Goal: Answer question/provide support: Share knowledge or assist other users

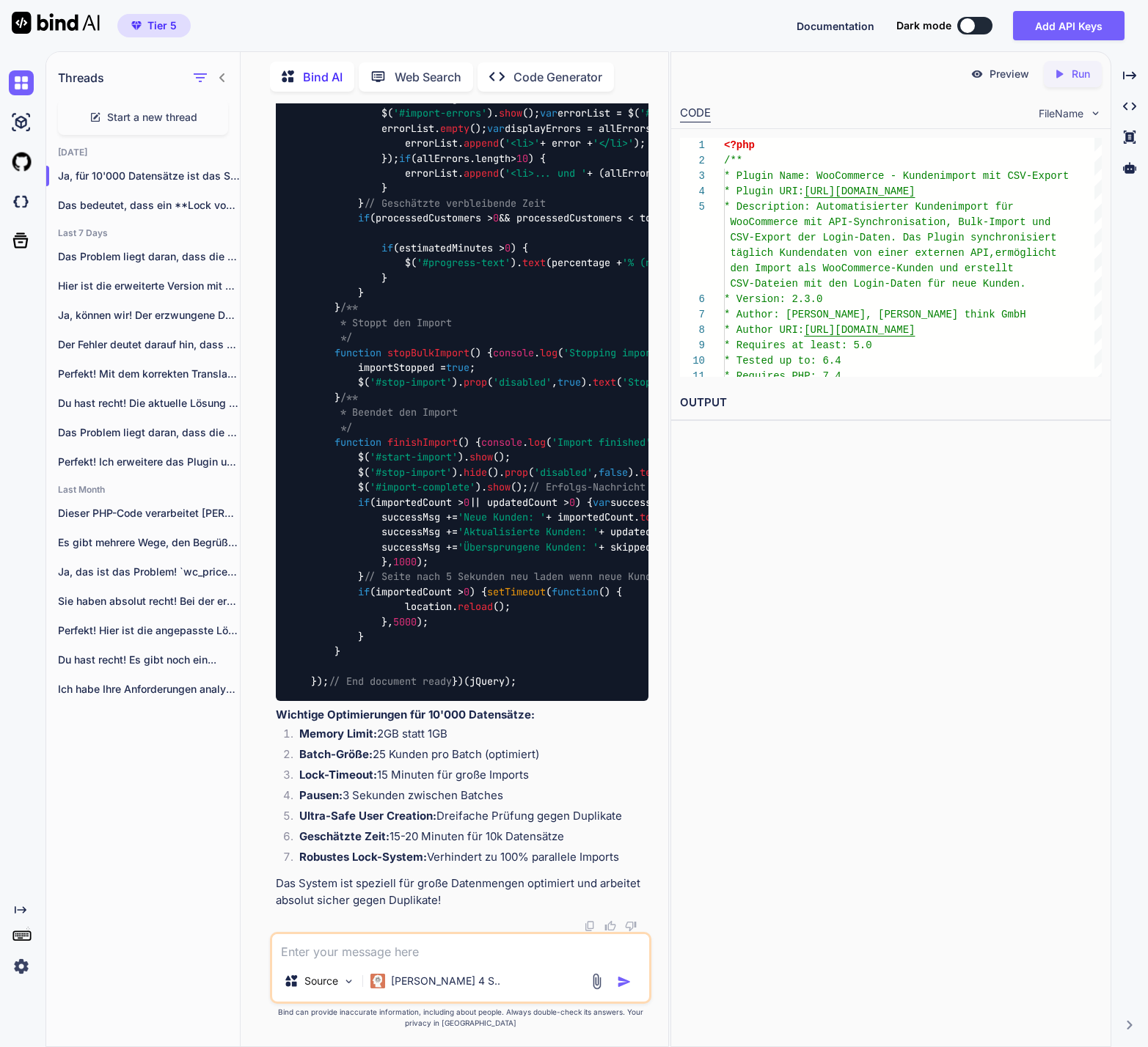
scroll to position [74410, 0]
click at [405, 952] on textarea at bounding box center [460, 948] width 377 height 27
type textarea "N"
type textarea "x"
type textarea "Na"
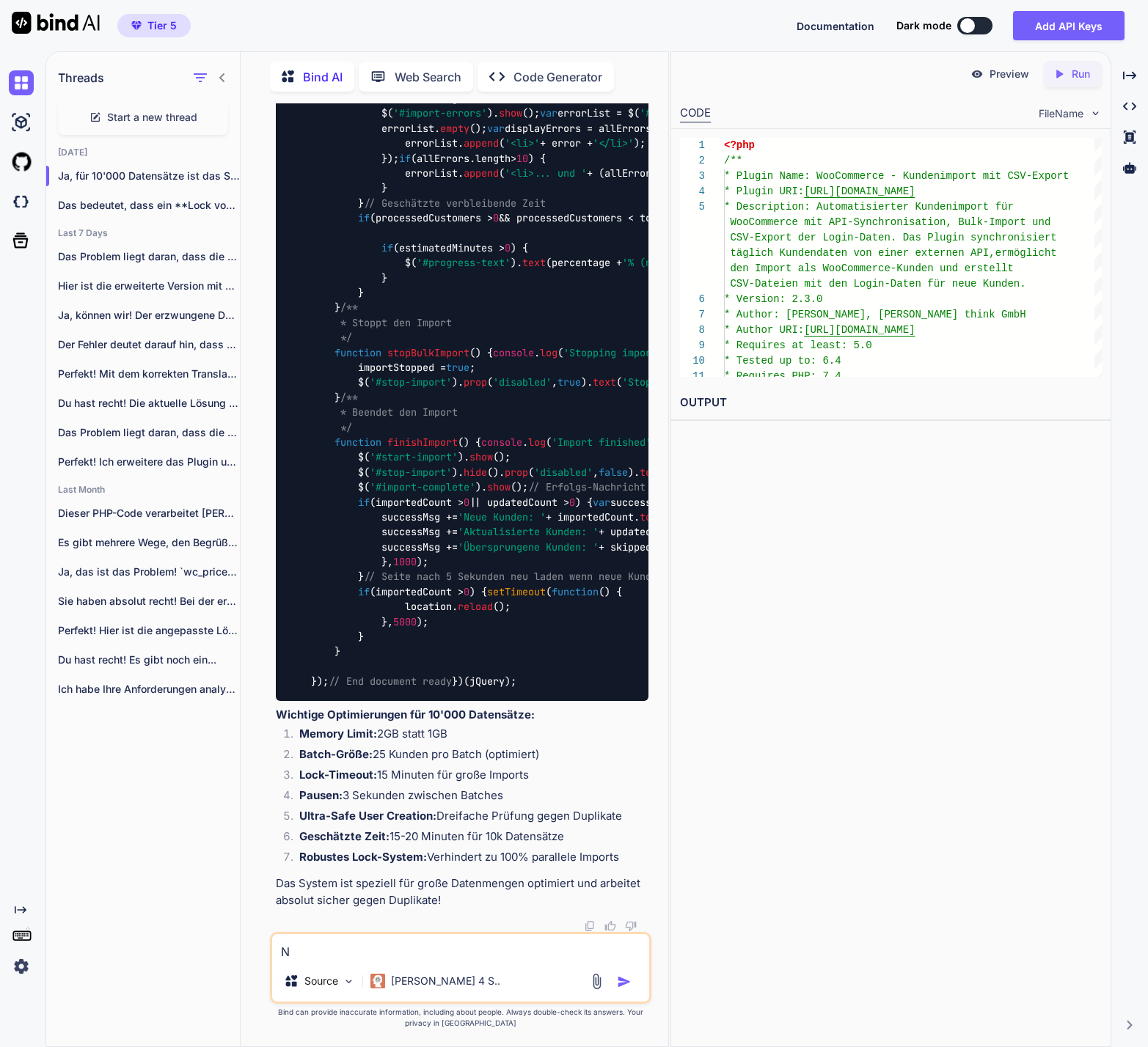
type textarea "x"
type textarea "Nac"
type textarea "x"
type textarea "Nach"
type textarea "x"
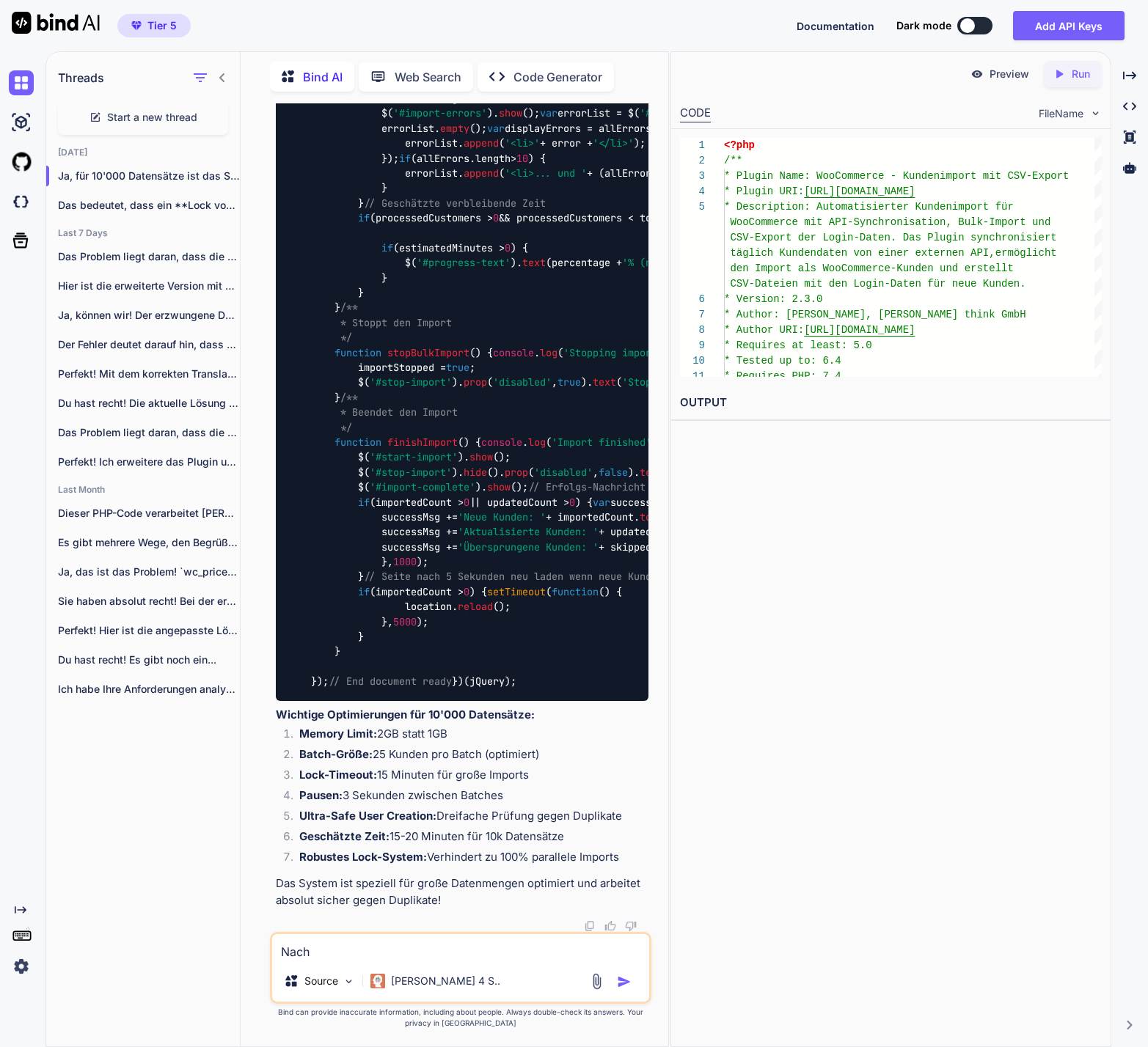
type textarea "Nach"
type textarea "x"
type textarea "Nach 4"
type textarea "x"
type textarea "Nach 4'"
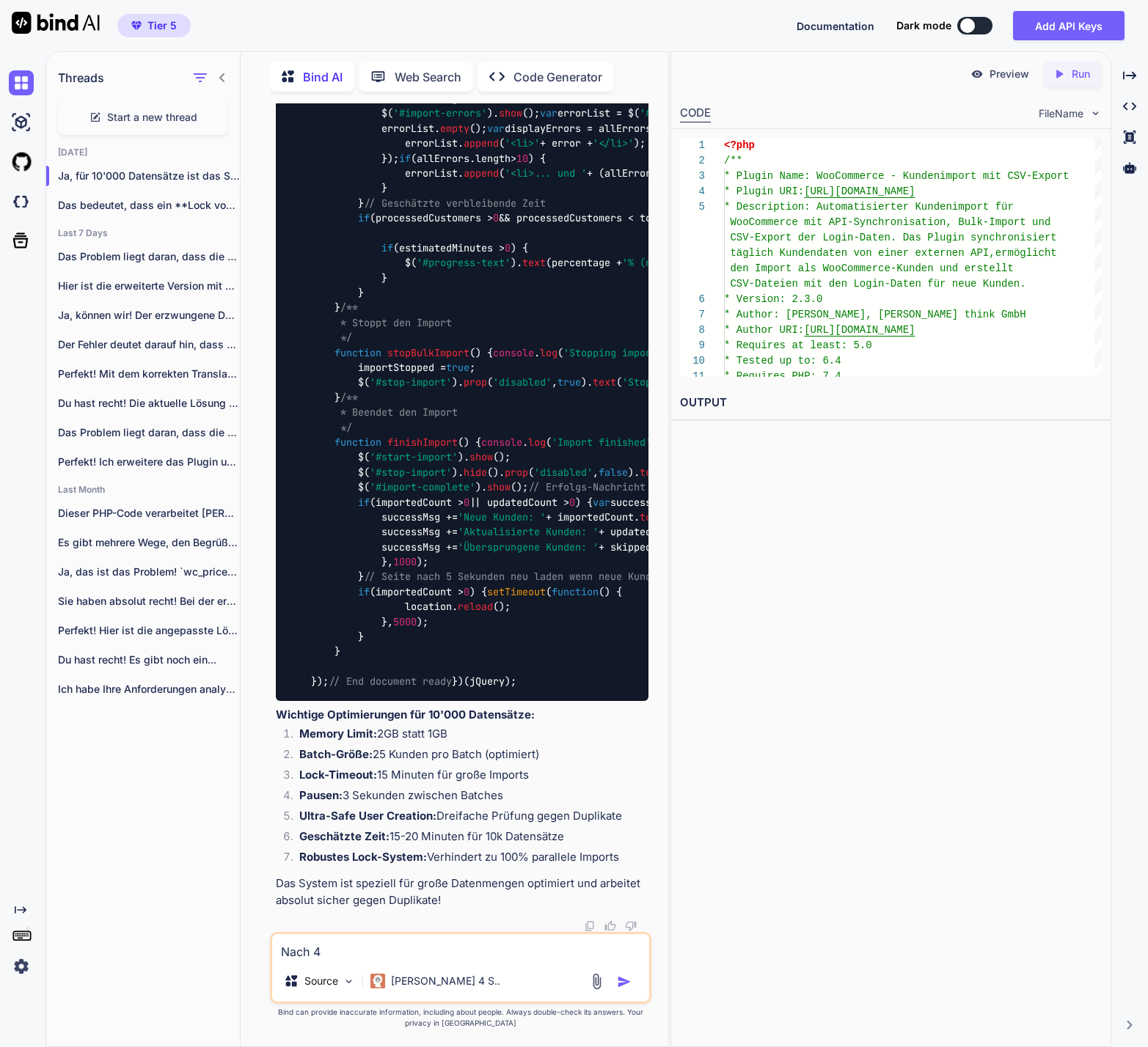
type textarea "x"
type textarea "Nach 4'5"
type textarea "x"
type textarea "Nach 4'50"
type textarea "x"
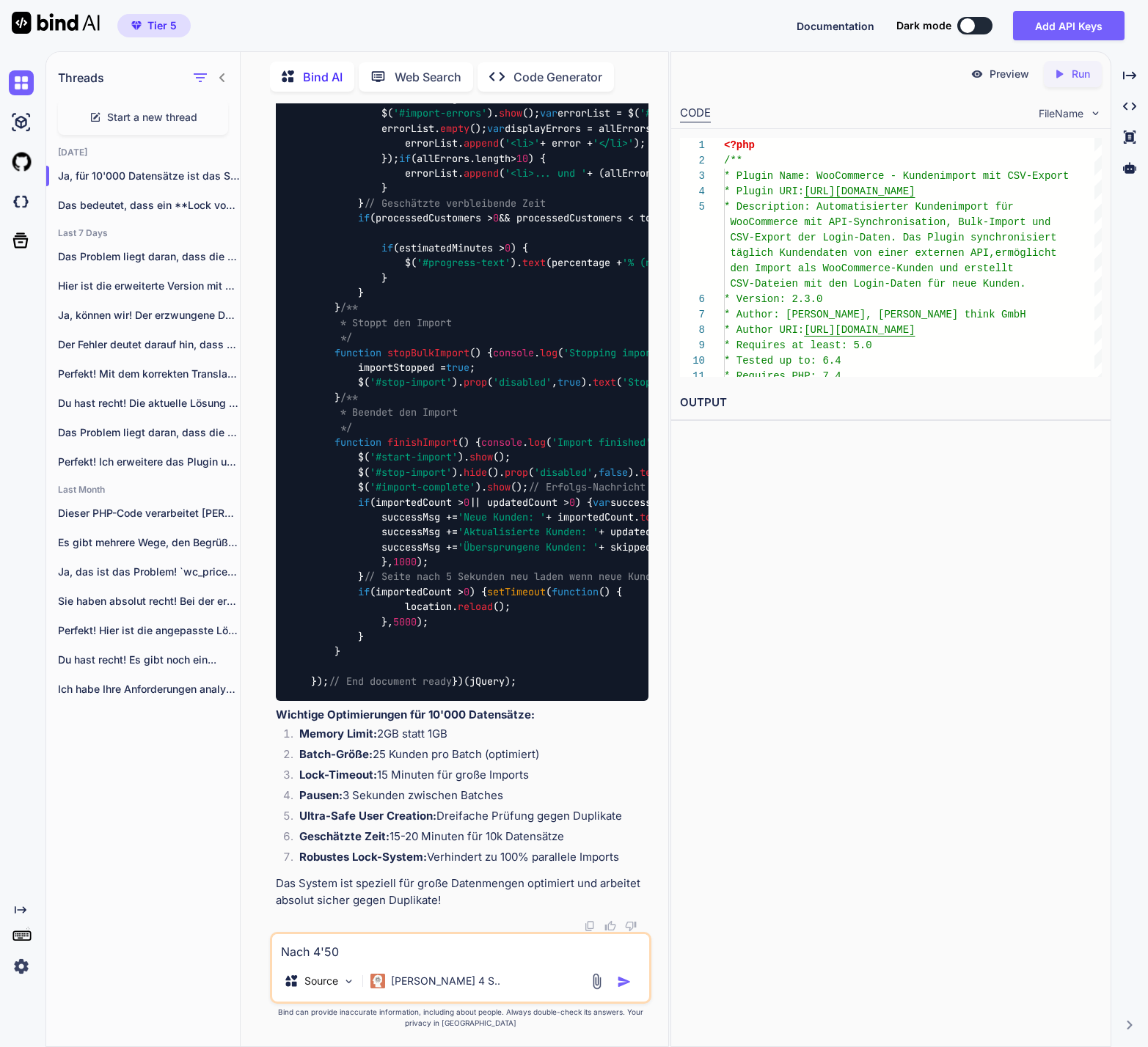
type textarea "Nach 4'500"
type textarea "x"
type textarea "Nach 4'500"
type textarea "x"
type textarea "Nach 4'500 i"
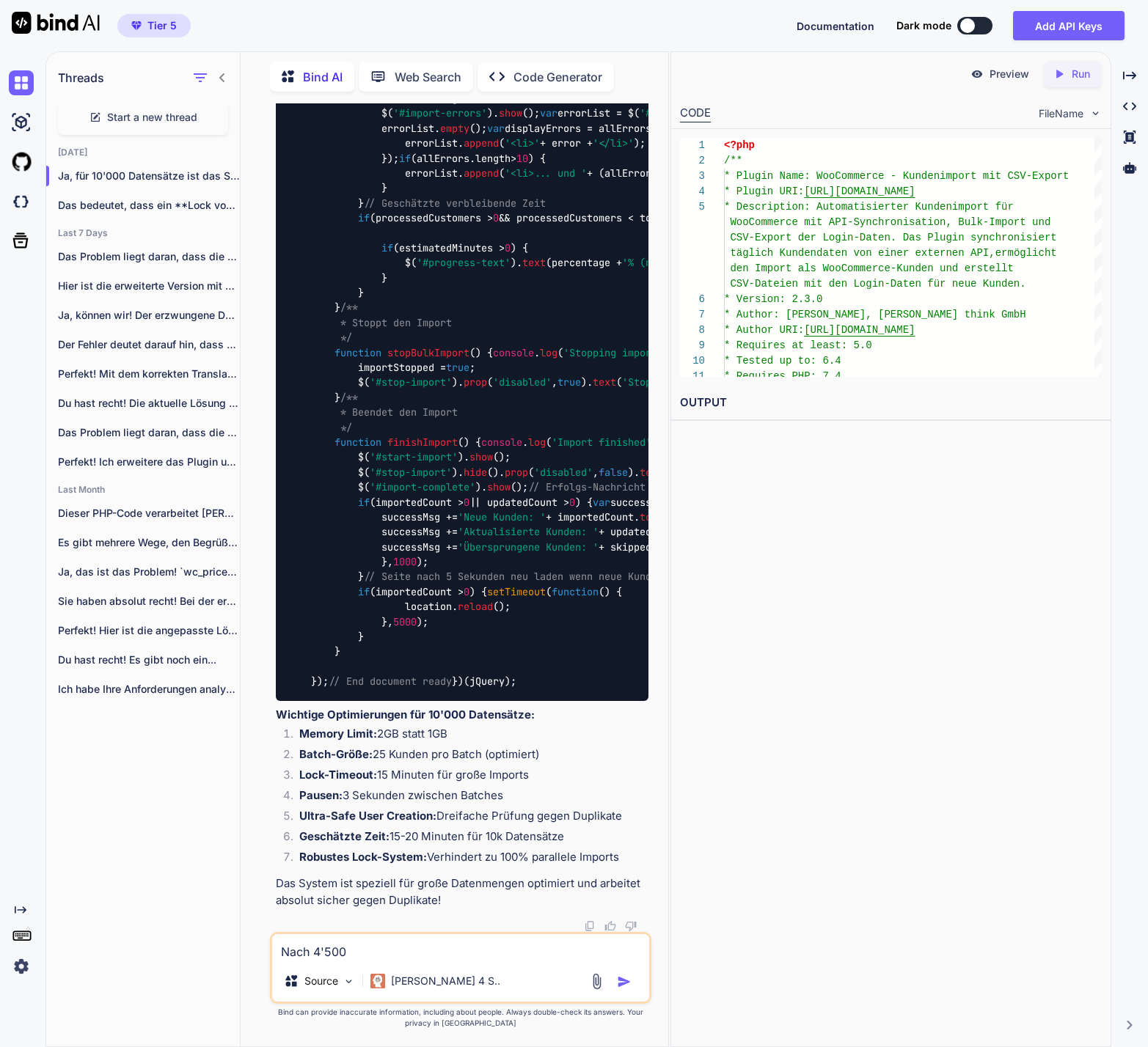
type textarea "x"
type textarea "Nach 4'500 im"
type textarea "x"
type textarea "Nach 4'500 imp"
type textarea "x"
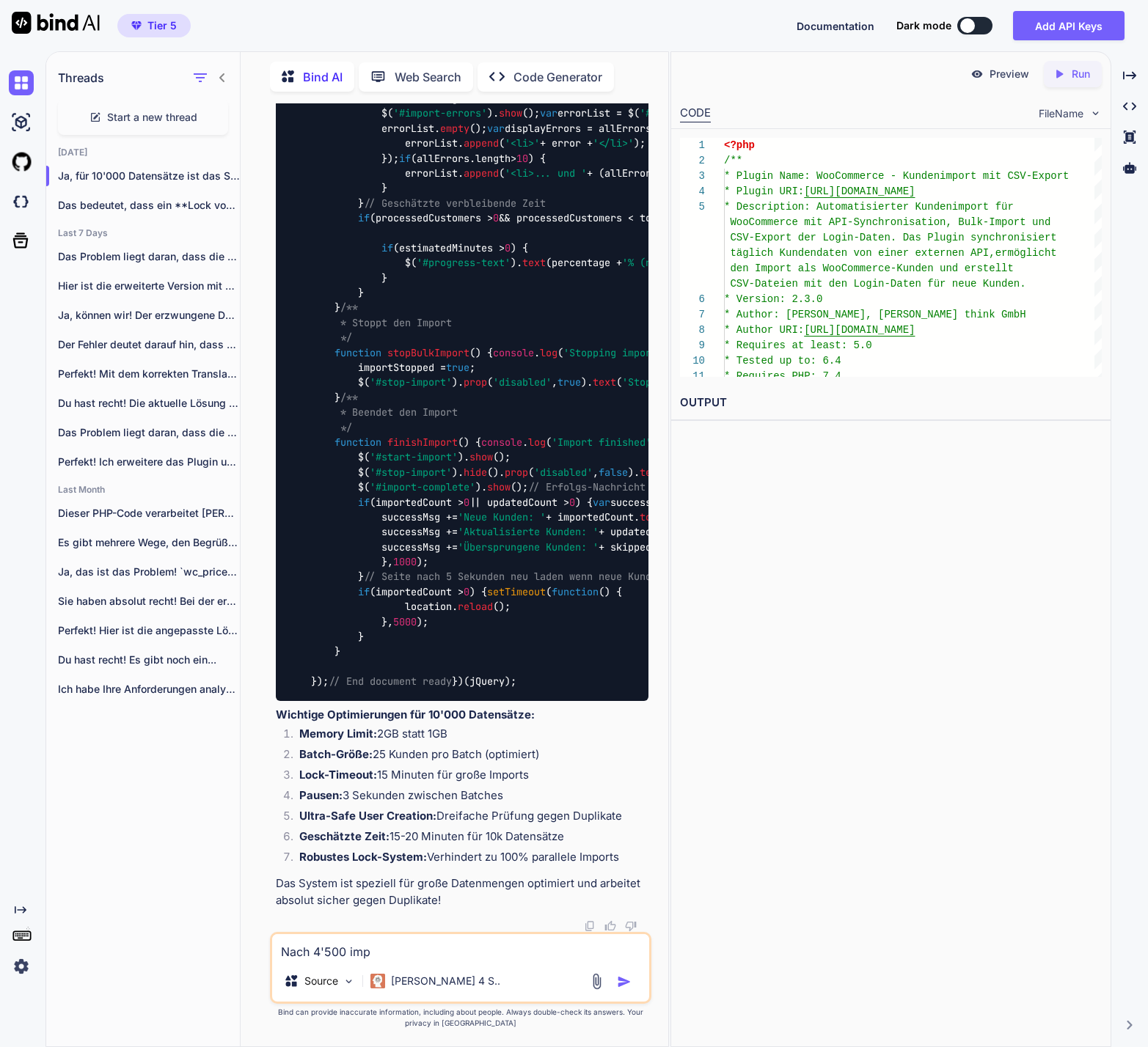
type textarea "Nach 4'500 impo"
type textarea "x"
type textarea "Nach 4'500 impor"
type textarea "x"
type textarea "Nach 4'500 import"
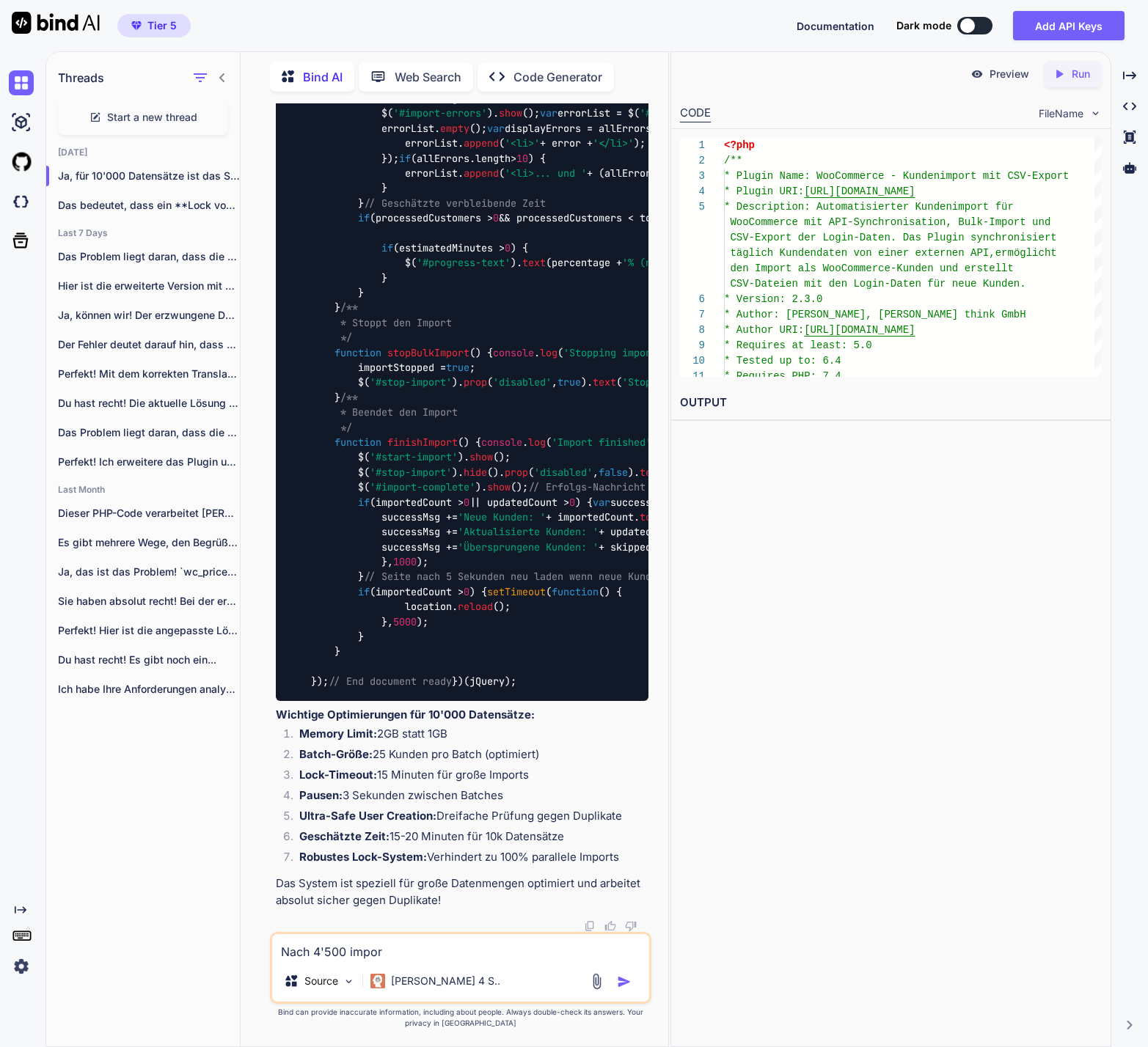
type textarea "x"
type textarea "Nach 4'500 importi"
type textarea "x"
type textarea "Nach 4'500 importie"
type textarea "x"
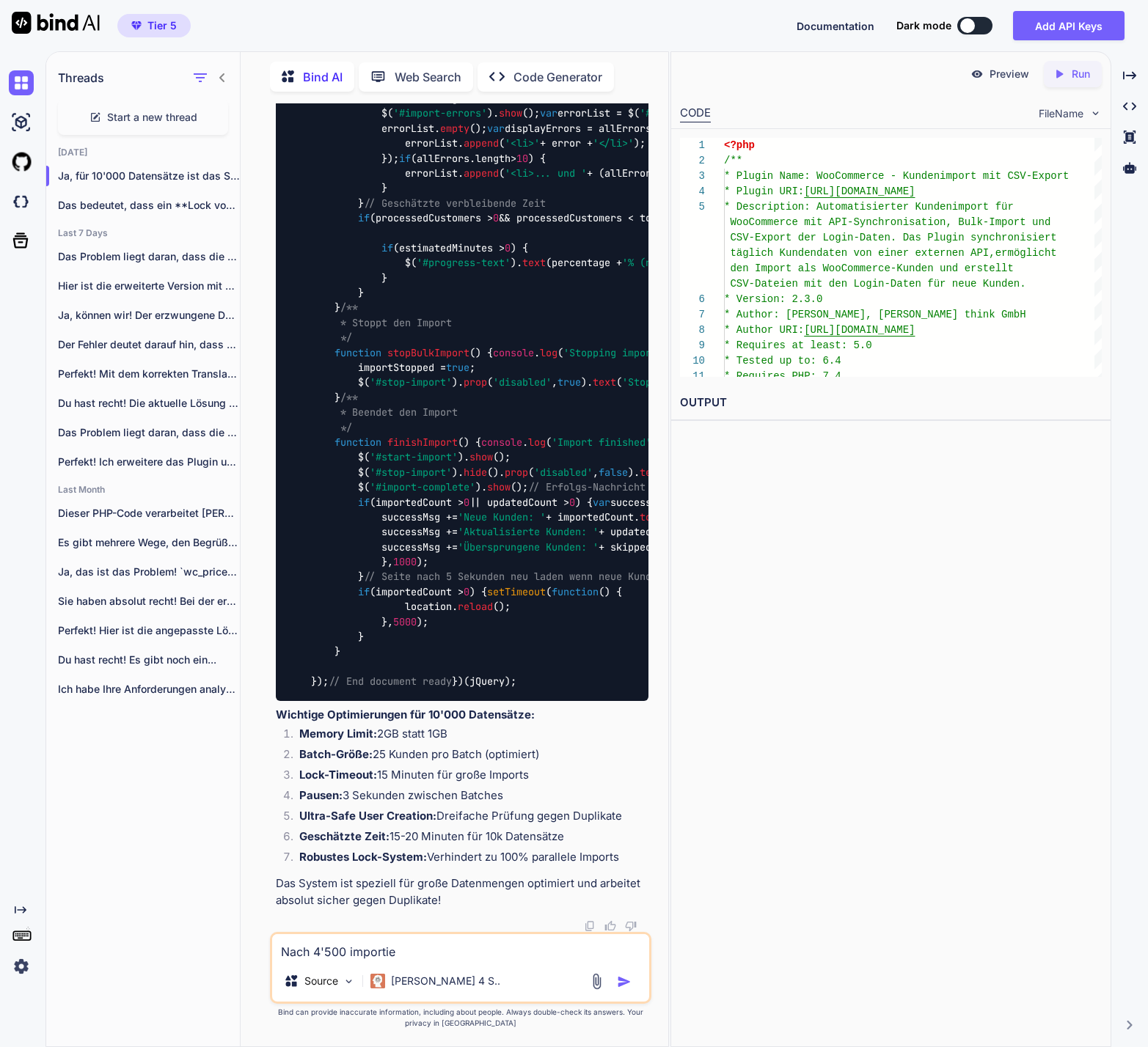
type textarea "Nach 4'500 importier"
type textarea "x"
type textarea "Nach 4'500 importiert"
type textarea "x"
type textarea "Nach 4'500 importierte"
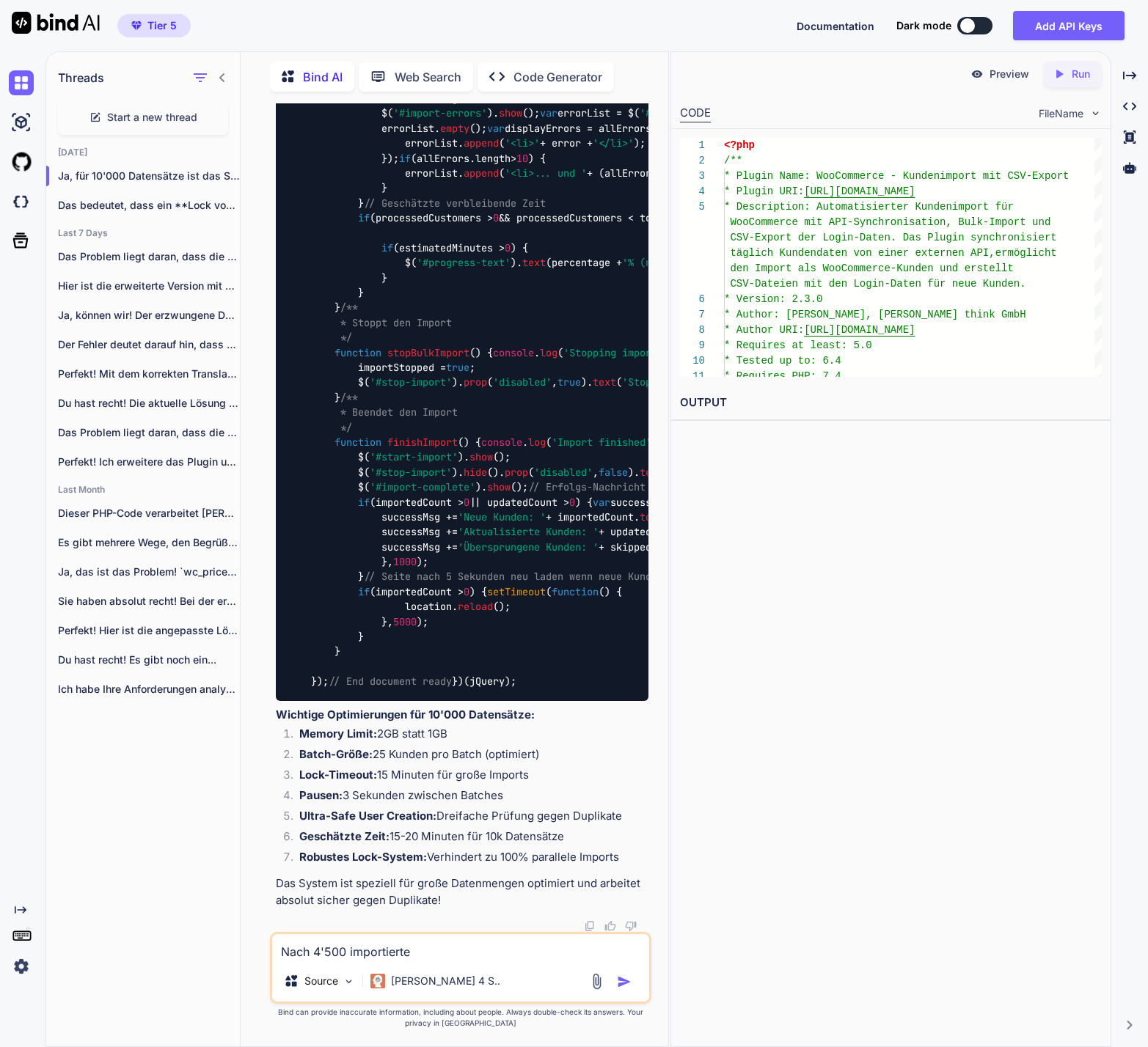
type textarea "x"
type textarea "Nach 4'500 importierten"
type textarea "x"
type textarea "Nach 4'500 importierten"
type textarea "x"
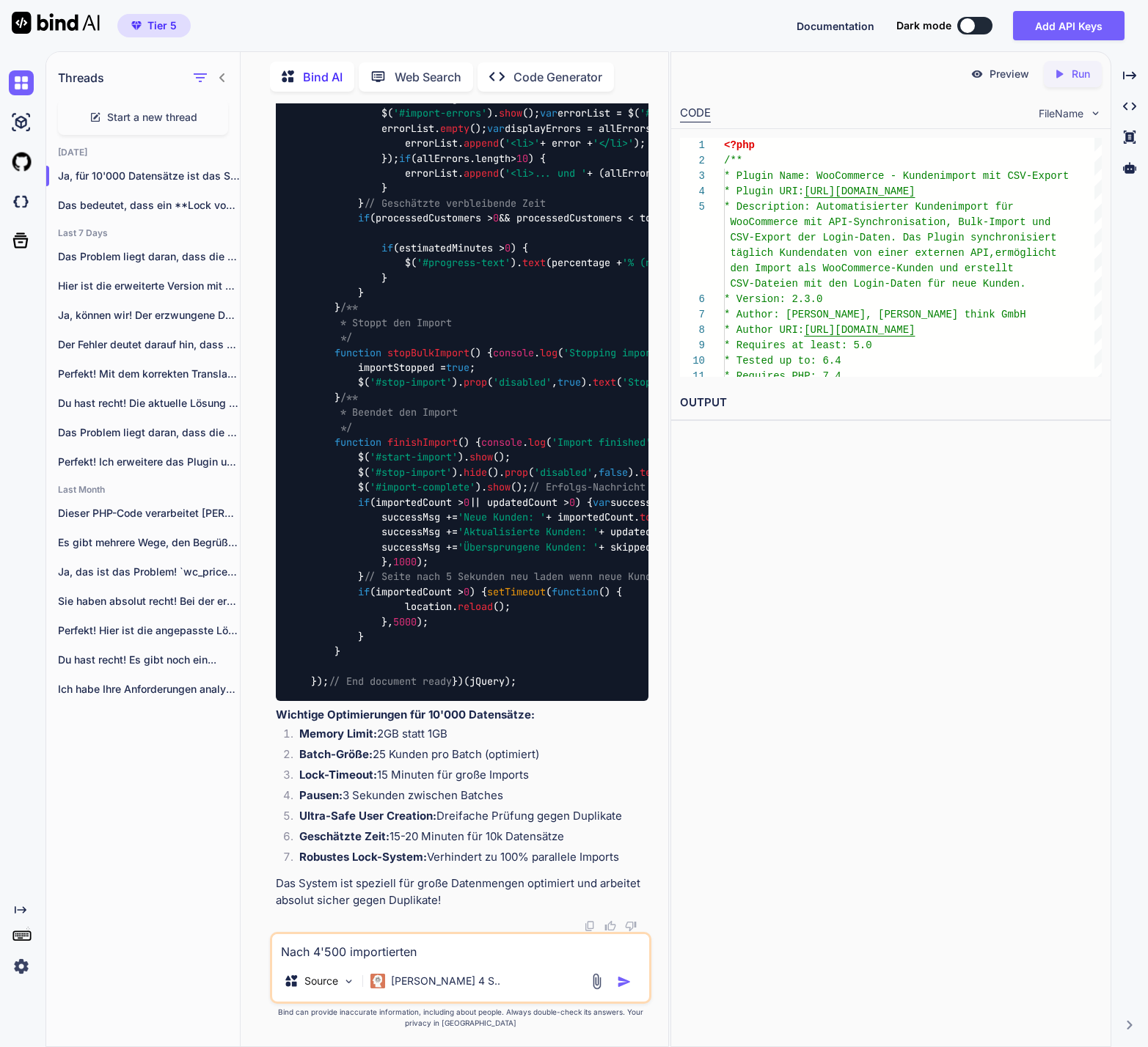
type textarea "Nach 4'500 importierten U"
type textarea "x"
type textarea "Nach 4'500 importierten Us"
type textarea "x"
type textarea "Nach 4'500 importierten Use"
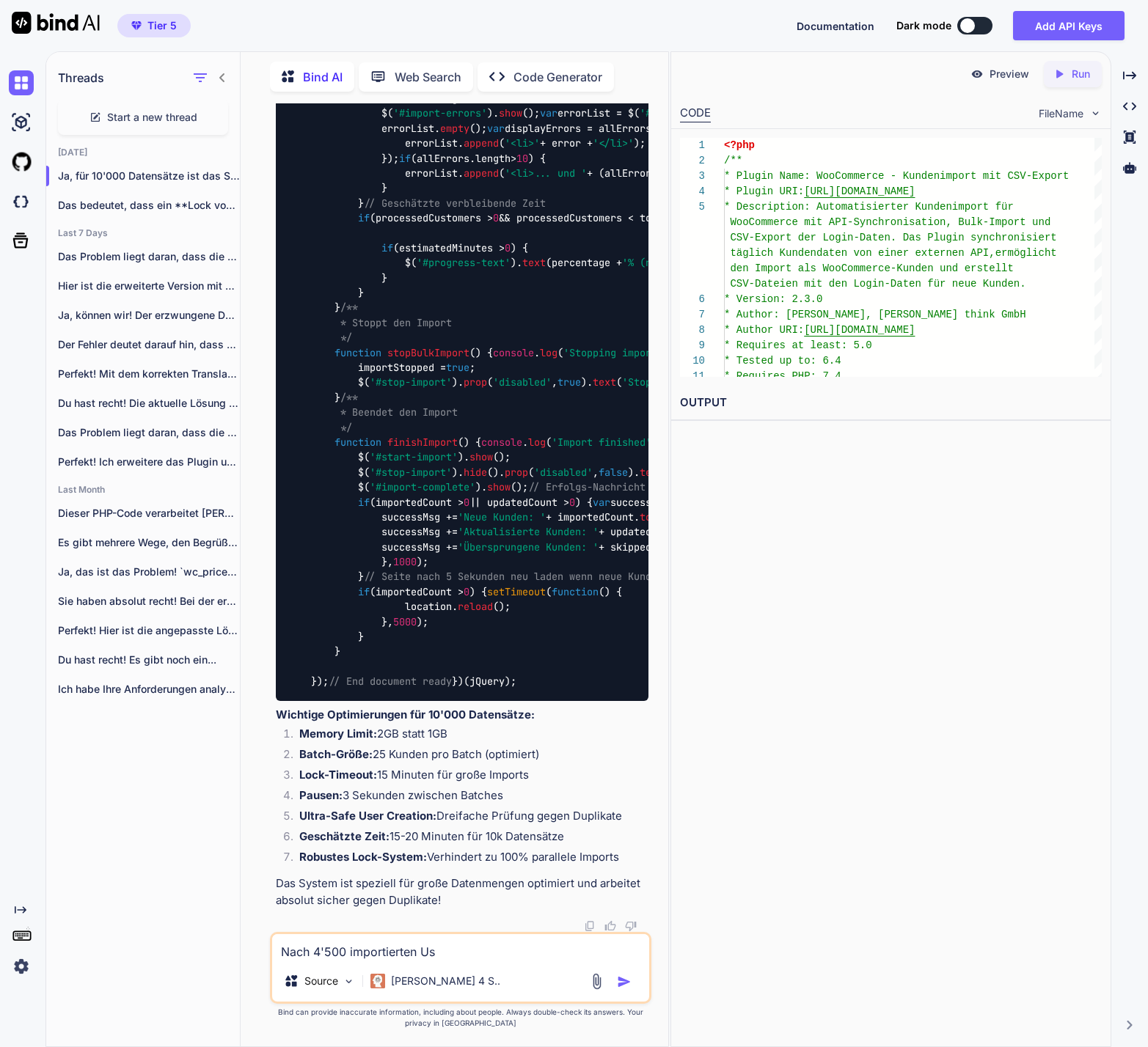
type textarea "x"
type textarea "Nach 4'500 importierten User"
type textarea "x"
type textarea "Nach 4'500 importierten Usern"
type textarea "x"
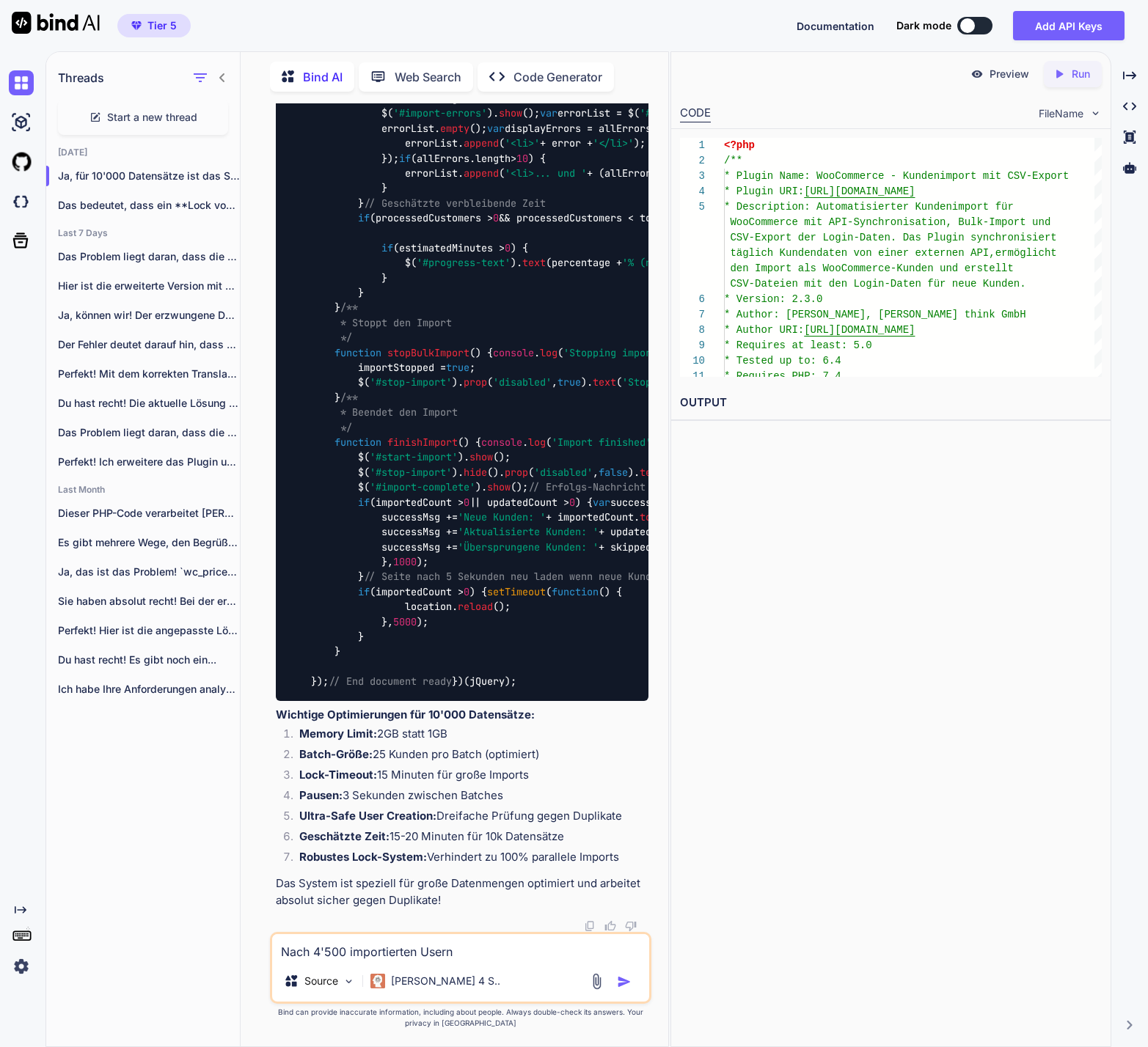
type textarea "Nach 4'500 importierten Usern"
type textarea "x"
type textarea "Nach 4'500 importierten Usern e"
type textarea "x"
type textarea "Nach 4'500 importierten Usern er"
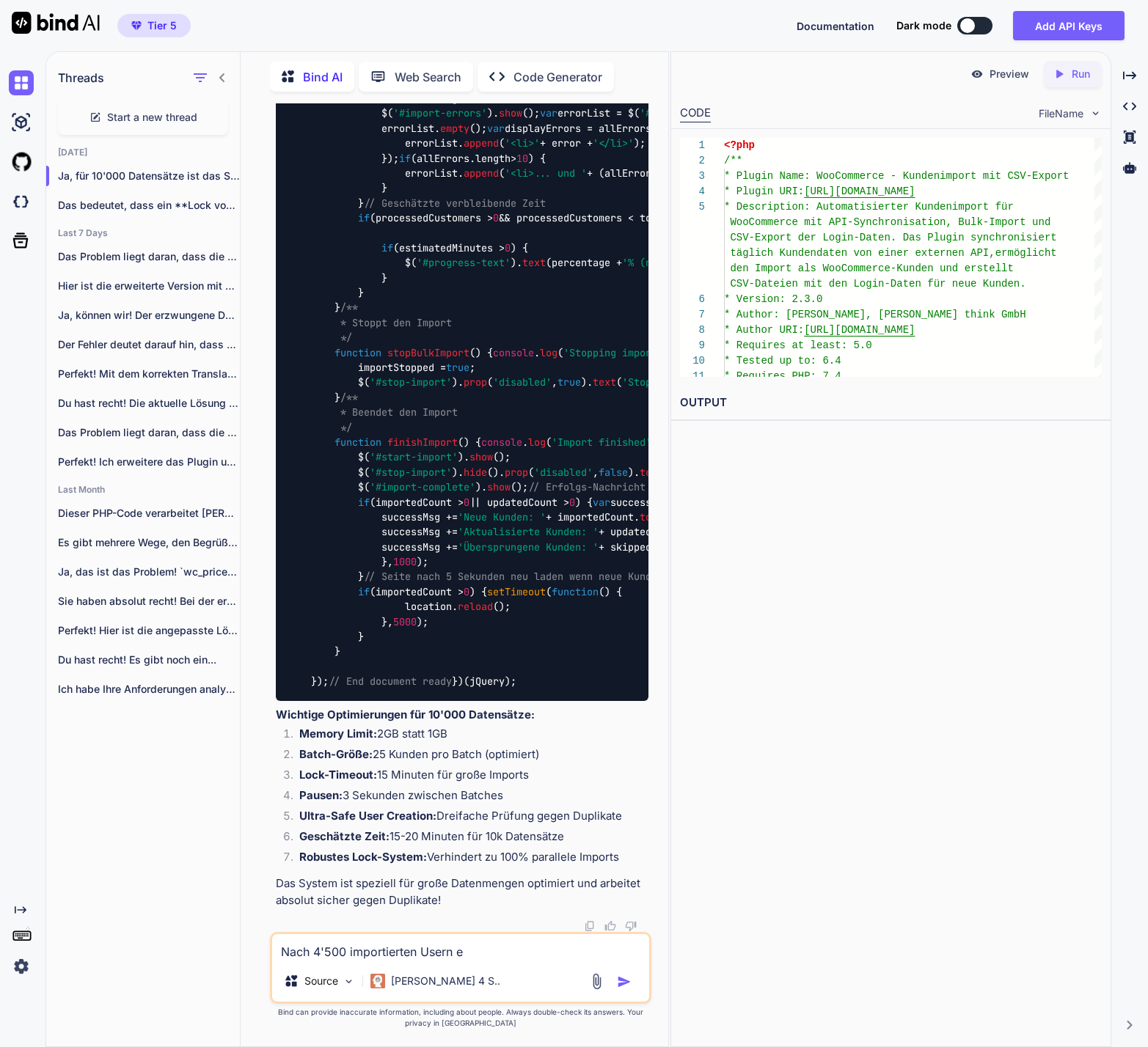
type textarea "x"
type textarea "Nach 4'500 importierten Usern erh"
type textarea "x"
type textarea "Nach 4'500 importierten Usern erha"
type textarea "x"
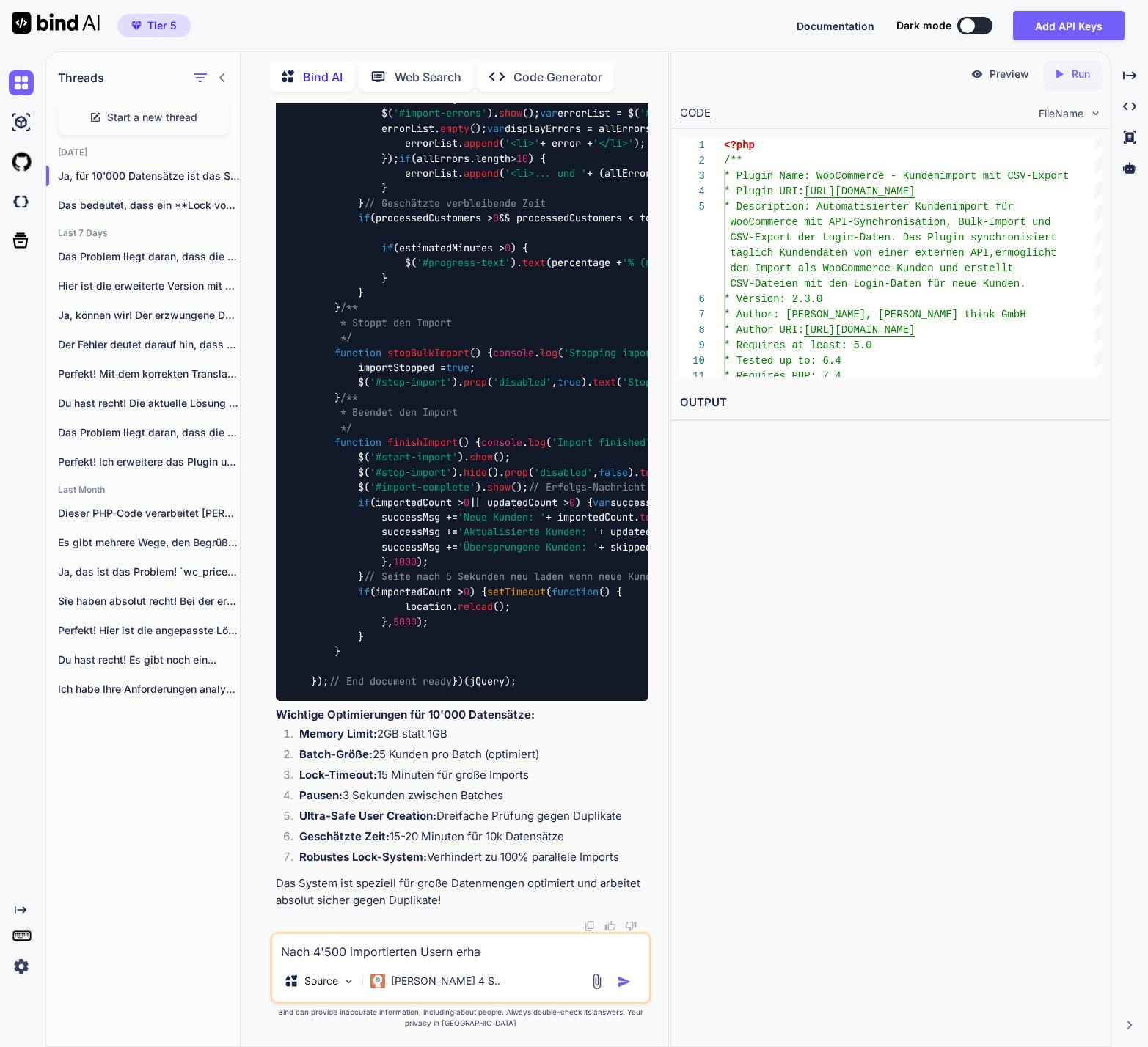
type textarea "Nach 4'500 importierten Usern erhal"
type textarea "x"
type textarea "Nach 4'500 importierten Usern erhalt"
type textarea "x"
type textarea "Nach 4'500 importierten Usern erhalte"
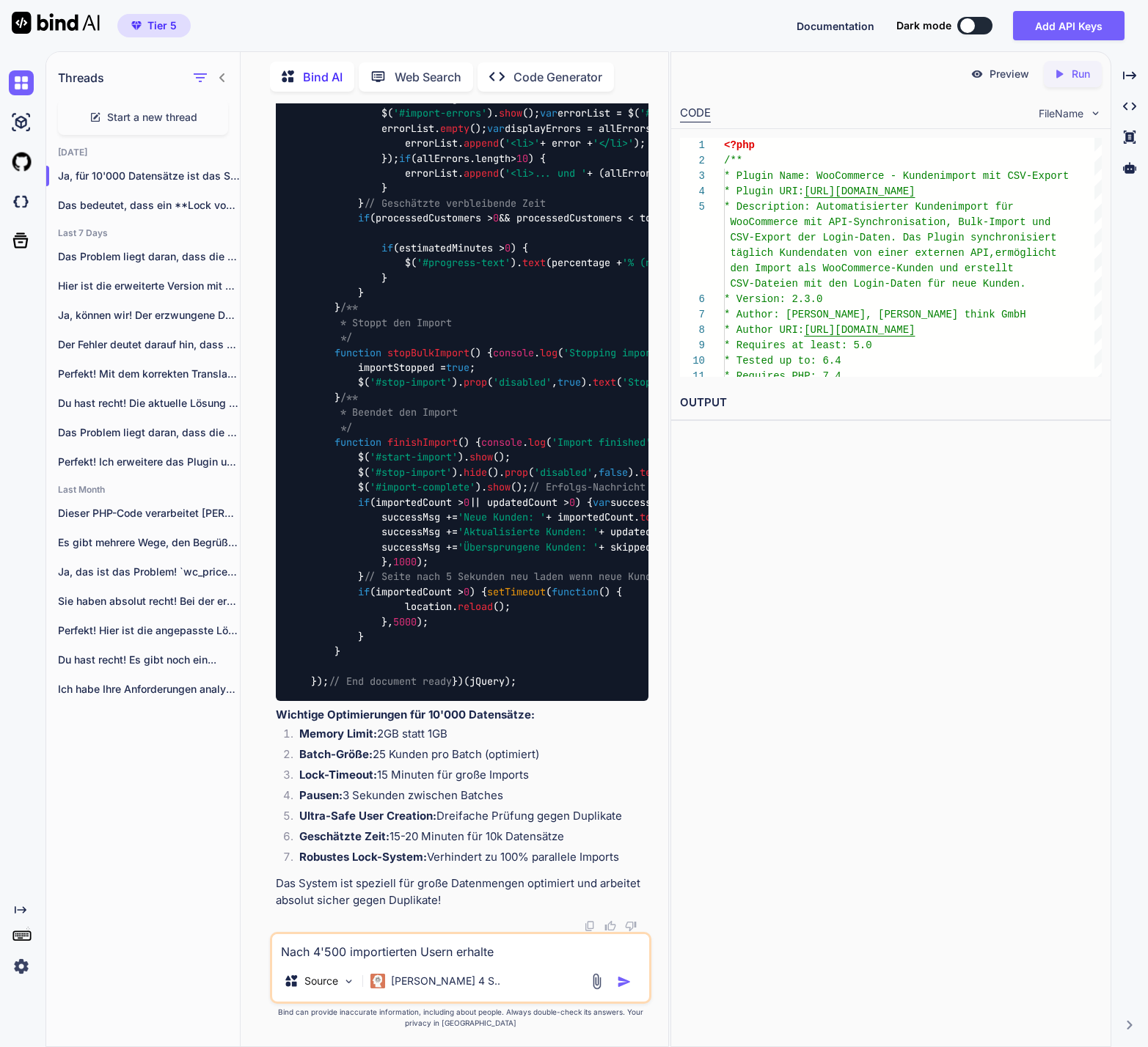
type textarea "x"
type textarea "Nach 4'500 importierten Usern erhalte"
type textarea "x"
type textarea "Nach 4'500 importierten Usern erhalte i"
type textarea "x"
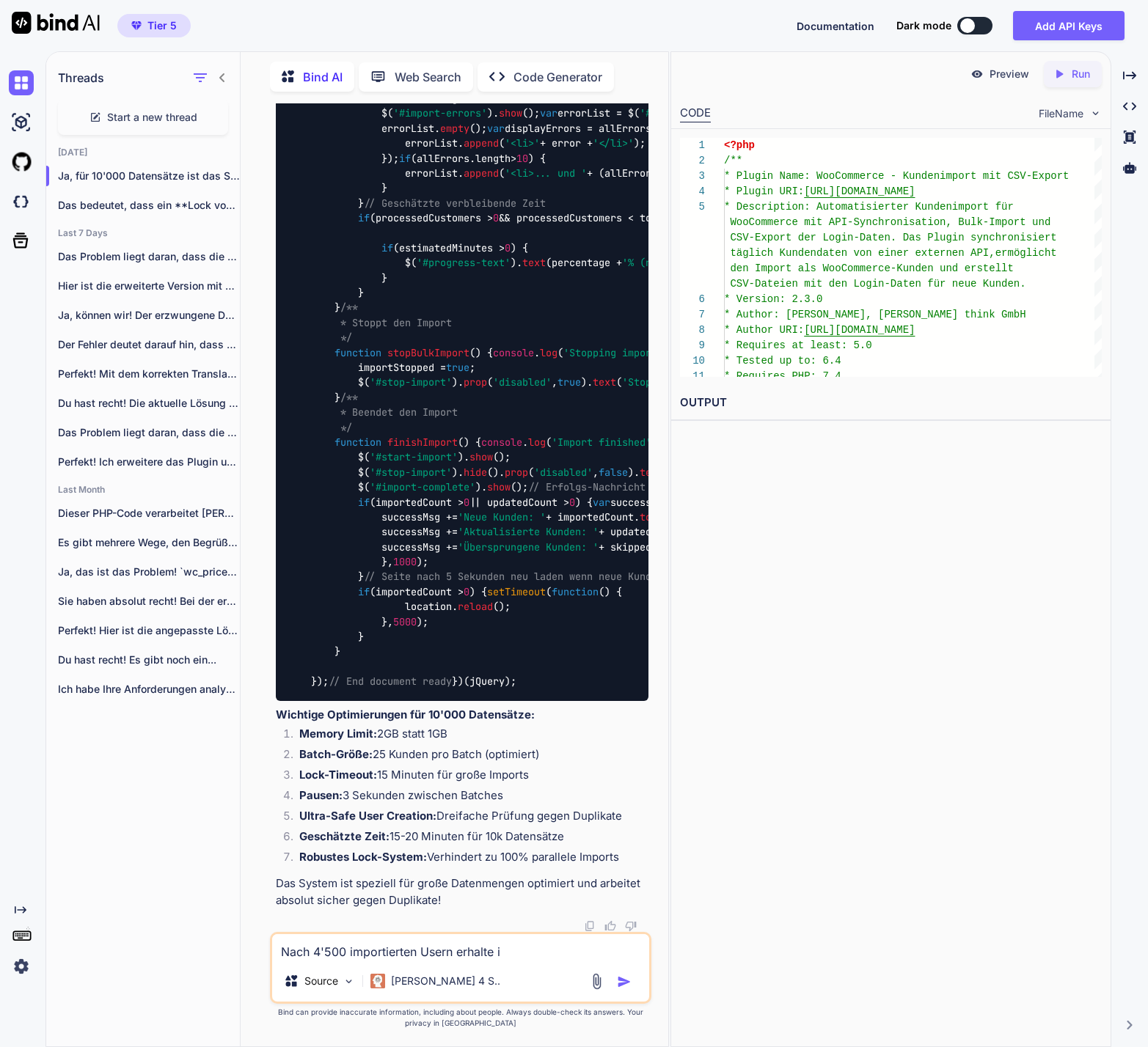
type textarea "Nach 4'500 importierten Usern erhalte ic"
type textarea "x"
type textarea "Nach 4'500 importierten Usern erhalte ich"
type textarea "x"
type textarea "Nach 4'500 importierten Usern erhalte ich"
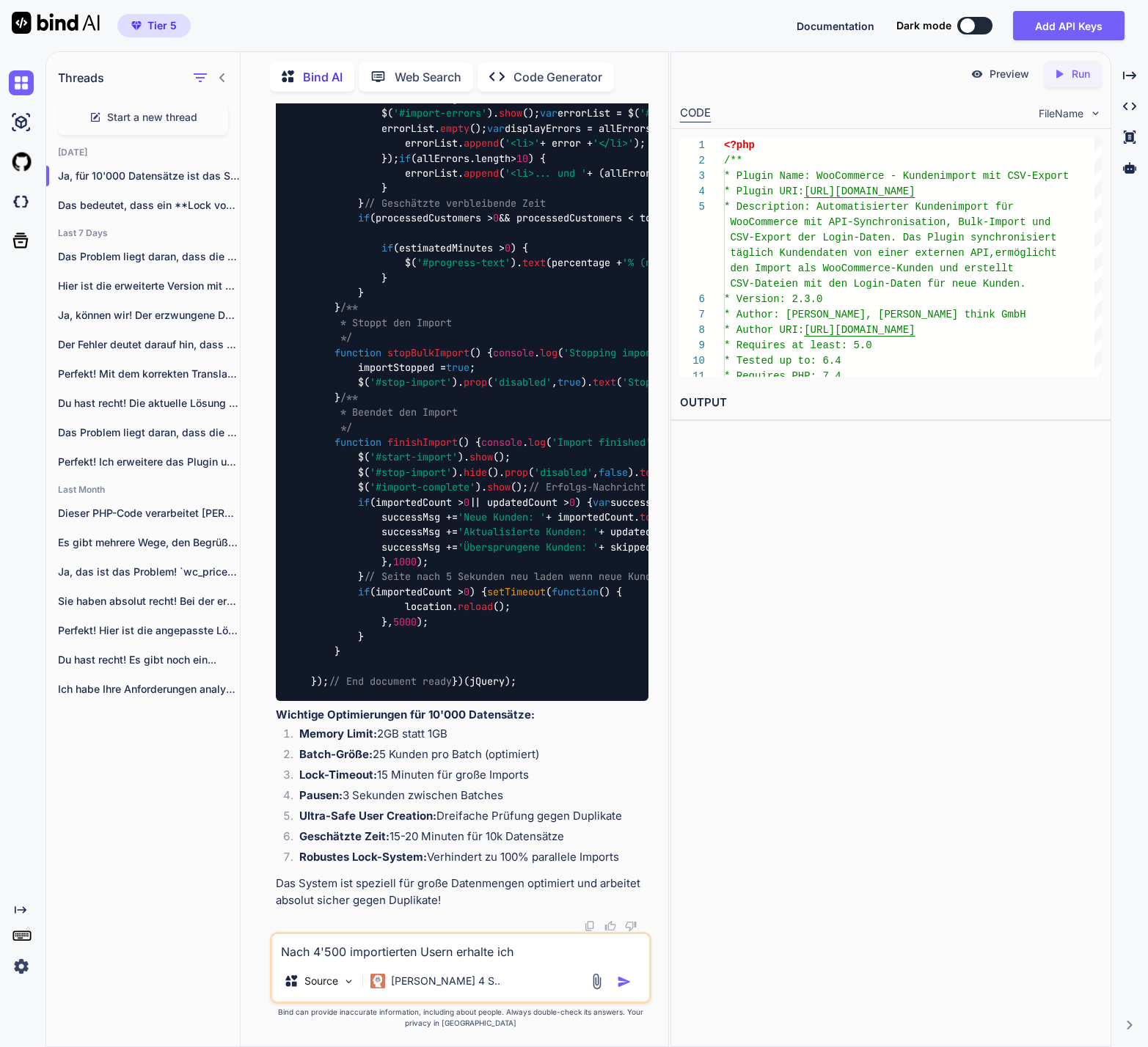
type textarea "x"
type textarea "Nach 4'500 importierten Usern erhalte ich d"
type textarea "x"
type textarea "Nach 4'500 importierten Usern erhalte ich de"
type textarea "x"
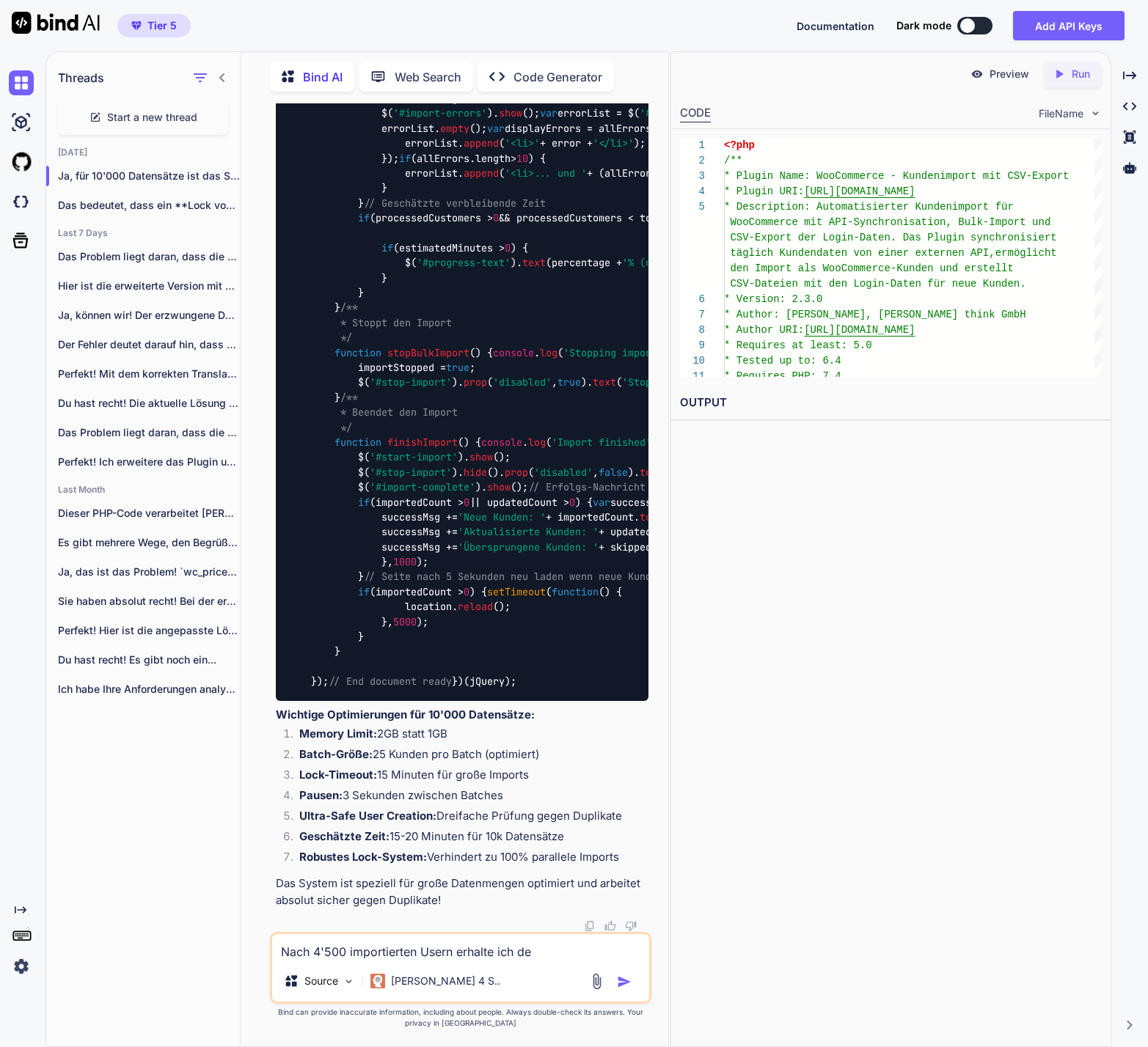
type textarea "Nach 4'500 importierten Usern erhalte ich den"
type textarea "x"
type textarea "Nach 4'500 importierten Usern erhalte ich den"
type textarea "x"
type textarea "Nach 4'500 importierten Usern erhalte ich den F"
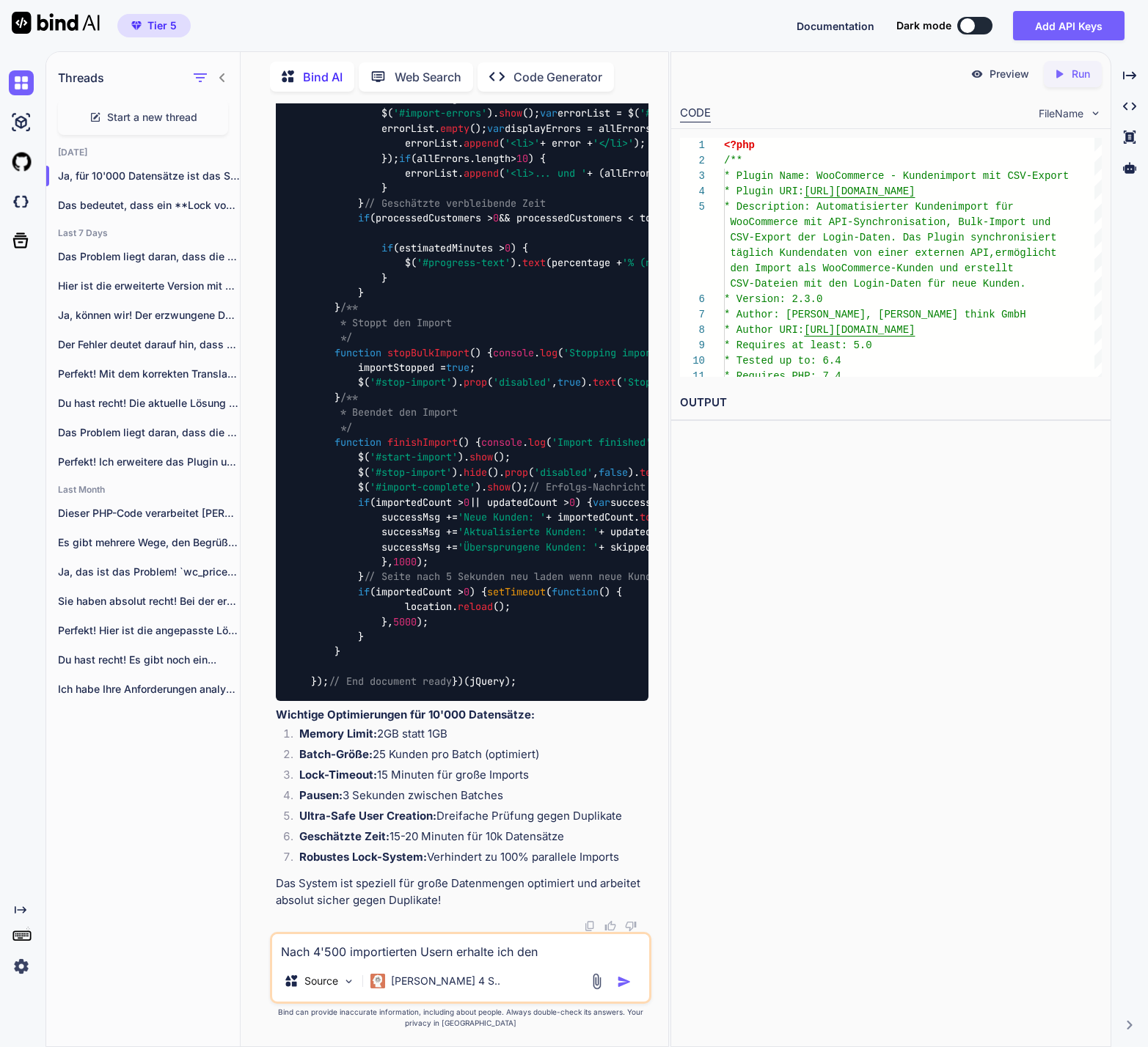
type textarea "x"
type textarea "Nach 4'500 importierten Usern erhalte ich den Fe"
type textarea "x"
type textarea "Nach 4'500 importierten Usern erhalte ich den Feh"
type textarea "x"
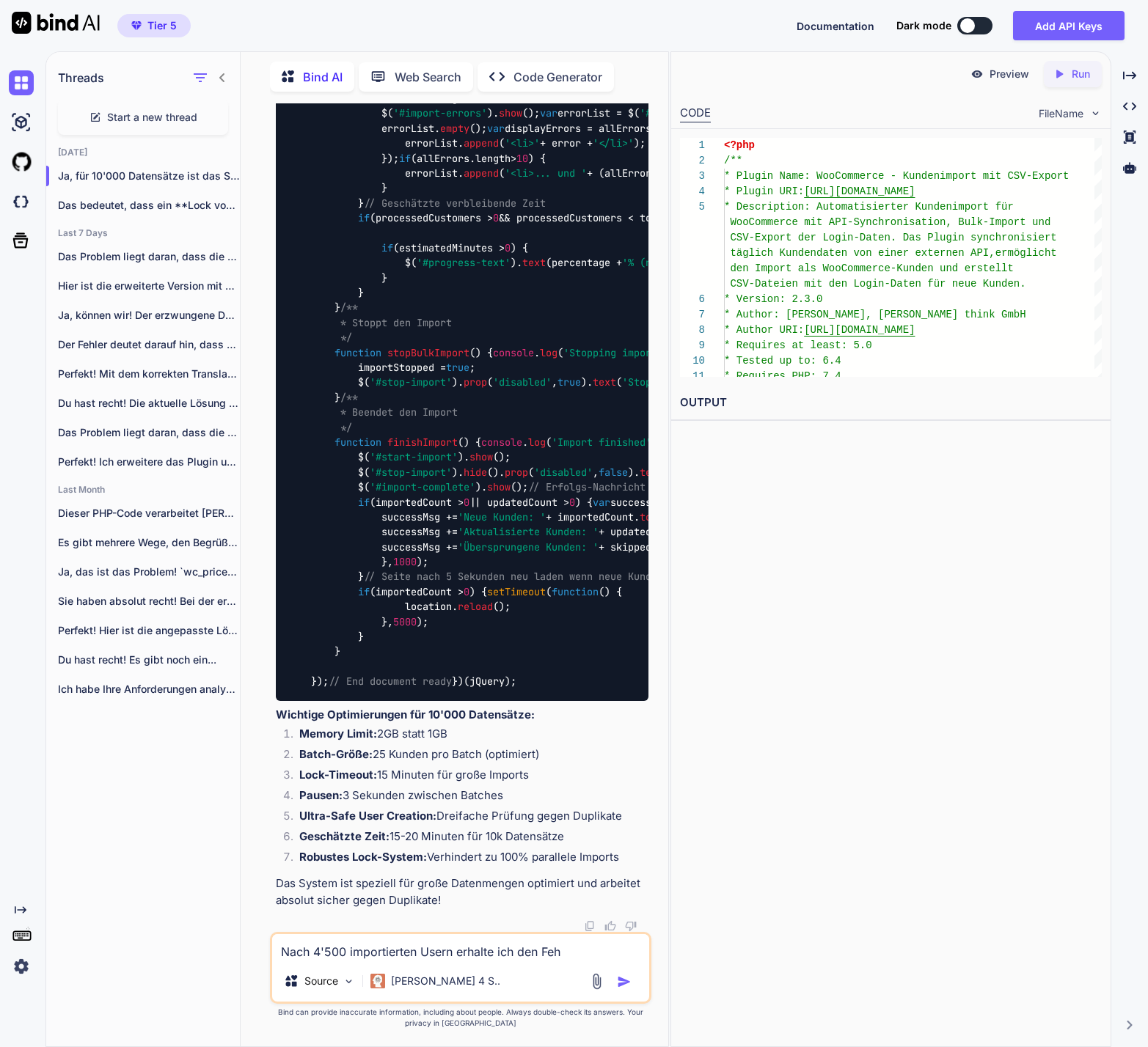
type textarea "Nach 4'500 importierten Usern erhalte ich den [PERSON_NAME]"
type textarea "x"
type textarea "Nach 4'500 importierten Usern erhalte ich den Fehle"
type textarea "x"
type textarea "Nach 4'500 importierten Usern erhalte ich den Fehler"
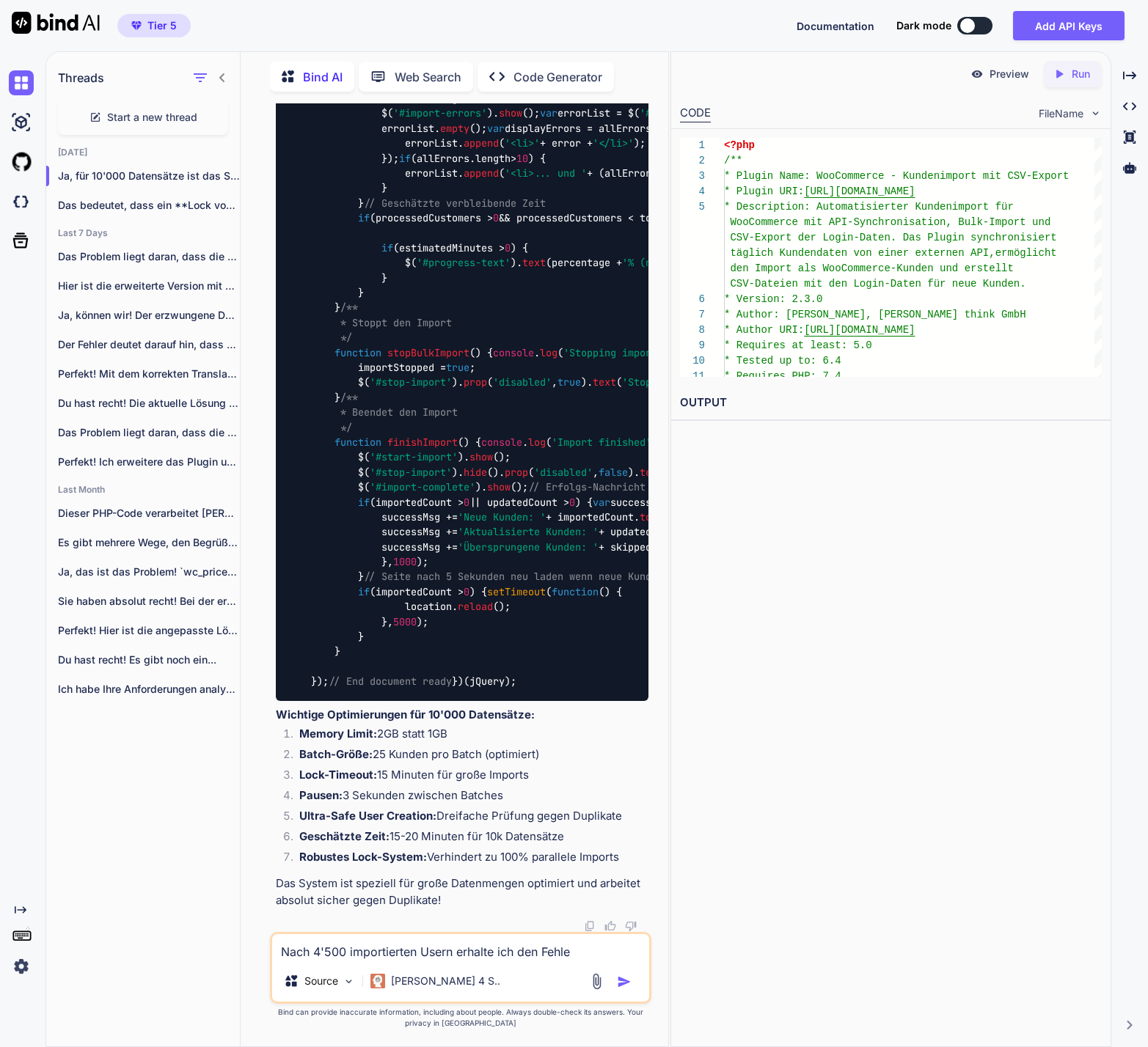
type textarea "x"
type textarea "Nach 4'500 importierten Usern erhalte ich den Fehler"
type textarea "x"
paste textarea "Import wurde gestoppt: Lock-Fehler"
type textarea "Nach 4'500 importierten Usern erhalte ich den Fehler Import wurde gestoppt: Loc…"
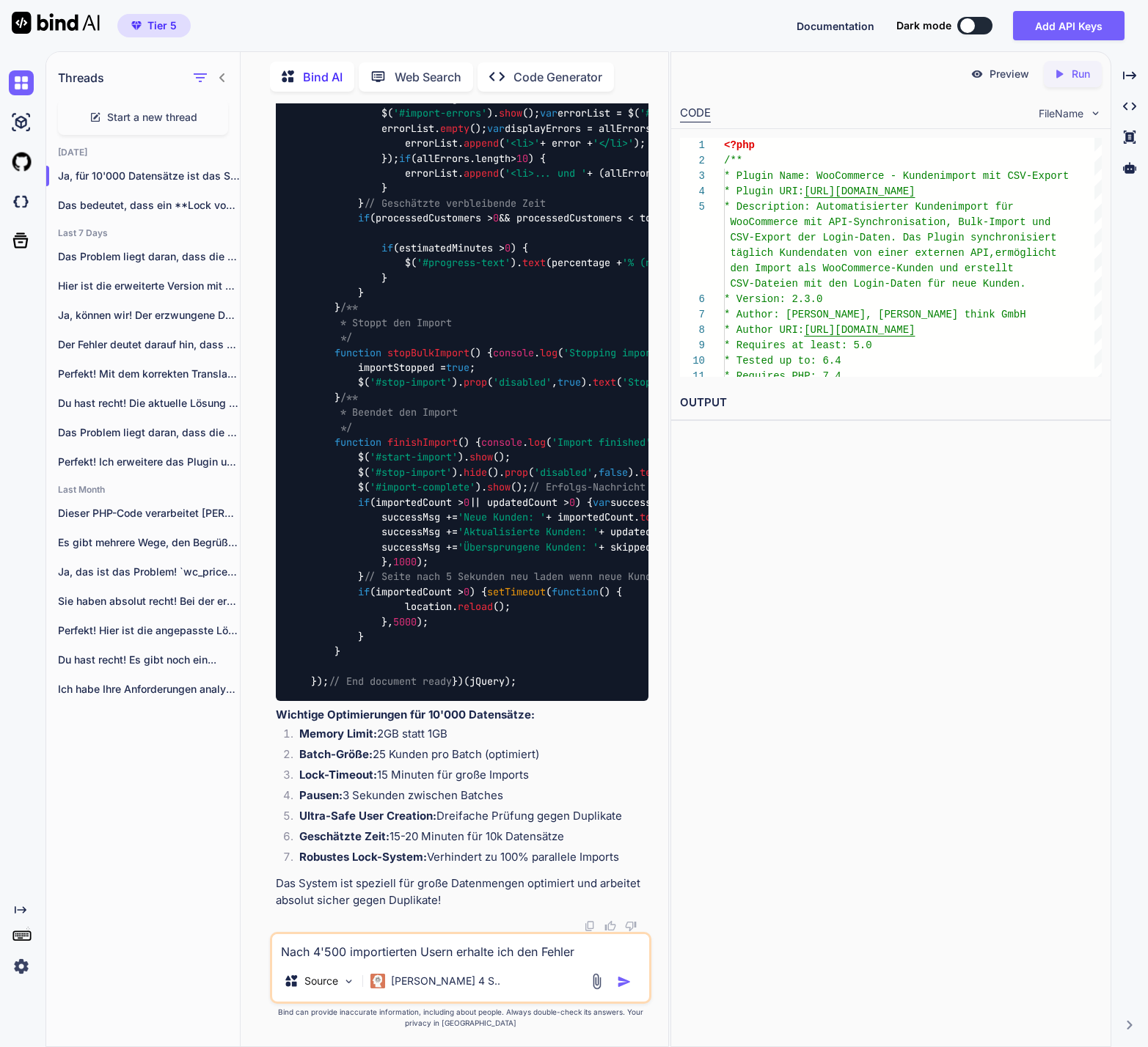
type textarea "x"
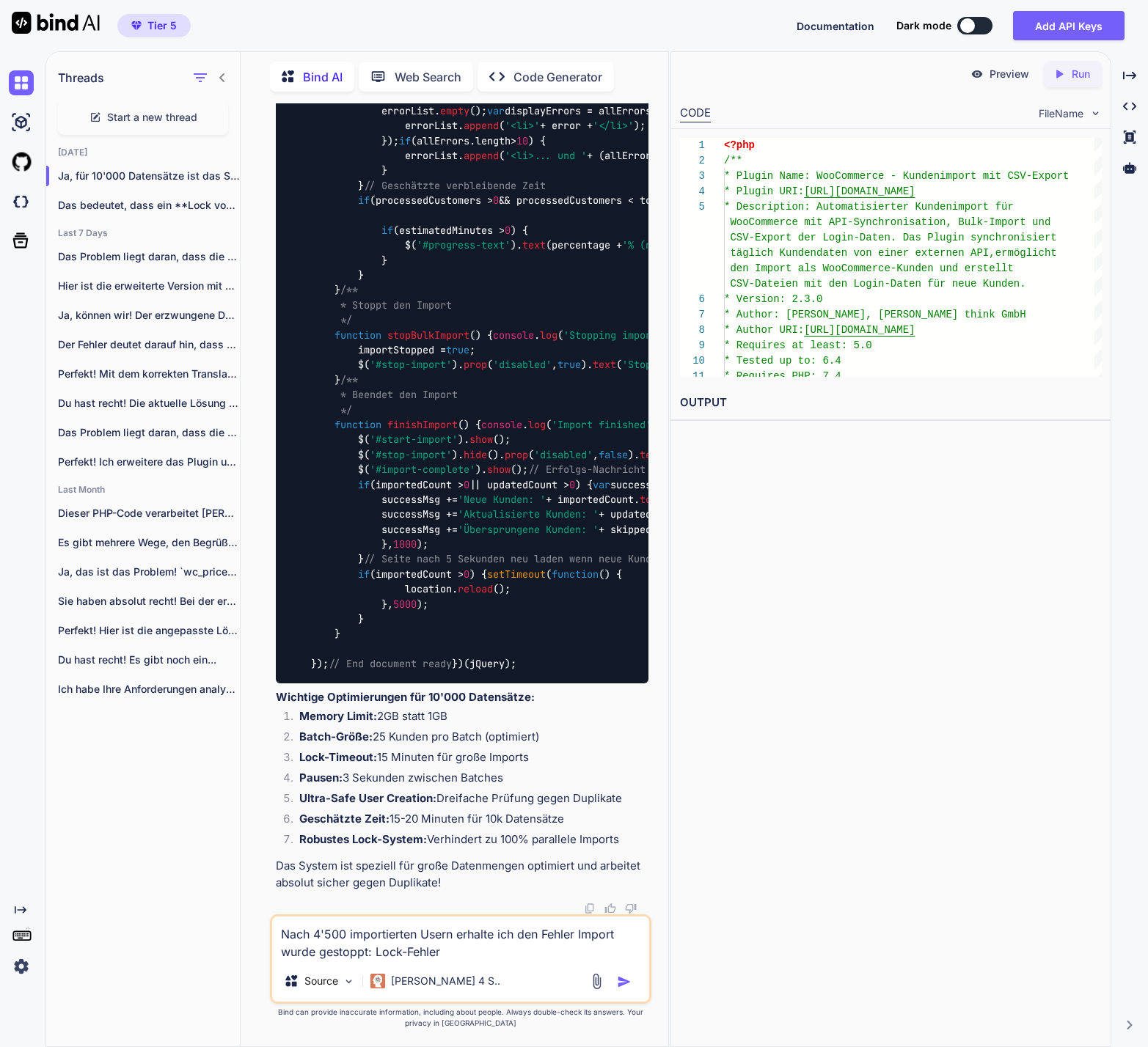
type textarea "Nach 4'500 importierten Usern erhalte ich den Fehler Import wurde gestoppt: Loc…"
type textarea "x"
type textarea "Nach 4'500 importierten Usern erhalte ich den Fehler Import wurde gestoppt: Loc…"
type textarea "x"
type textarea "Nach 4'500 importierten Usern erhalte ich den Fehler Import wurde gestoppt: Loc…"
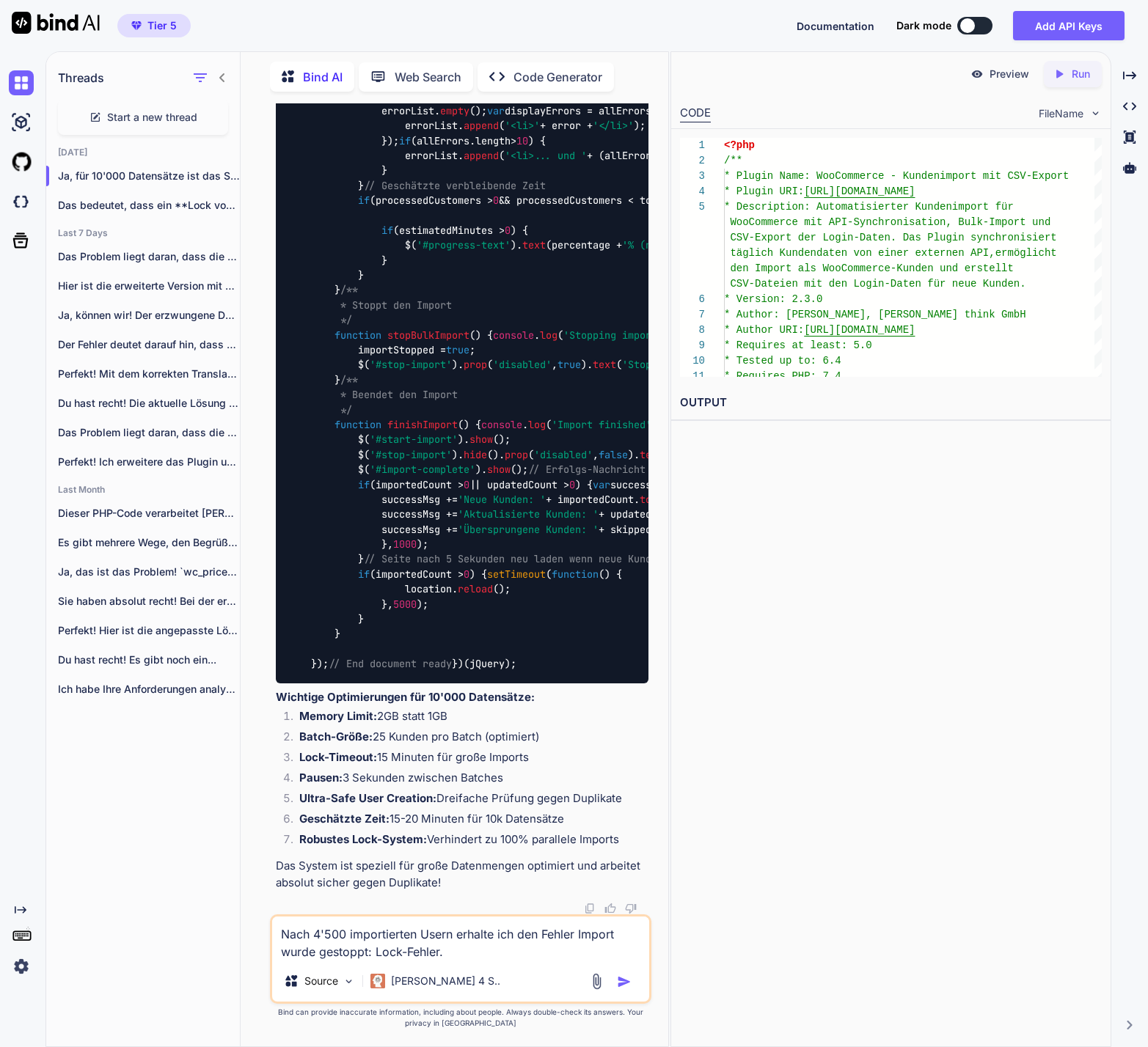
type textarea "x"
type textarea "Nach 4'500 importierten Usern erhalte ich den Fehler Import wurde gestoppt: Loc…"
type textarea "x"
type textarea "Nach 4'500 importierten Usern erhalte ich den Fehler Import wurde gestoppt: Loc…"
type textarea "x"
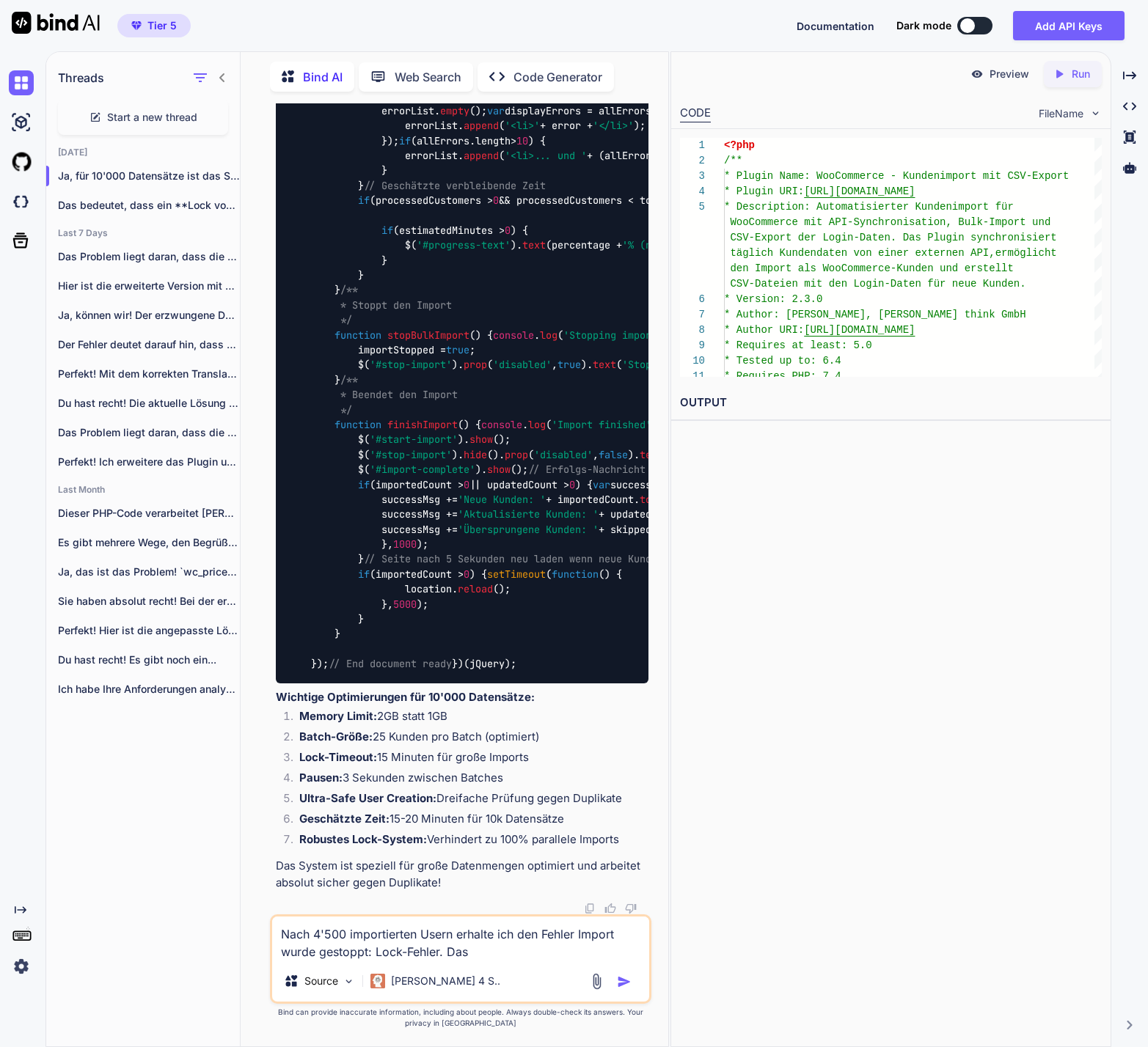
type textarea "Nach 4'500 importierten Usern erhalte ich den Fehler Import wurde gestoppt: Loc…"
type textarea "x"
type textarea "Nach 4'500 importierten Usern erhalte ich den Fehler Import wurde gestoppt: Loc…"
type textarea "x"
type textarea "Nach 4'500 importierten Usern erhalte ich den Fehler Import wurde gestoppt: Loc…"
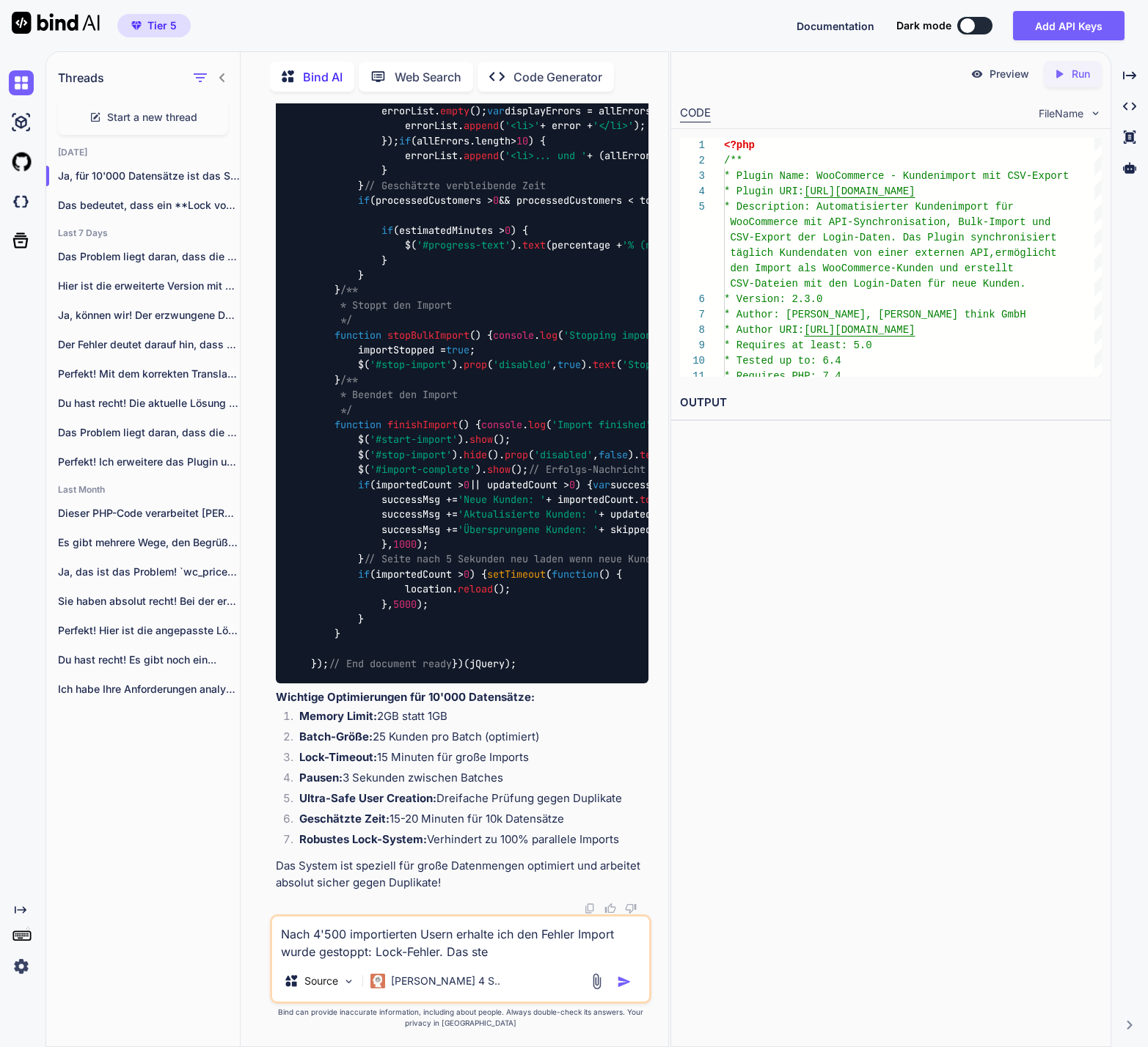
type textarea "x"
type textarea "Nach 4'500 importierten Usern erhalte ich den Fehler Import wurde gestoppt: Loc…"
type textarea "x"
type textarea "Nach 4'500 importierten Usern erhalte ich den Fehler Import wurde gestoppt: Loc…"
type textarea "x"
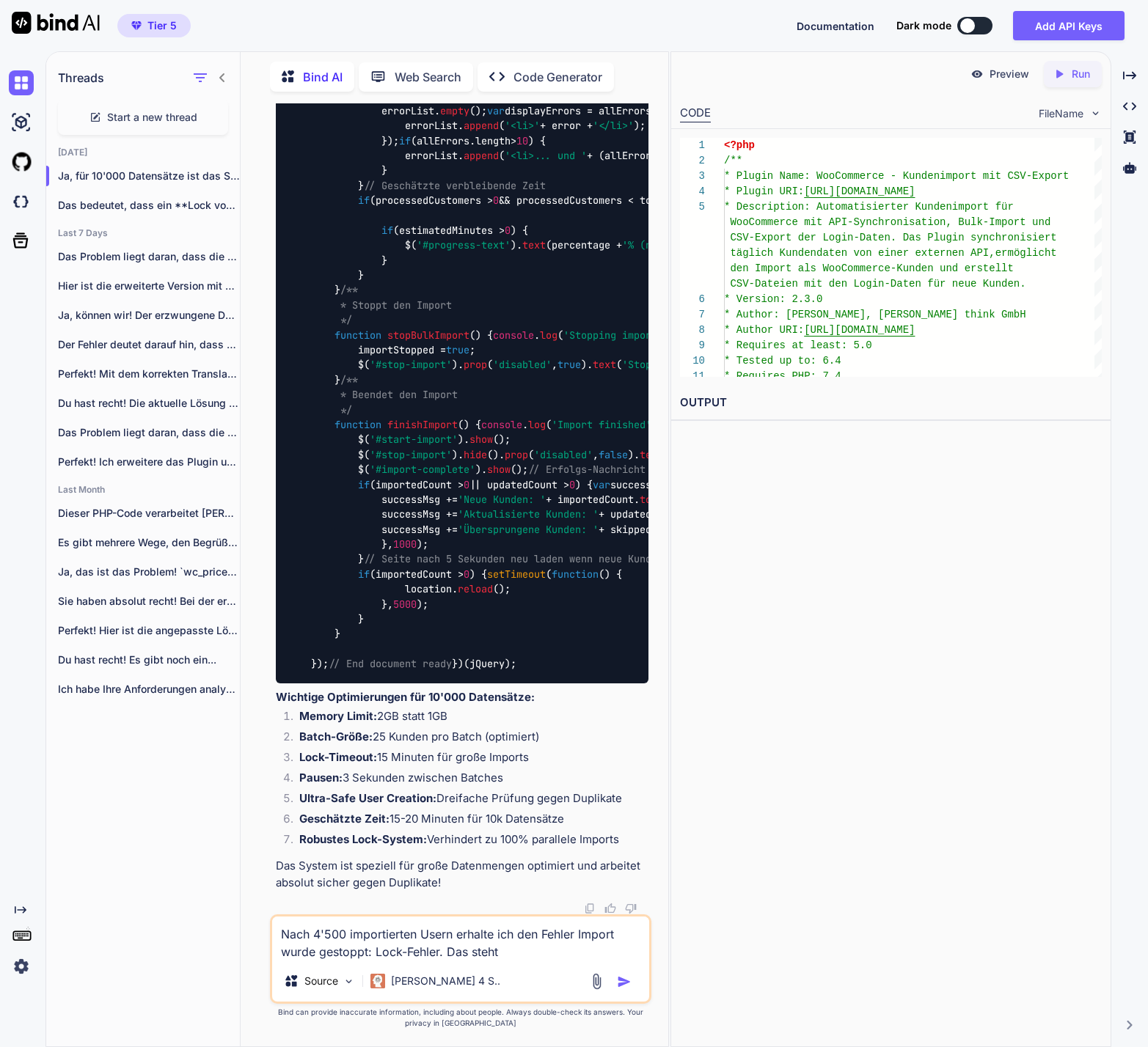
type textarea "Nach 4'500 importierten Usern erhalte ich den Fehler Import wurde gestoppt: Loc…"
type textarea "x"
type textarea "Nach 4'500 importierten Usern erhalte ich den Fehler Import wurde gestoppt: Loc…"
type textarea "x"
type textarea "Nach 4'500 importierten Usern erhalte ich den Fehler Import wurde gestoppt: Loc…"
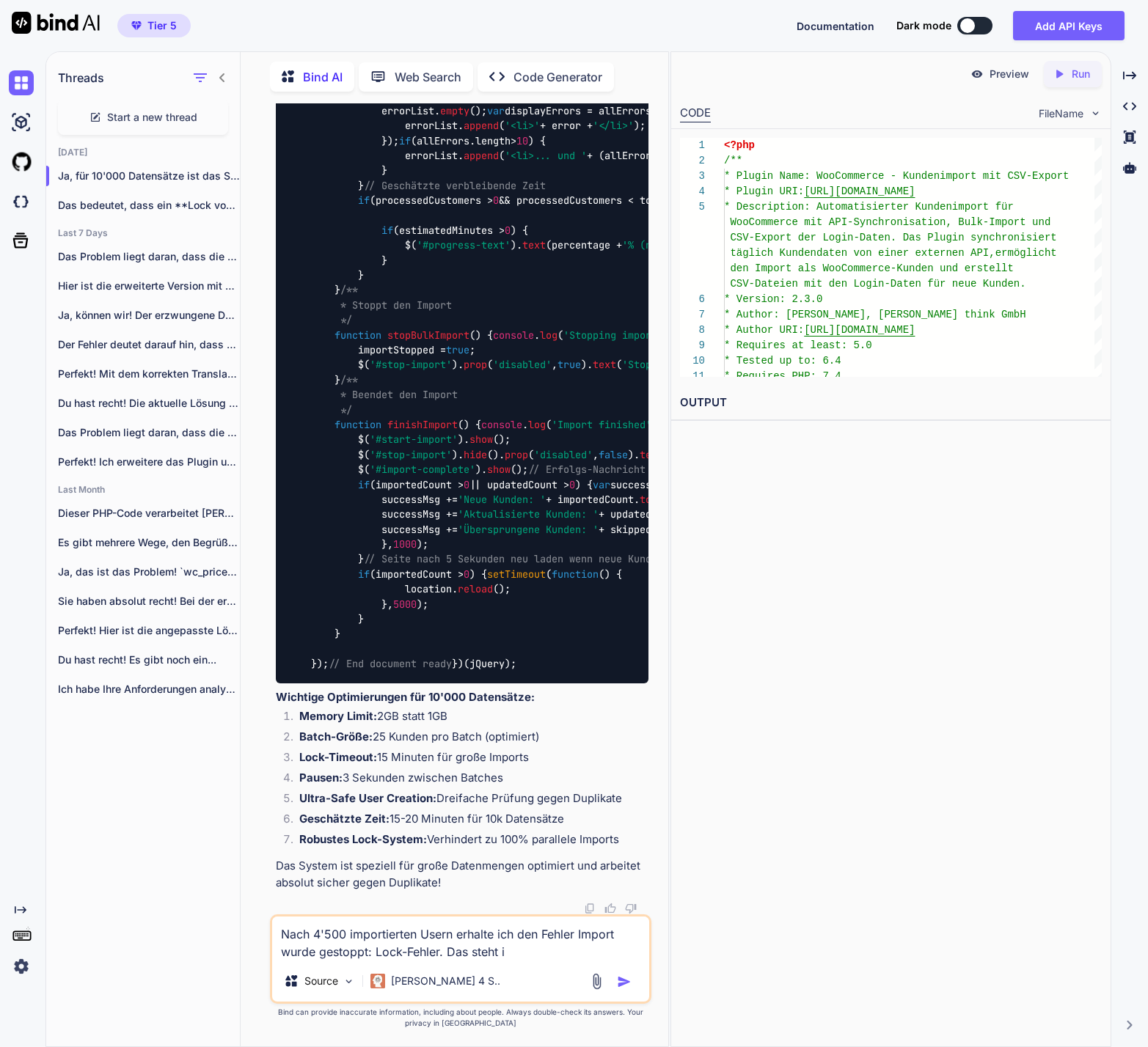
type textarea "x"
type textarea "Nach 4'500 importierten Usern erhalte ich den Fehler Import wurde gestoppt: Loc…"
type textarea "x"
type textarea "Nach 4'500 importierten Usern erhalte ich den Fehler Import wurde gestoppt: Loc…"
type textarea "x"
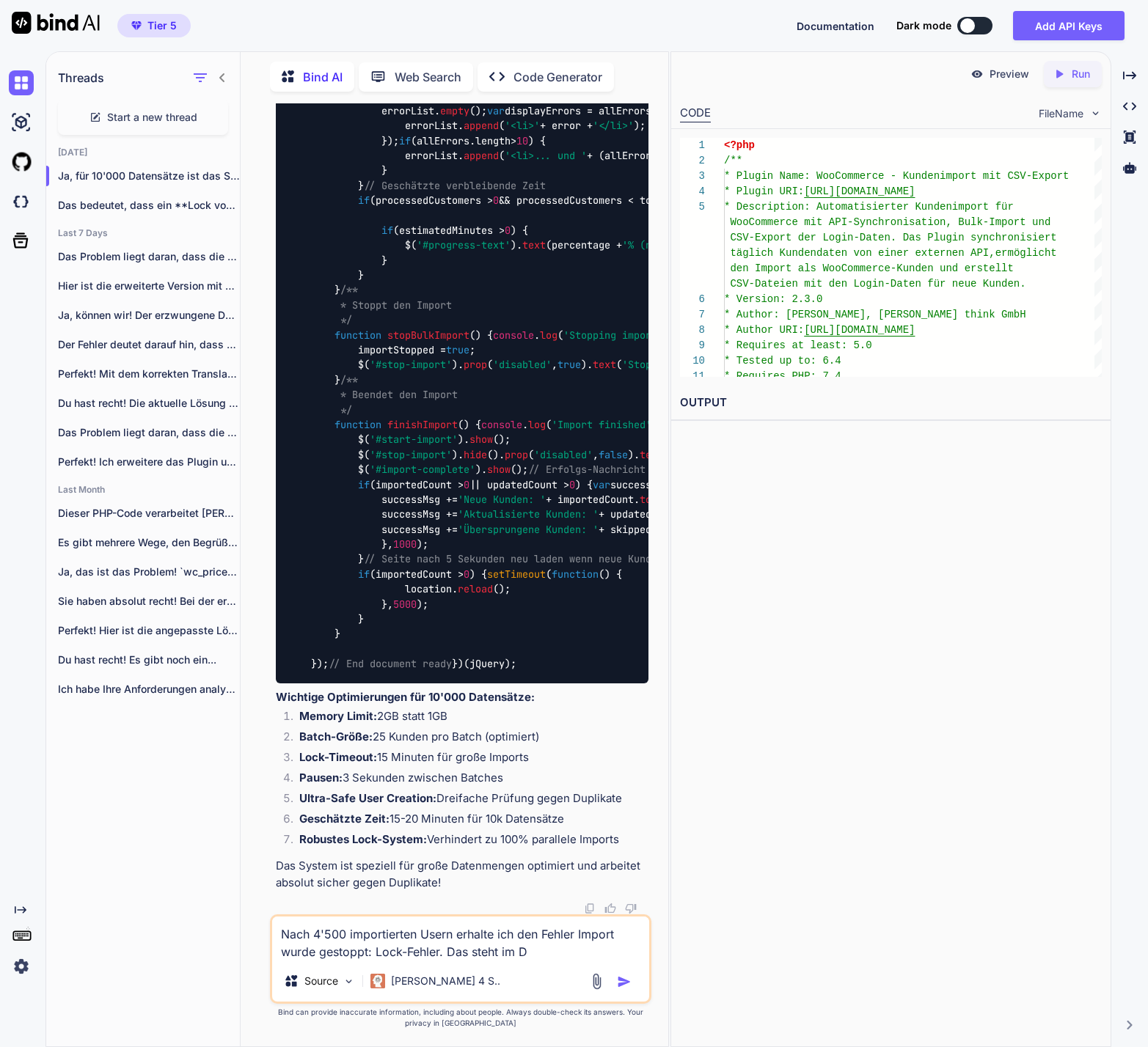
type textarea "Nach 4'500 importierten Usern erhalte ich den Fehler Import wurde gestoppt: Loc…"
type textarea "x"
type textarea "Nach 4'500 importierten Usern erhalte ich den Fehler Import wurde gestoppt: Loc…"
type textarea "x"
type textarea "Nach 4'500 importierten Usern erhalte ich den Fehler Import wurde gestoppt: Loc…"
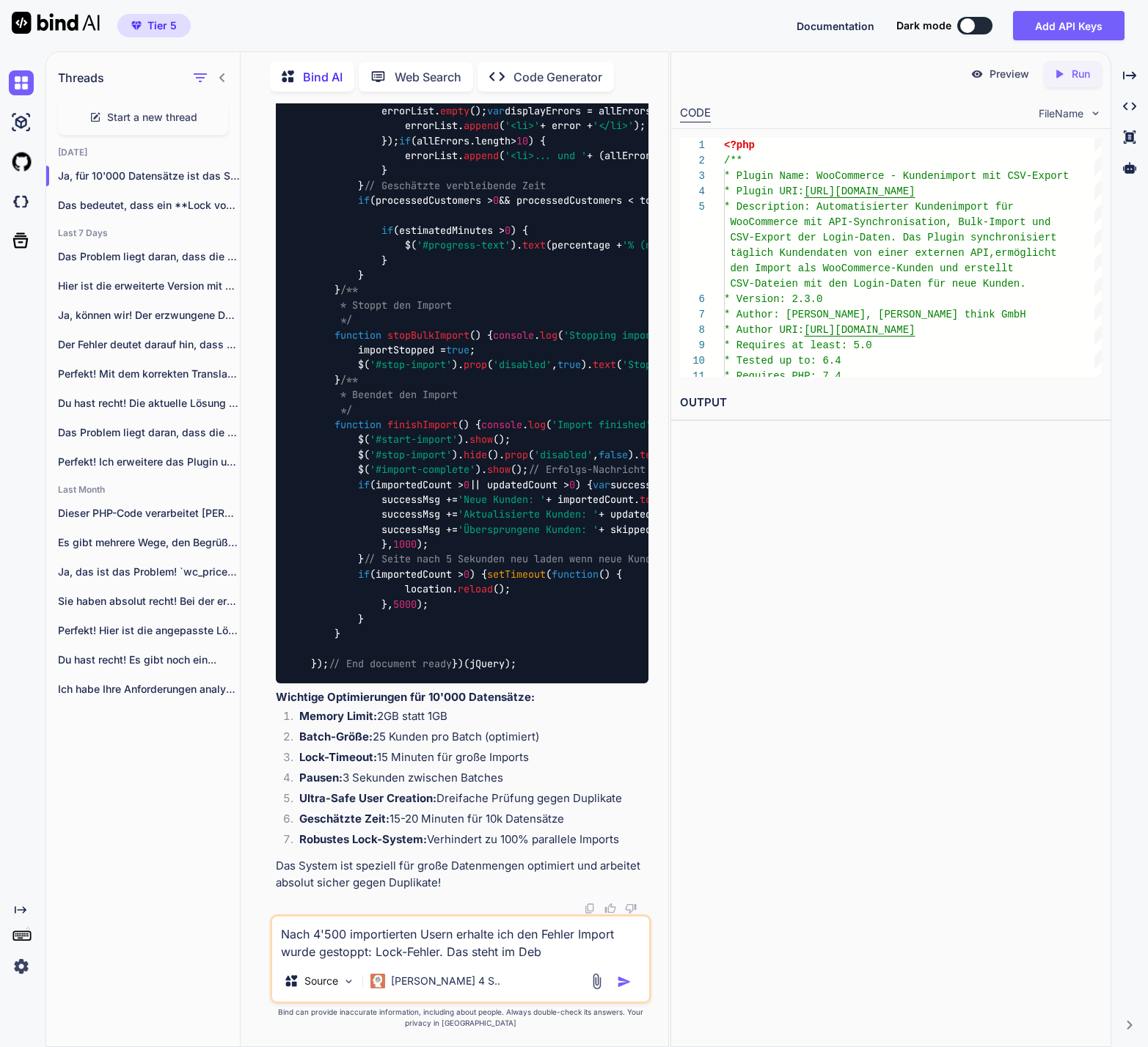
type textarea "x"
type textarea "Nach 4'500 importierten Usern erhalte ich den Fehler Import wurde gestoppt: Loc…"
type textarea "x"
type textarea "Nach 4'500 importierten Usern erhalte ich den Fehler Import wurde gestoppt: Loc…"
type textarea "x"
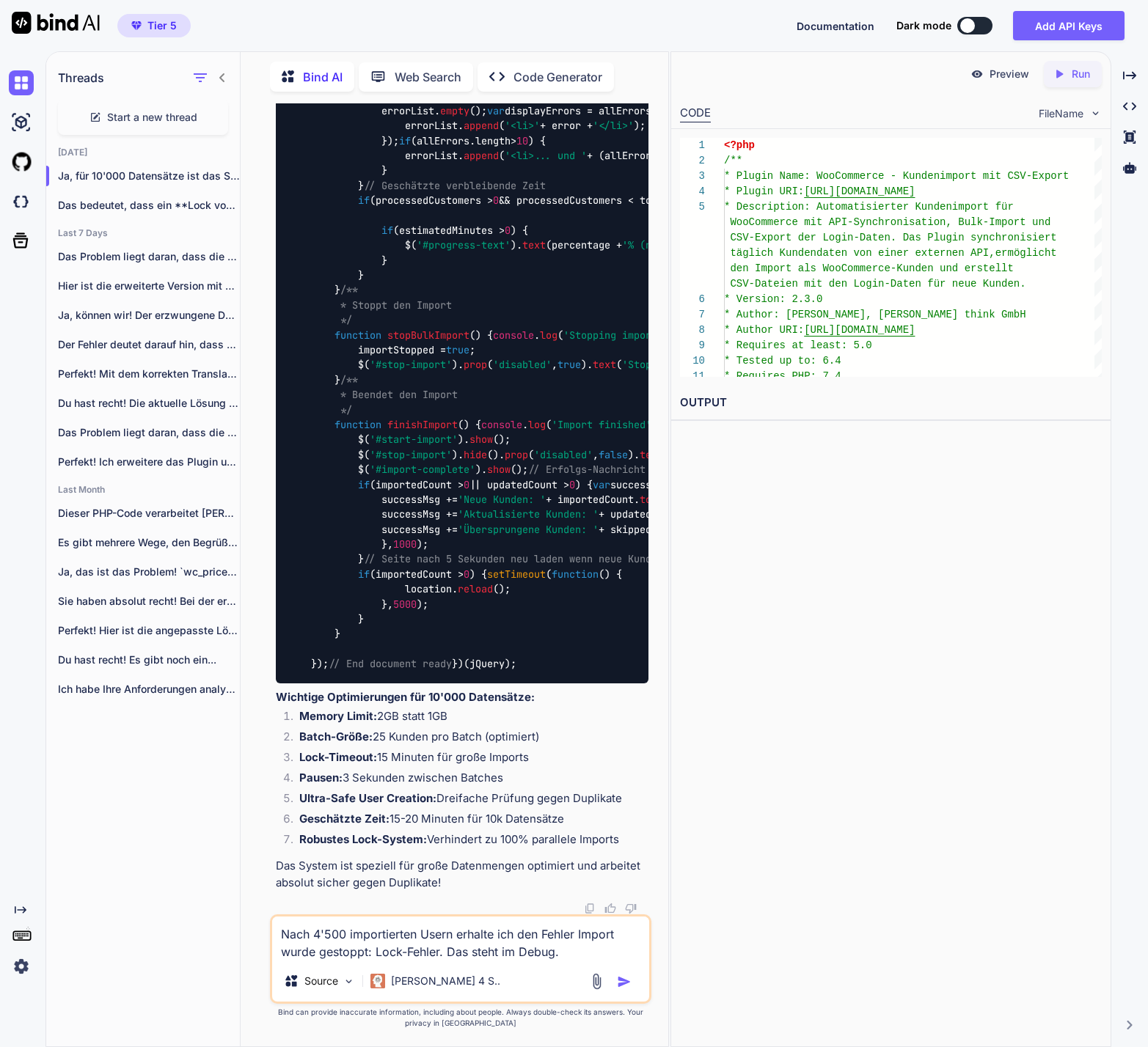
type textarea "Nach 4'500 importierten Usern erhalte ich den Fehler Import wurde gestoppt: Loc…"
type textarea "x"
type textarea "Nach 4'500 importierten Usern erhalte ich den Fehler Import wurde gestoppt: Loc…"
type textarea "x"
type textarea "Nach 4'500 importierten Usern erhalte ich den Fehler Import wurde gestoppt: Loc…"
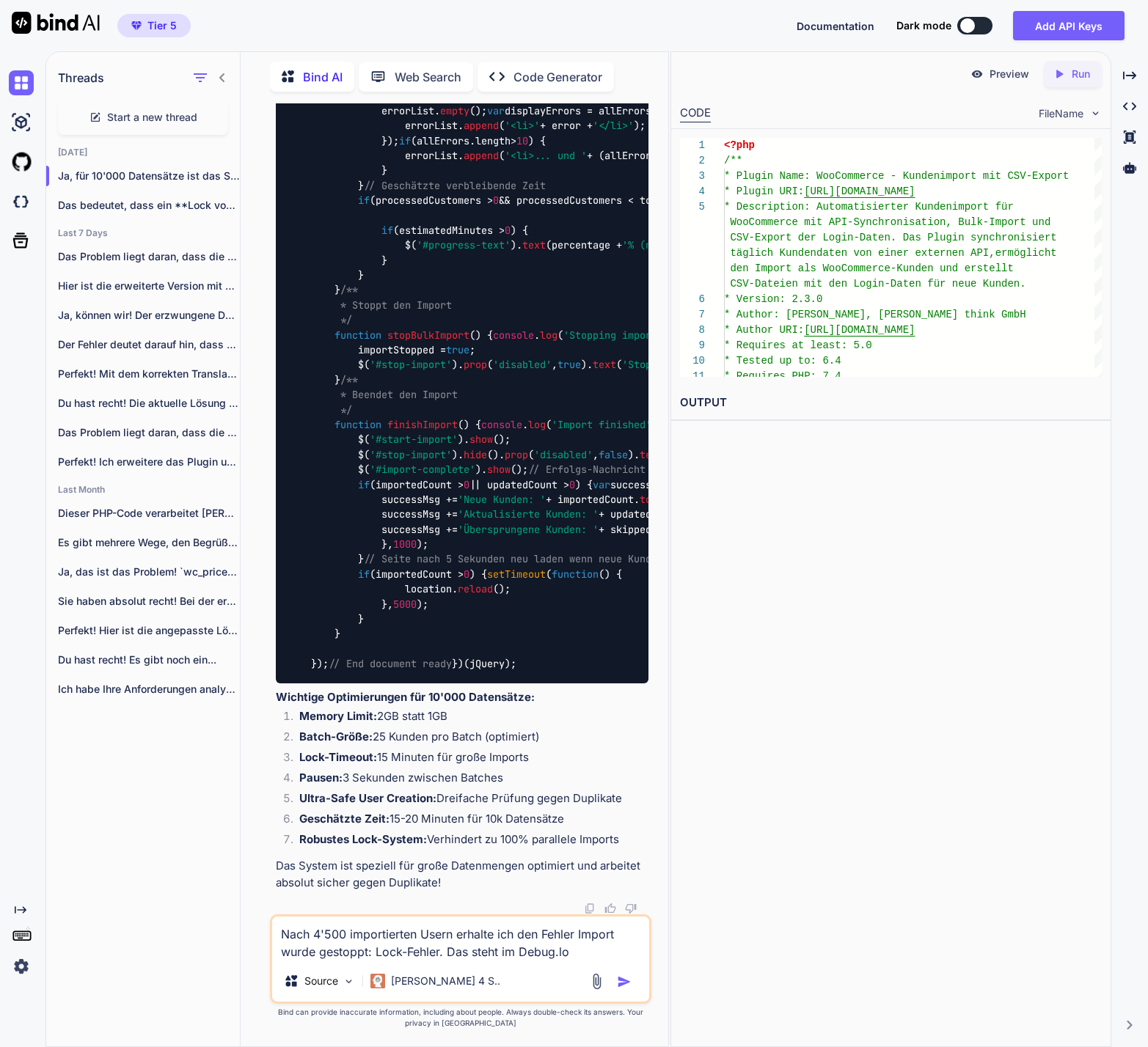
type textarea "x"
type textarea "Nach 4'500 importierten Usern erhalte ich den Fehler Import wurde gestoppt: Loc…"
type textarea "x"
type textarea "Nach 4'500 importierten Usern erhalte ich den Fehler Import wurde gestoppt: Loc…"
type textarea "x"
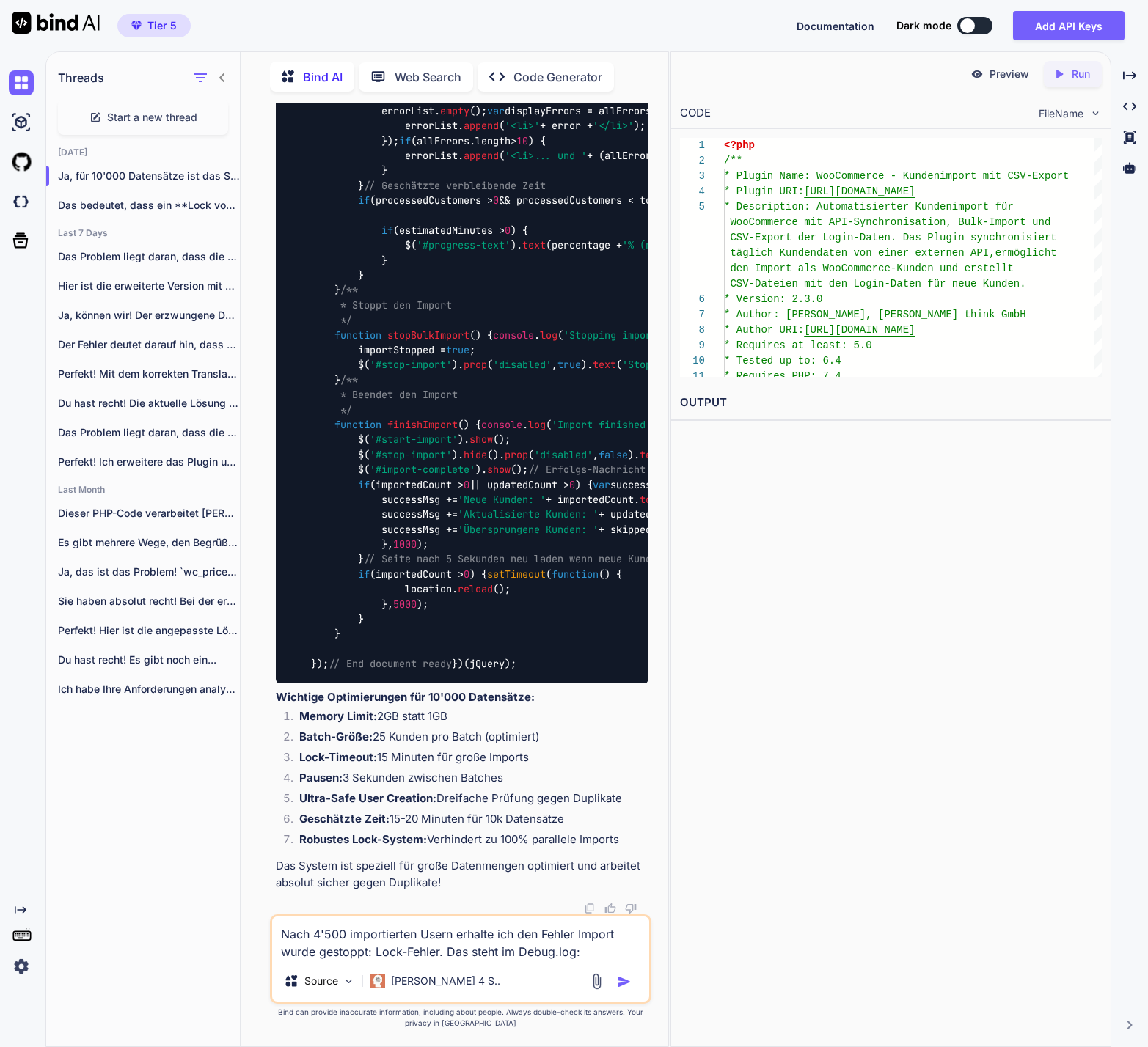
paste textarea "[[DATE] 19:43:02 UTC] Import batch result - Imported: 25, Updated: 0, Skipped: …"
type textarea "Nach 4'500 importierten Usern erhalte ich den Fehler Import wurde gestoppt: Loc…"
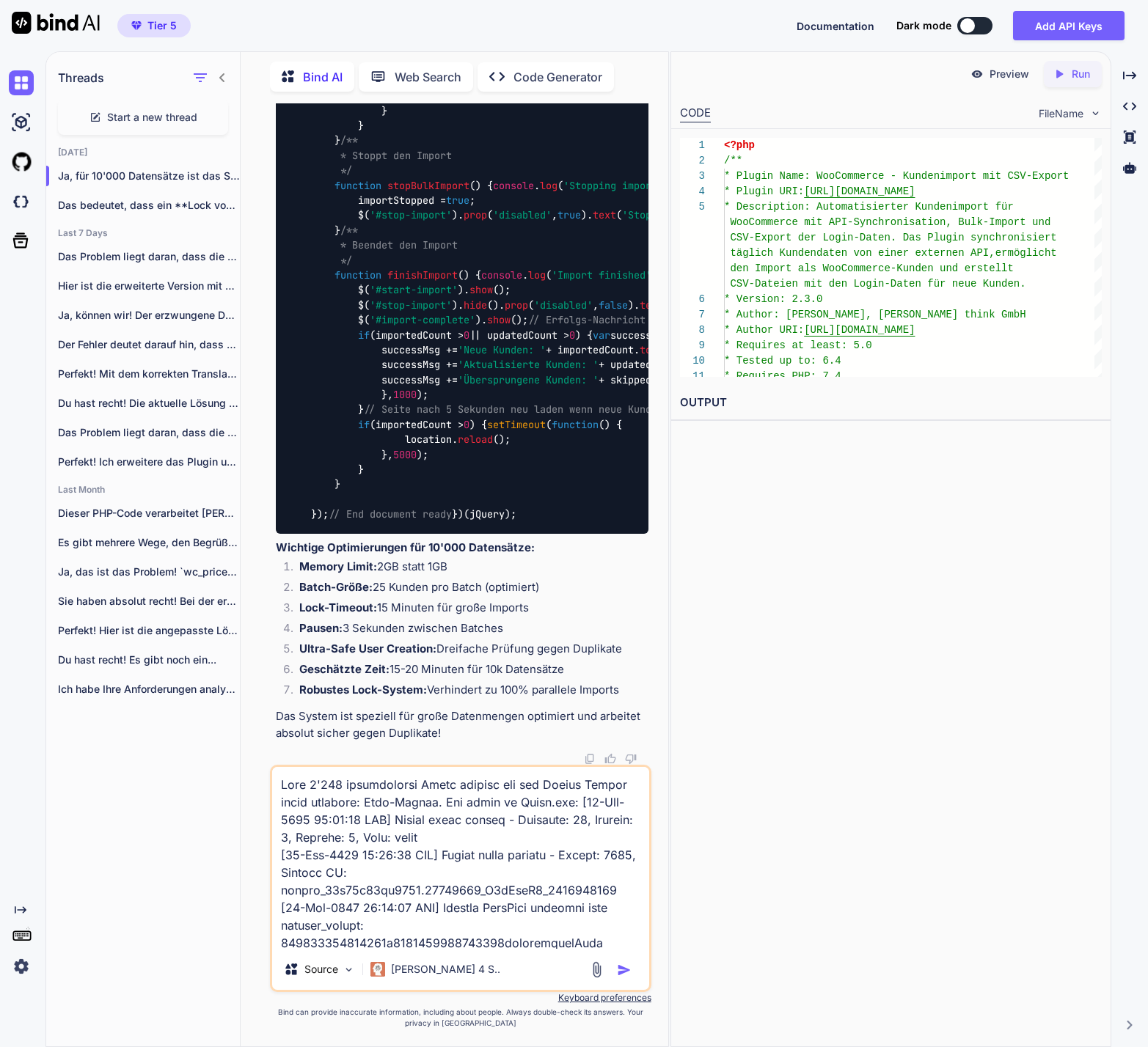
scroll to position [5792, 0]
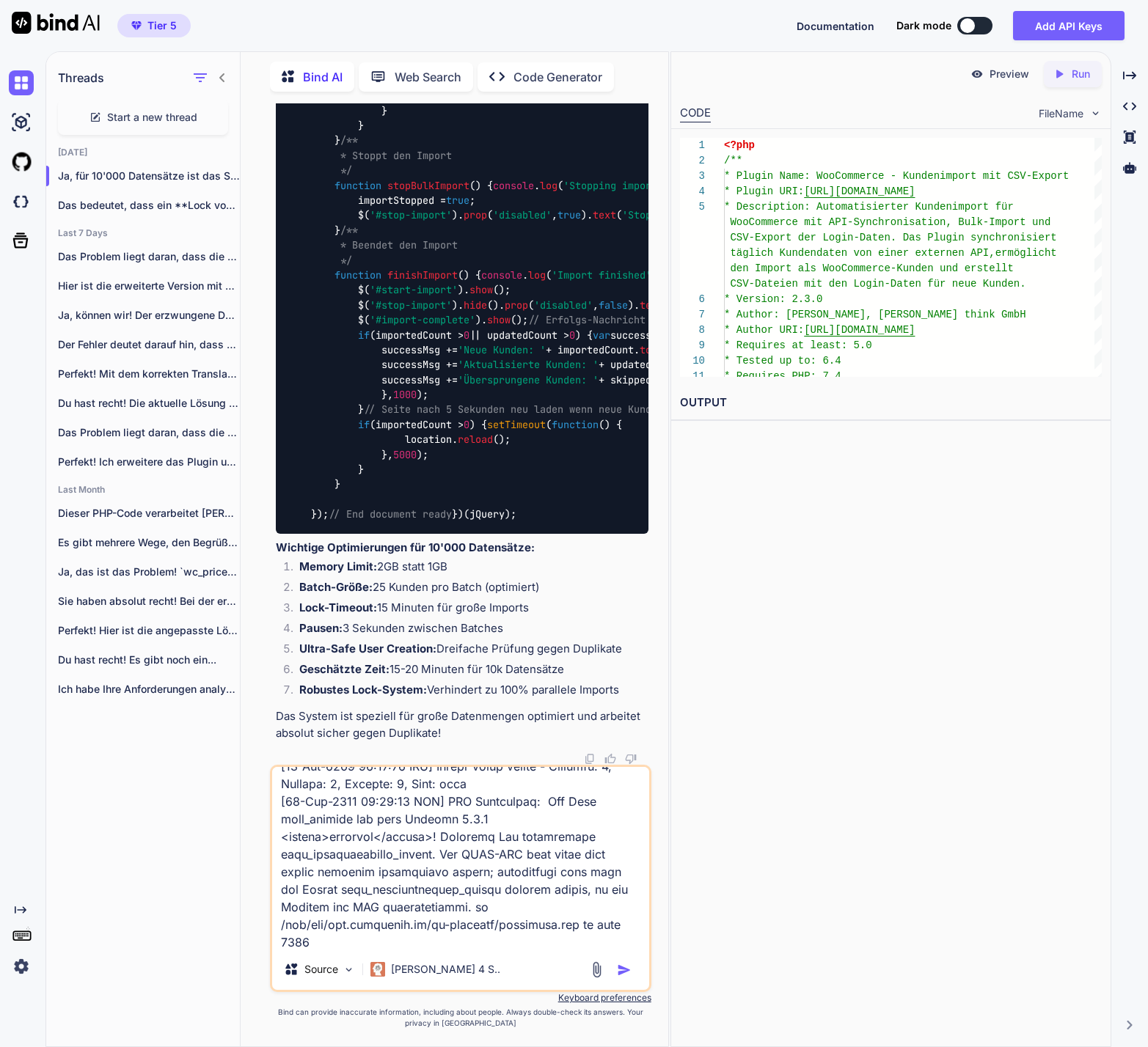
type textarea "x"
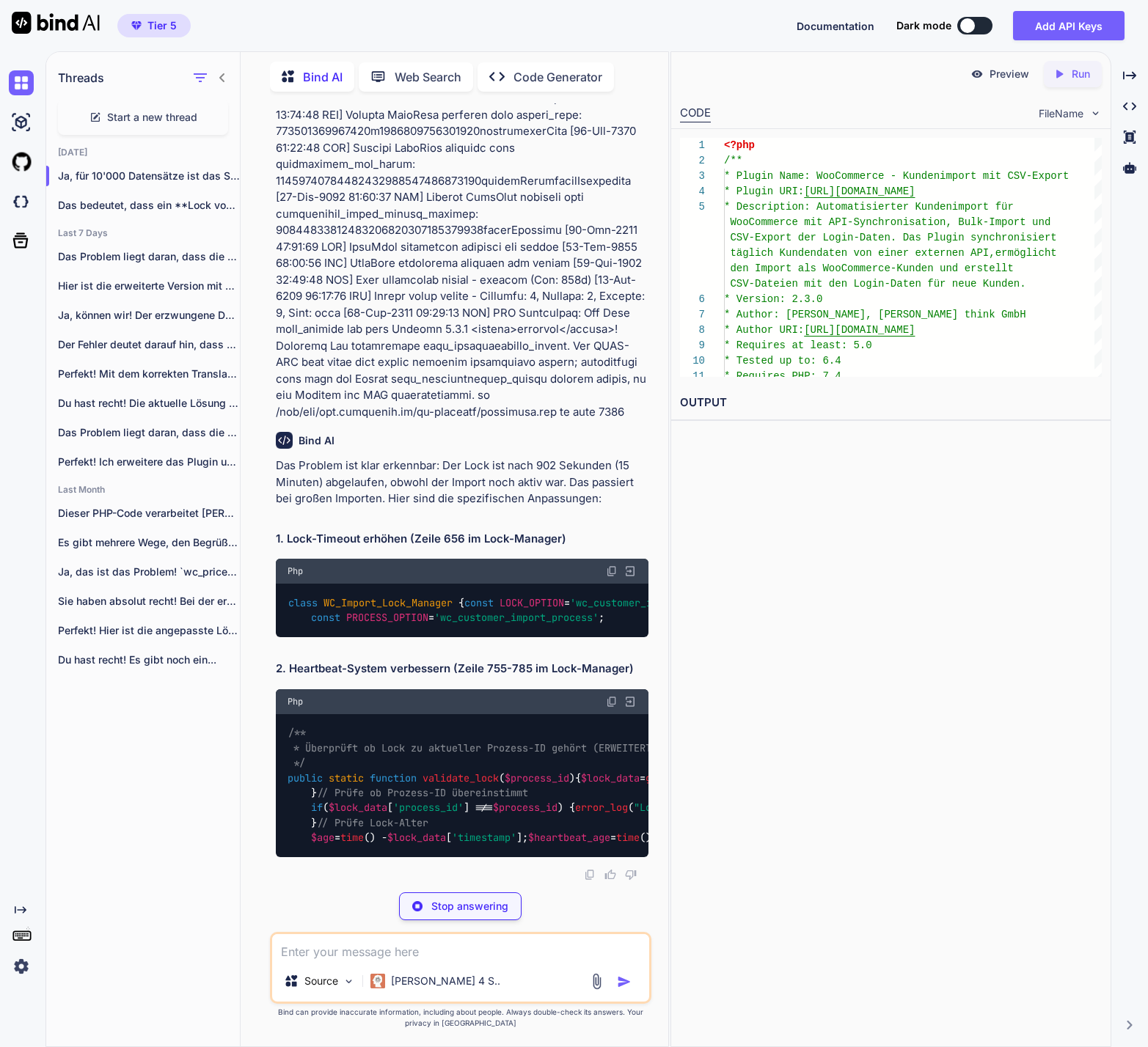
scroll to position [78808, 0]
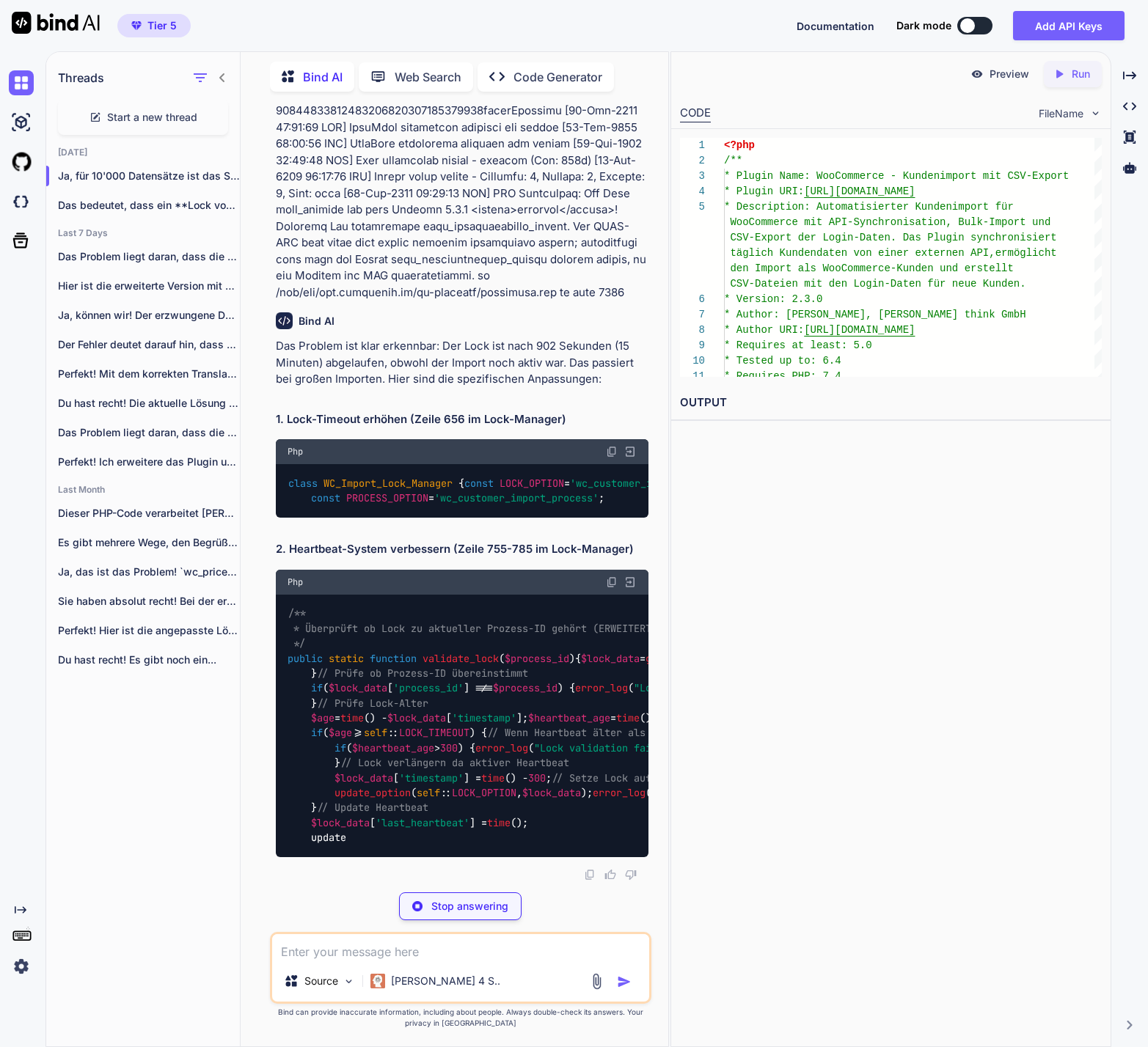
click at [375, 464] on div "class WC_Import_Lock_Manager { const LOCK_OPTION = 'wc_customer_import_lock' ; …" at bounding box center [461, 491] width 373 height 53
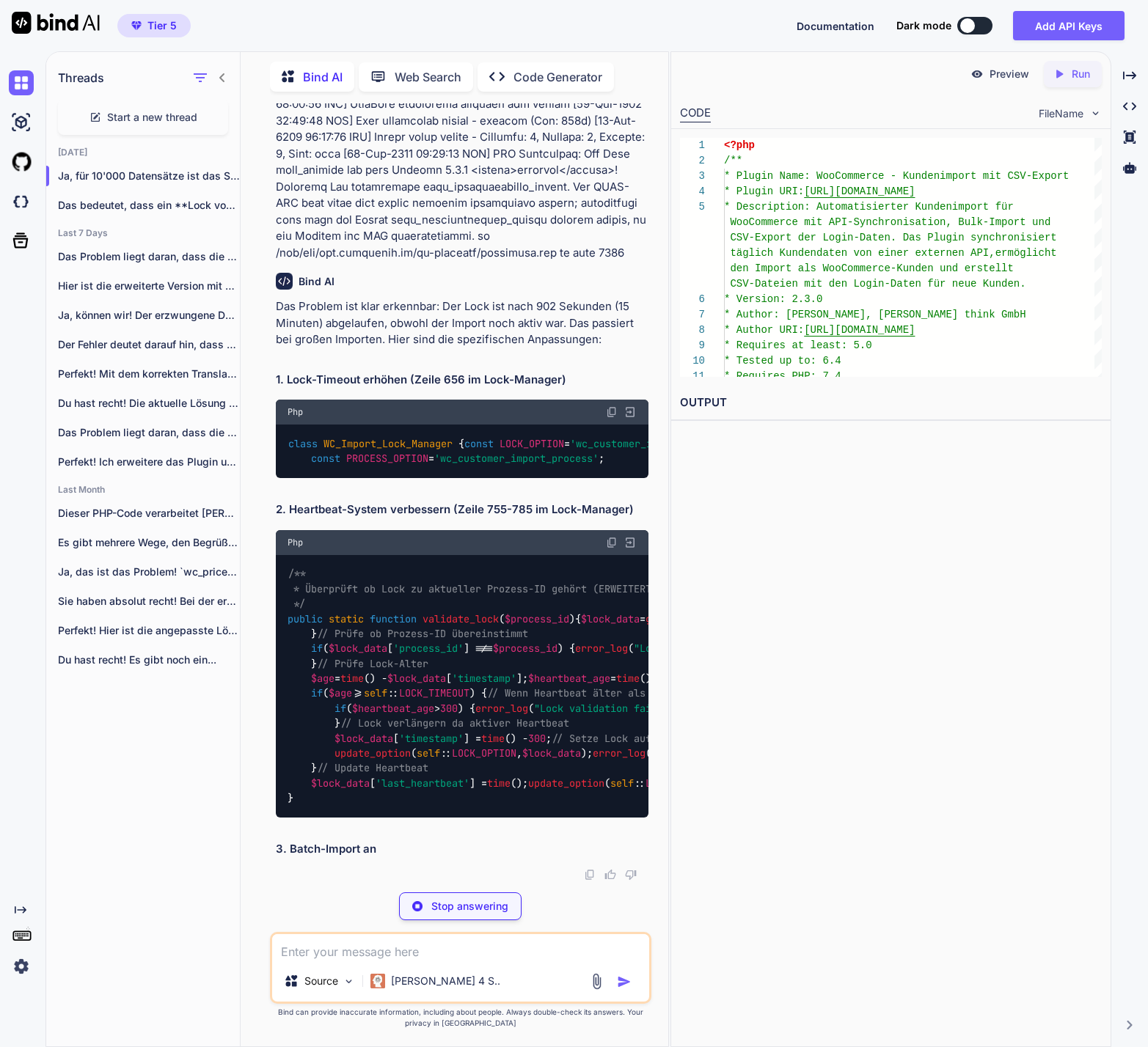
click at [377, 450] on span "WC_Import_Lock_Manager" at bounding box center [387, 443] width 129 height 13
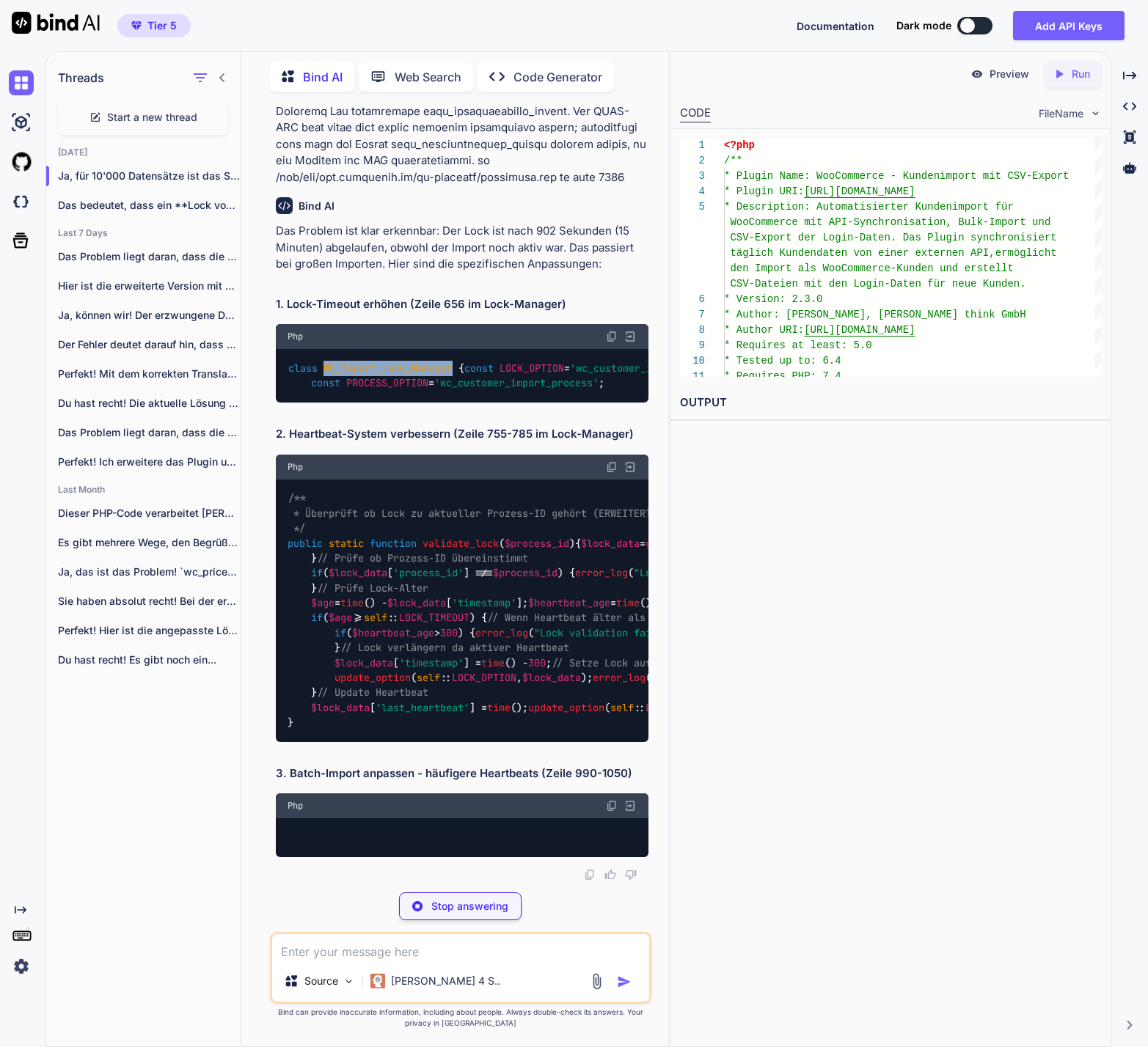
copy span "WC_Import_Lock_Manager"
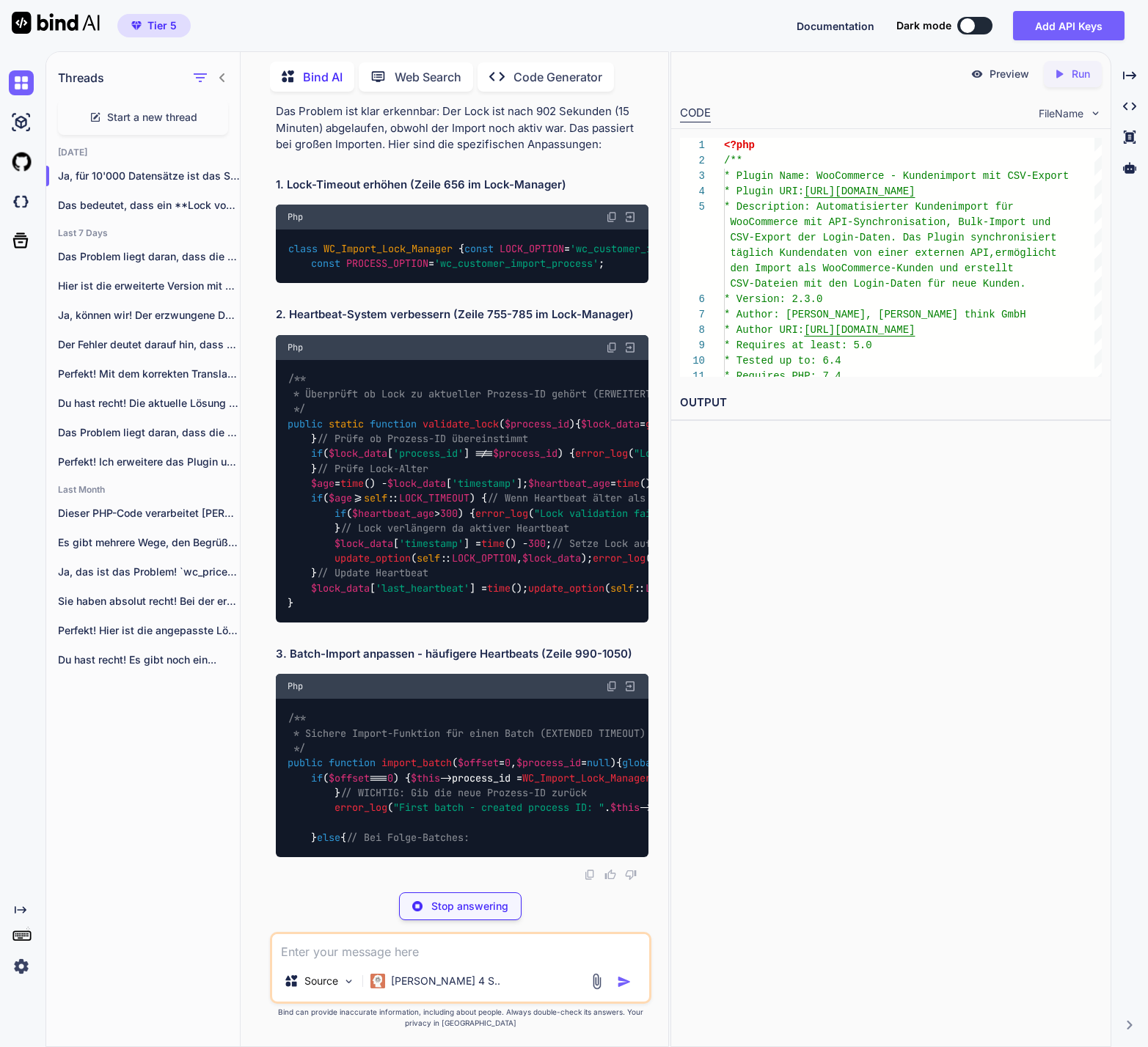
click at [834, 256] on span "1800" at bounding box center [846, 249] width 24 height 13
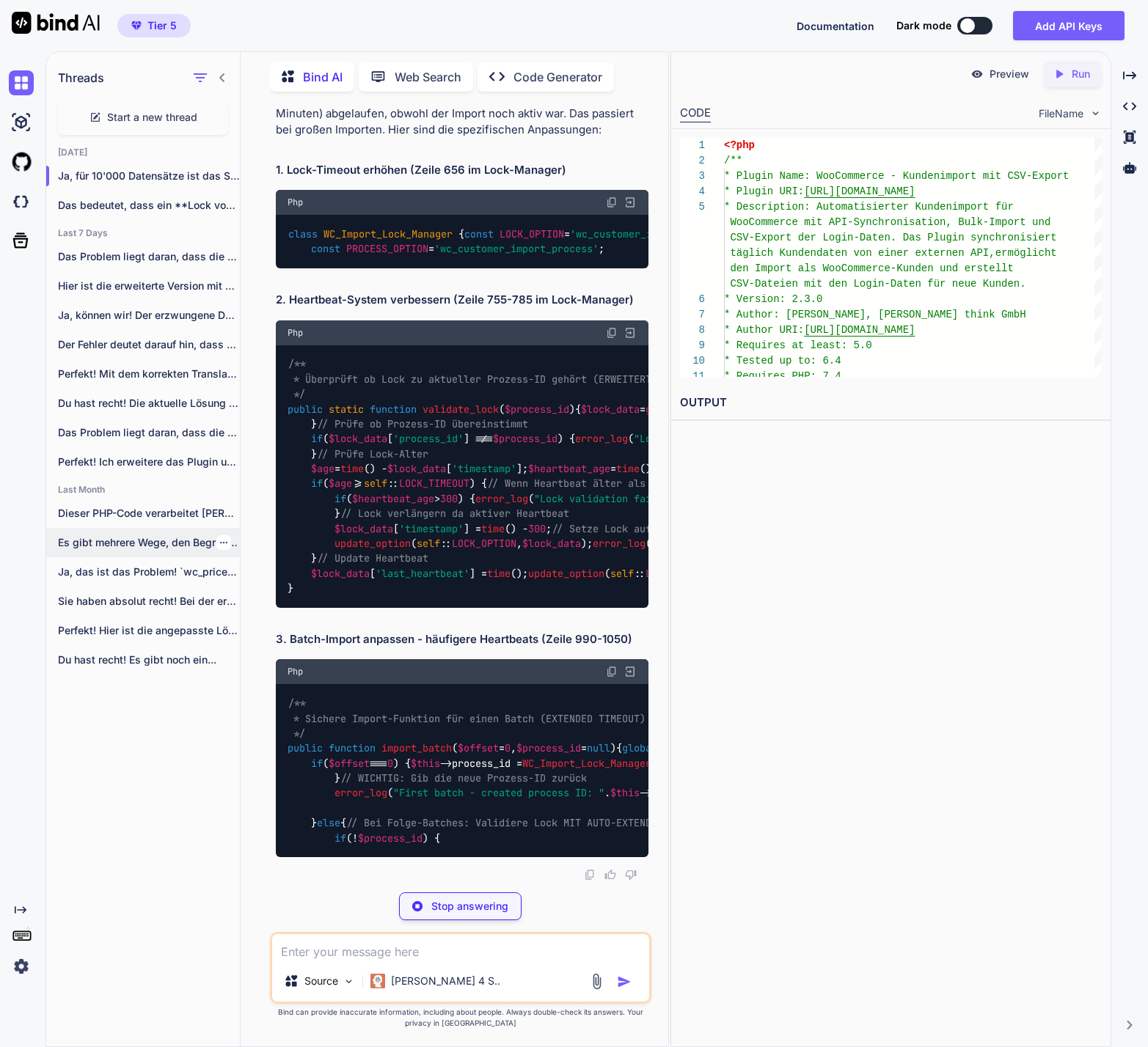
copy span "1800"
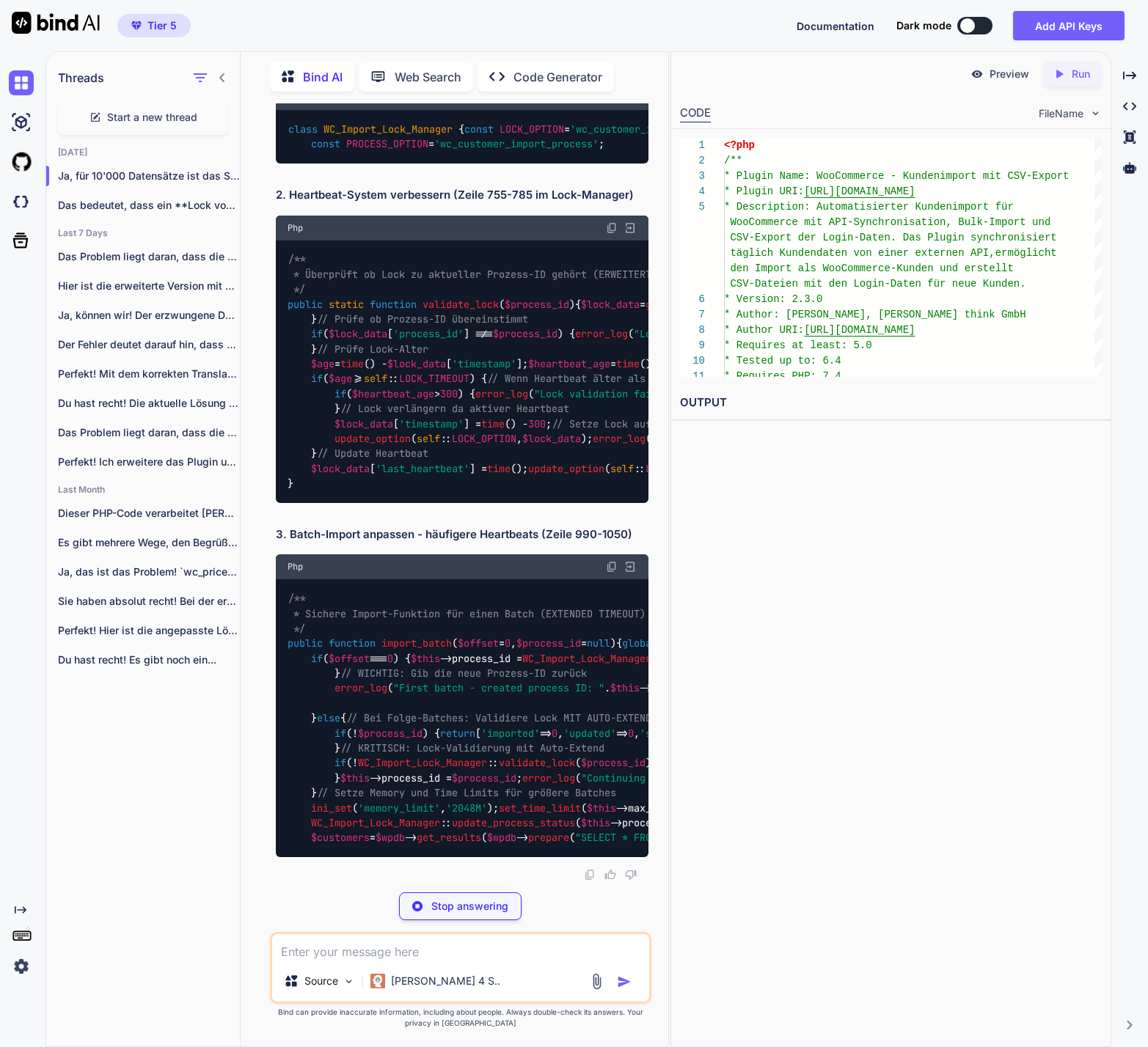
click at [448, 311] on span "validate_lock" at bounding box center [461, 304] width 76 height 13
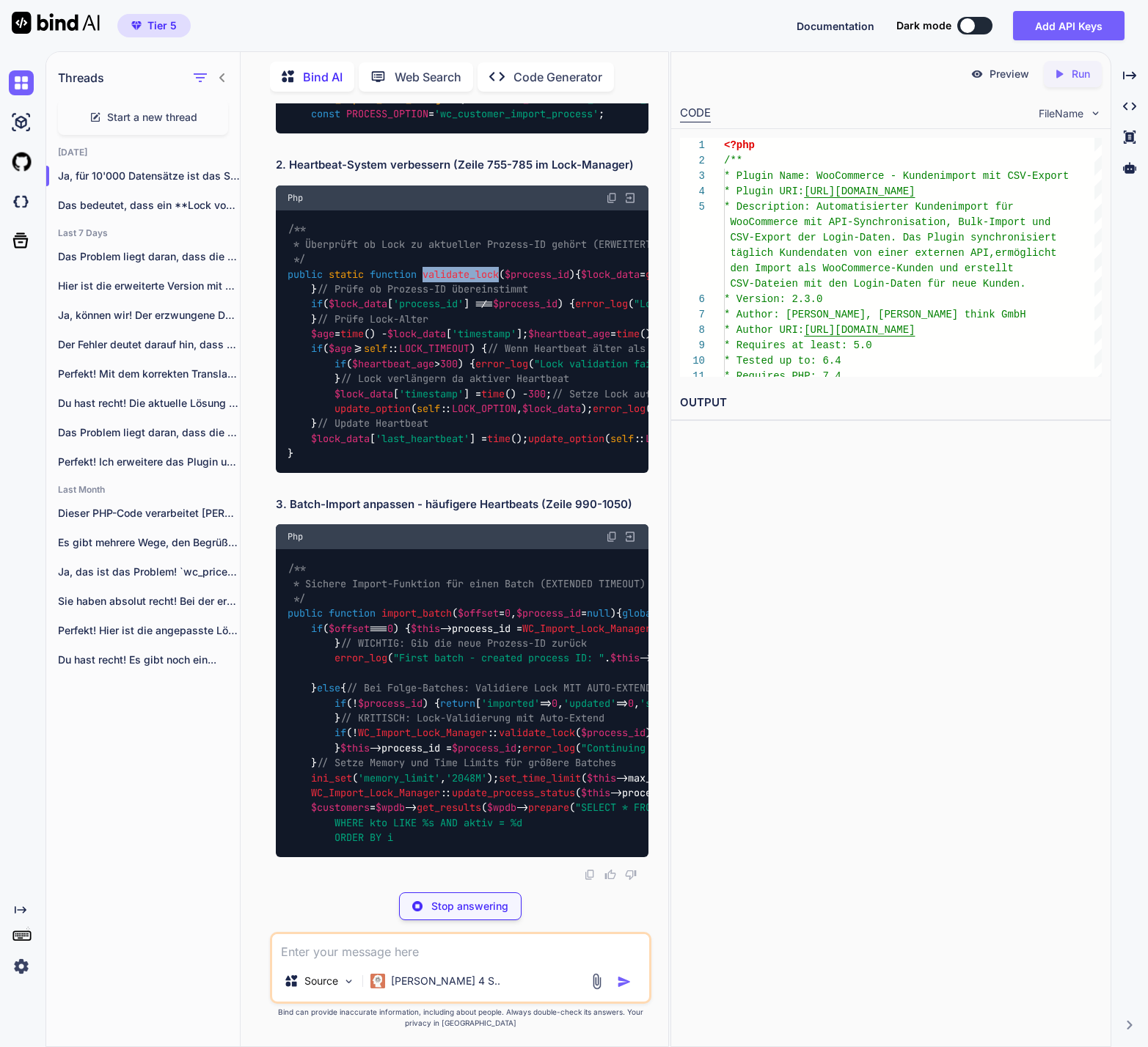
copy span "validate_lock"
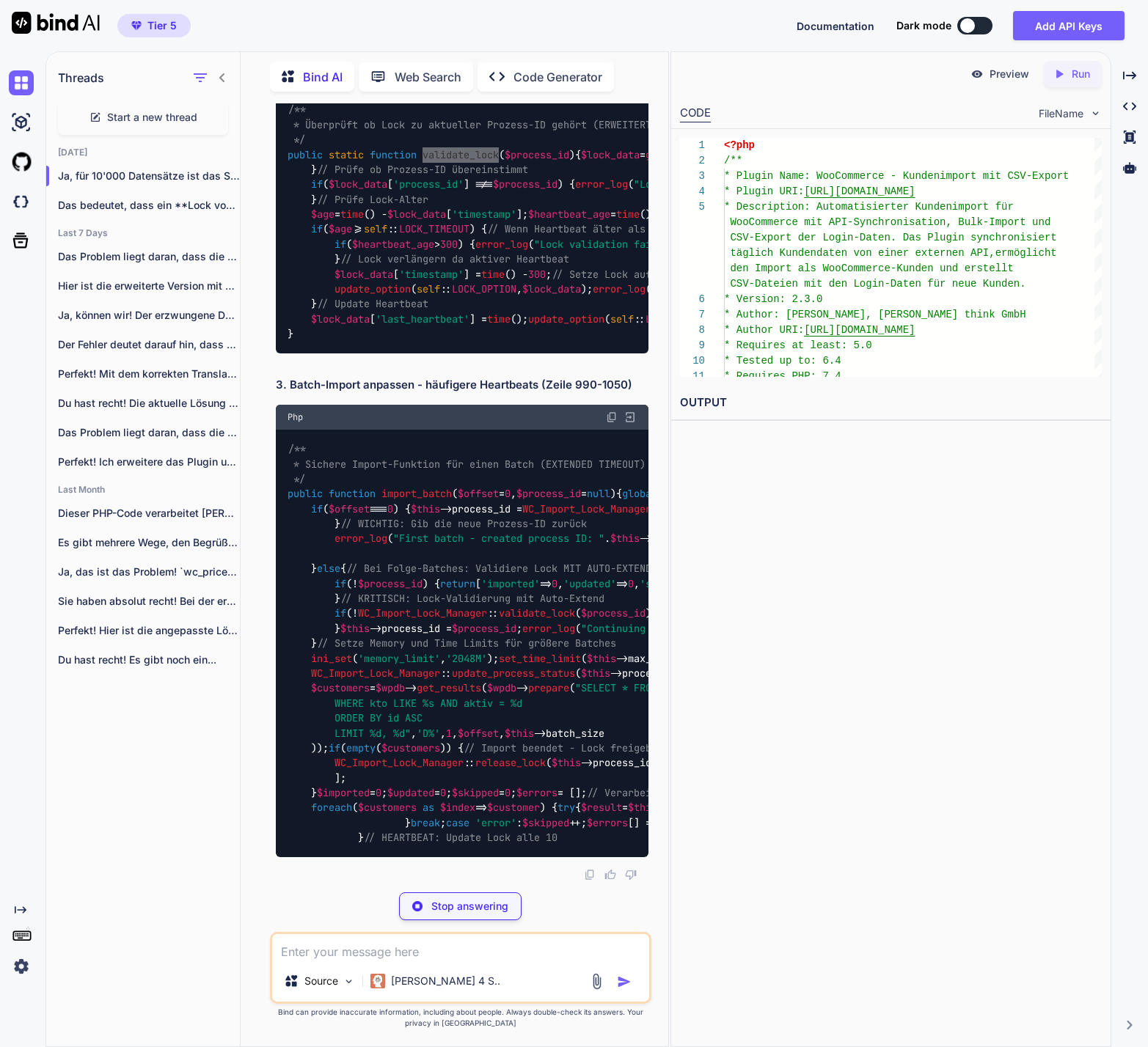
scroll to position [79218, 0]
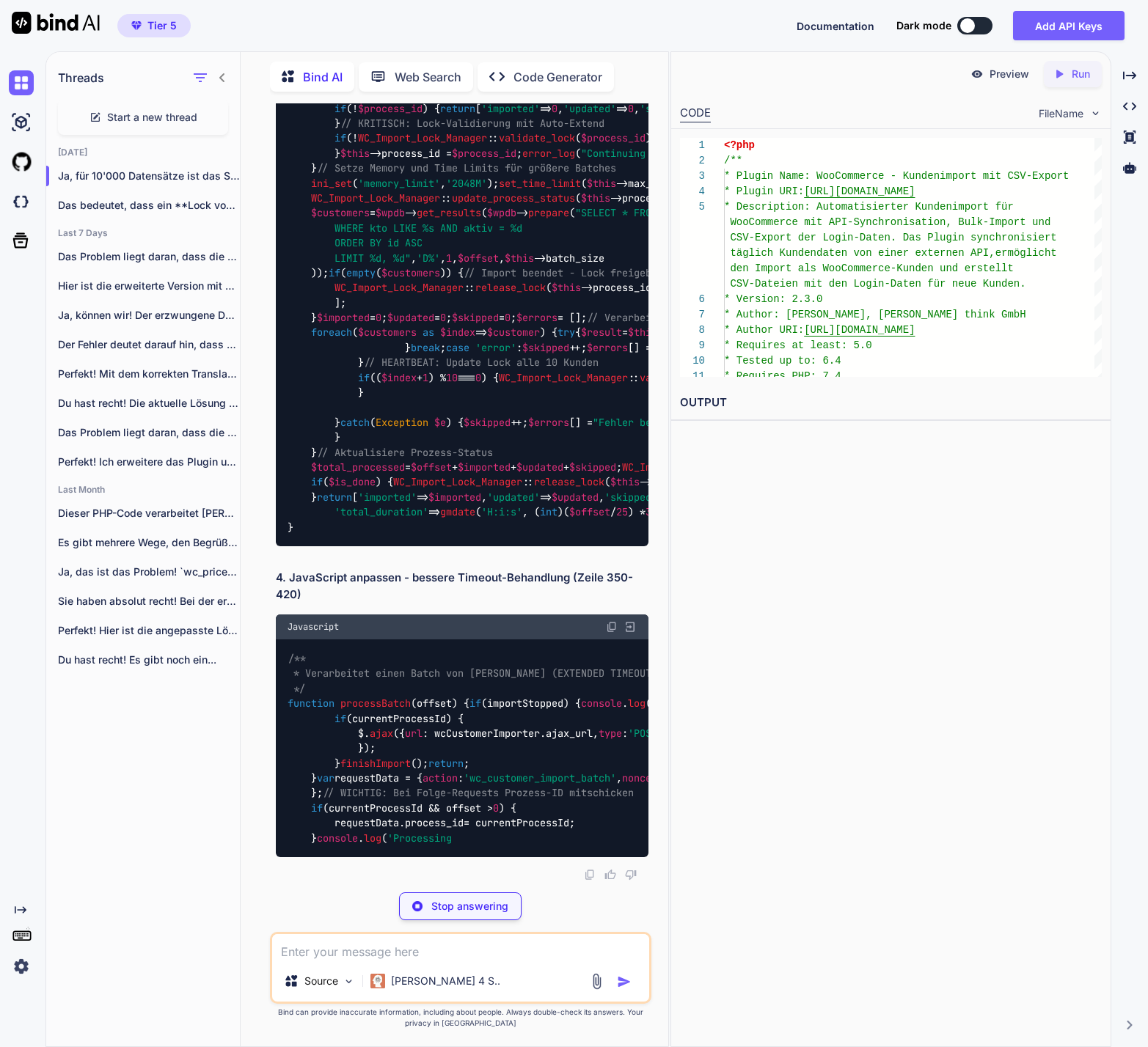
scroll to position [79514, 0]
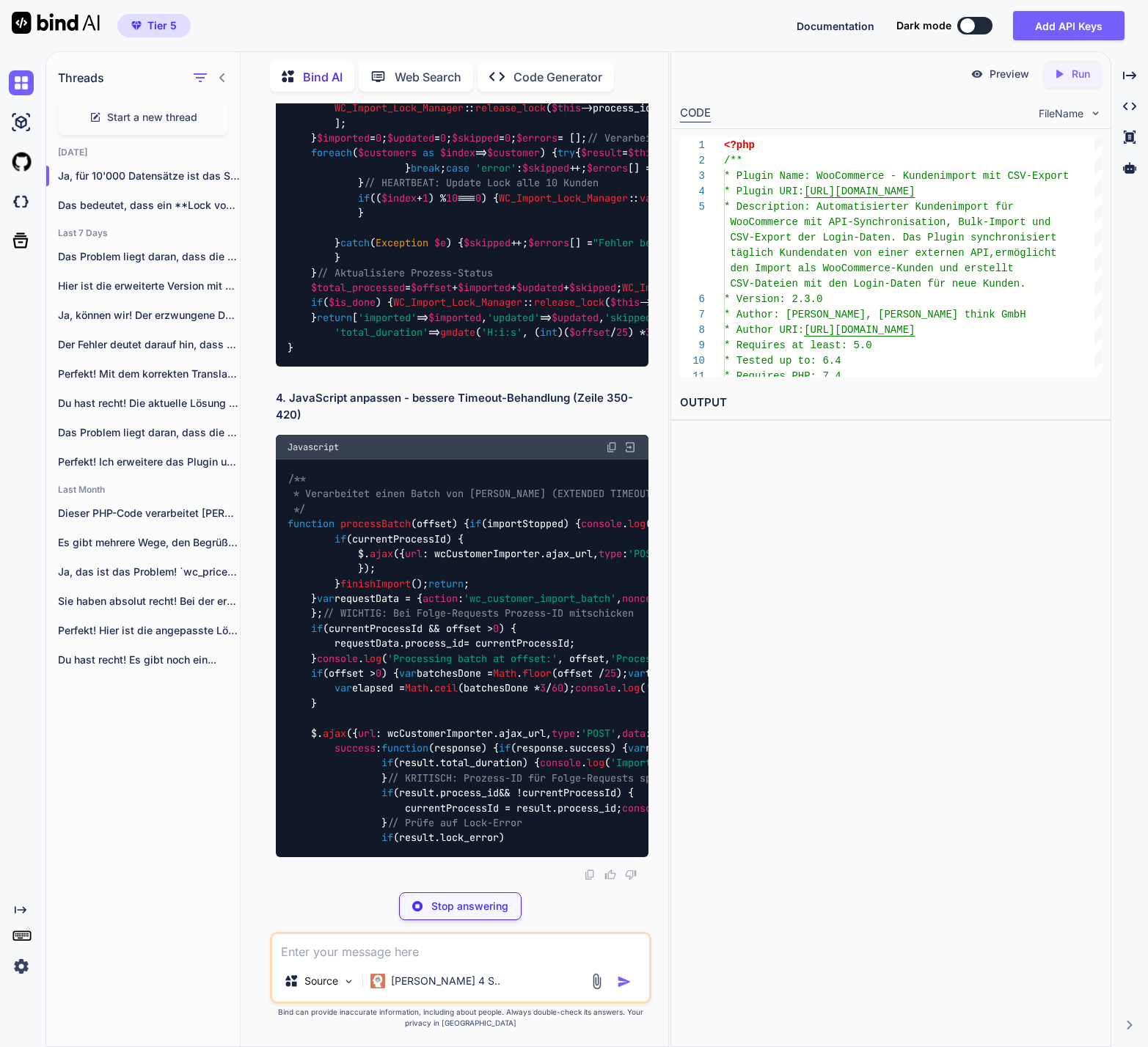
drag, startPoint x: 453, startPoint y: 701, endPoint x: 277, endPoint y: 700, distance: 176.0
click at [277, 367] on div "/** * Sichere Import-Funktion für einen Batch (EXTENDED TIMEOUT) */ public func…" at bounding box center [461, 71] width 373 height 592
copy code "public function import_batch"
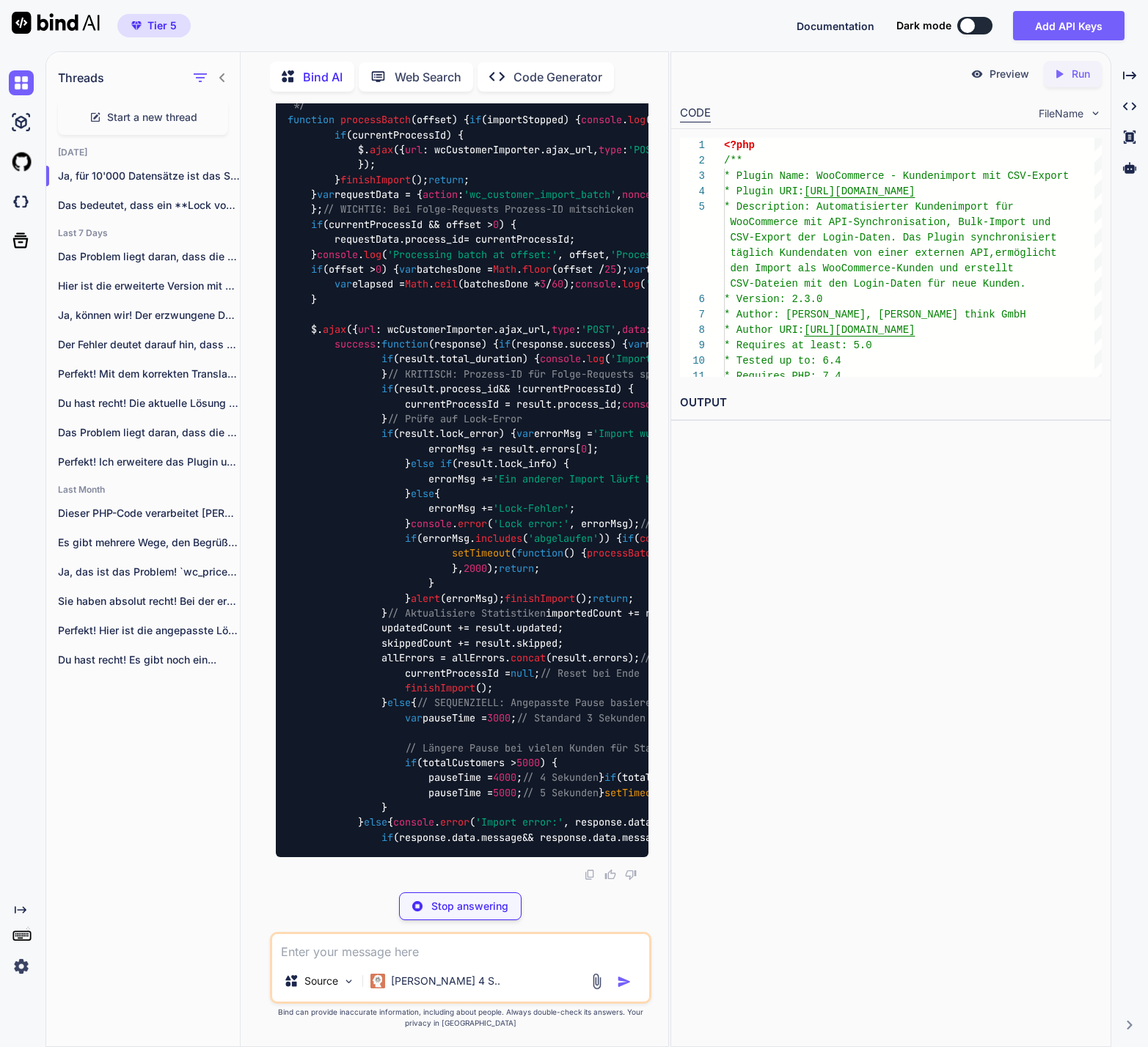
scroll to position [79666, 0]
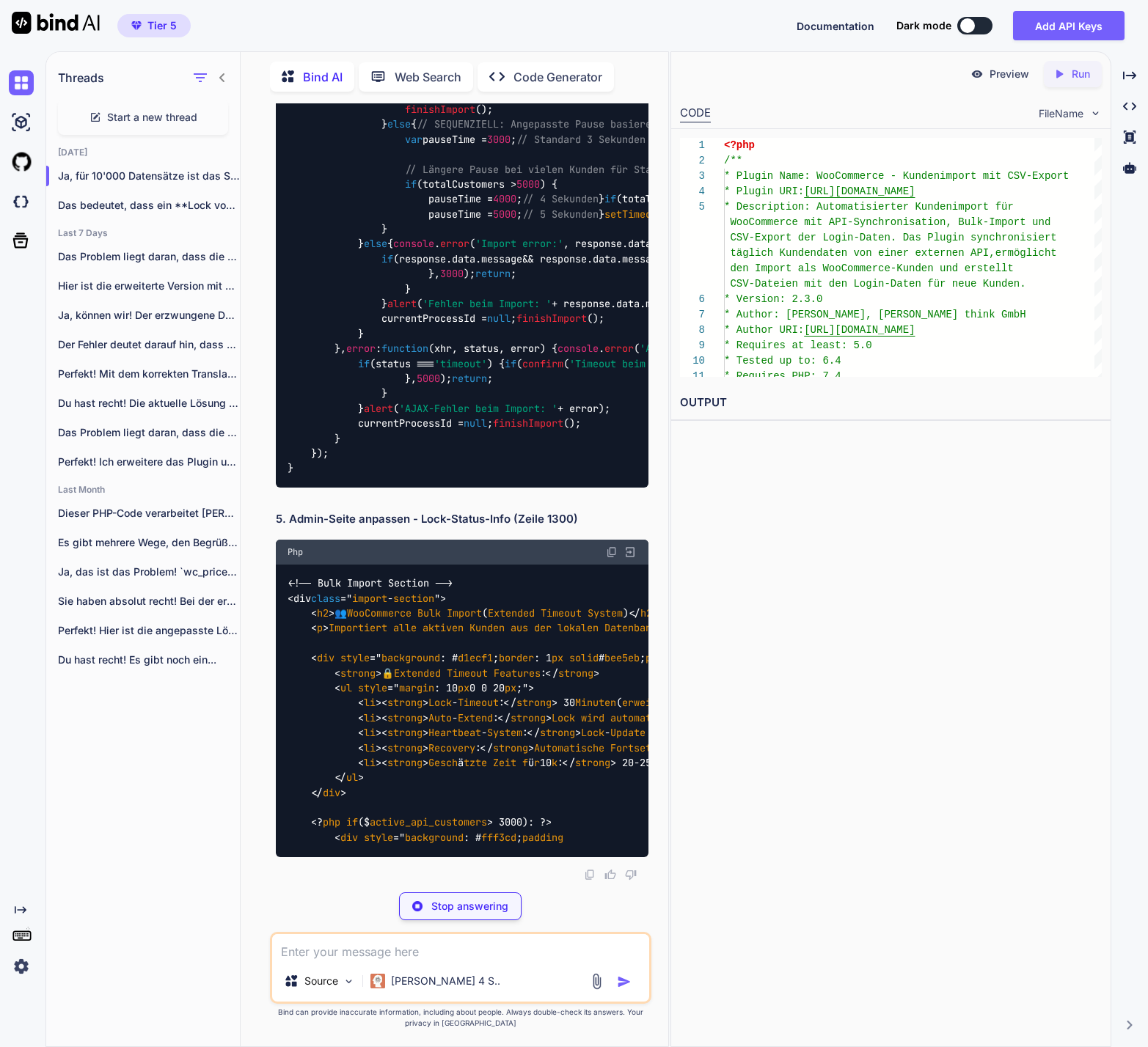
scroll to position [82013, 0]
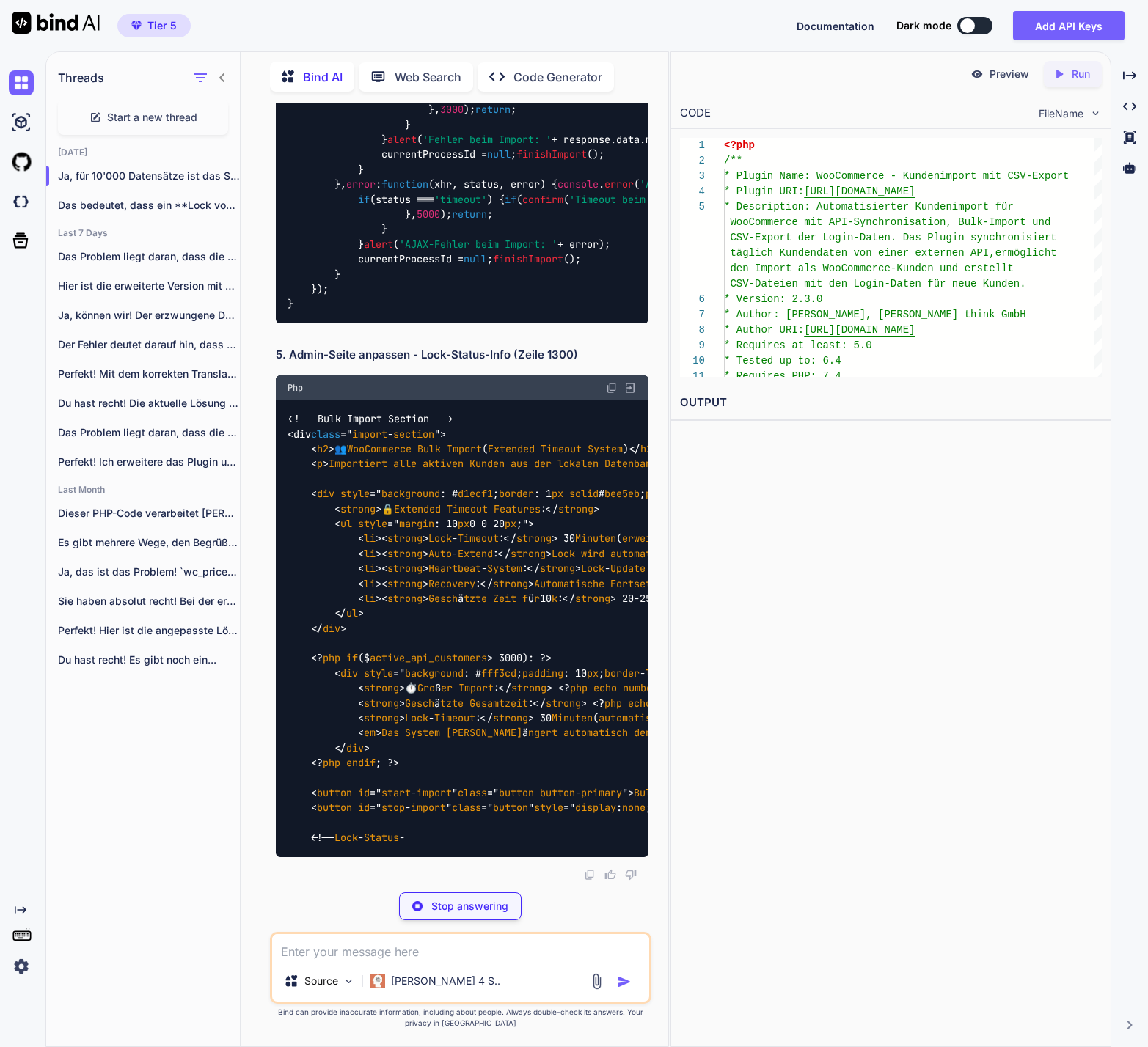
copy span "processBatch"
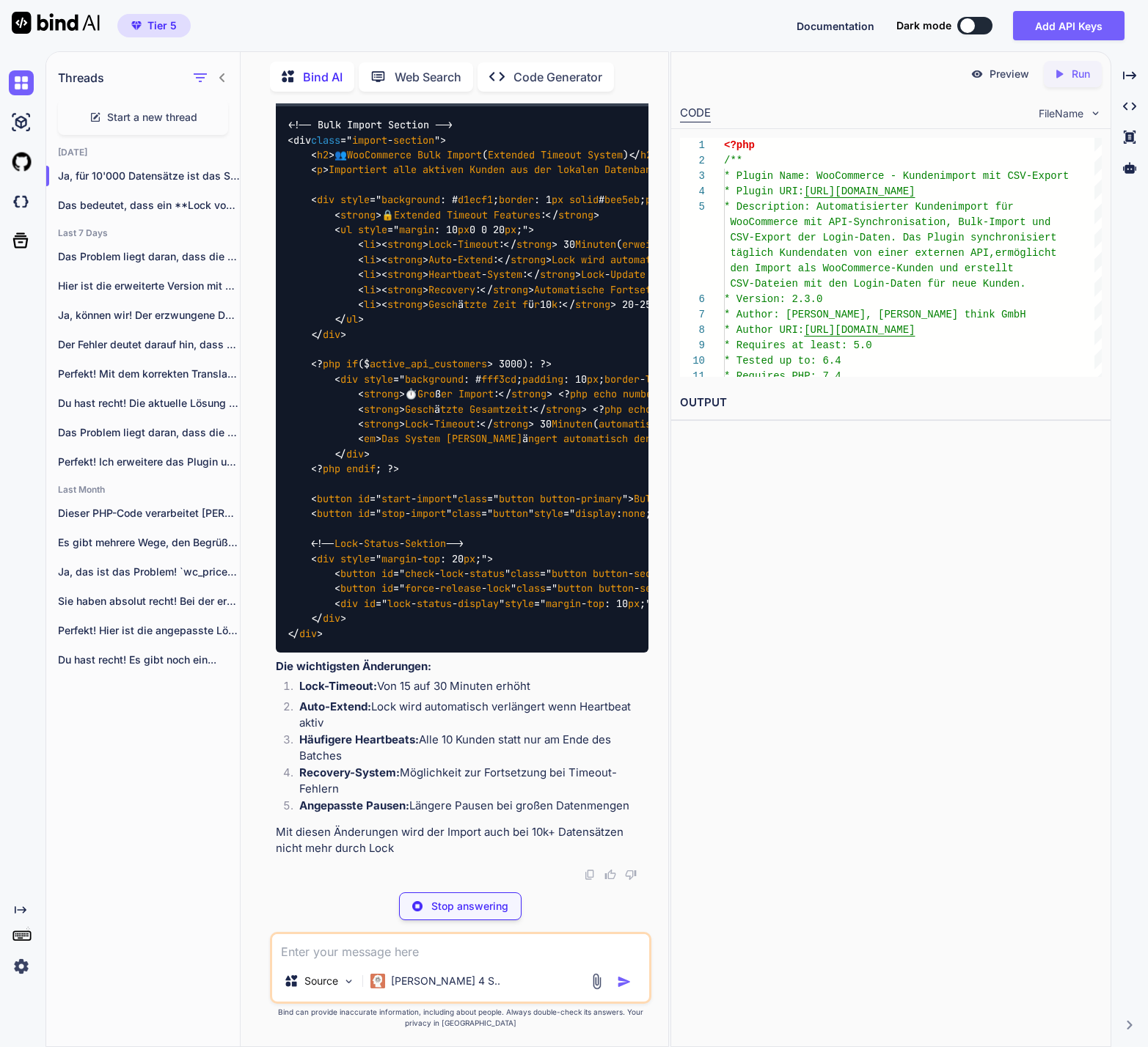
type textarea "x"
type textarea "class WC_Import_Lock_Manager { const LOCK_OPTION = 'wc_customer_import_lock'; c…"
type textarea "x"
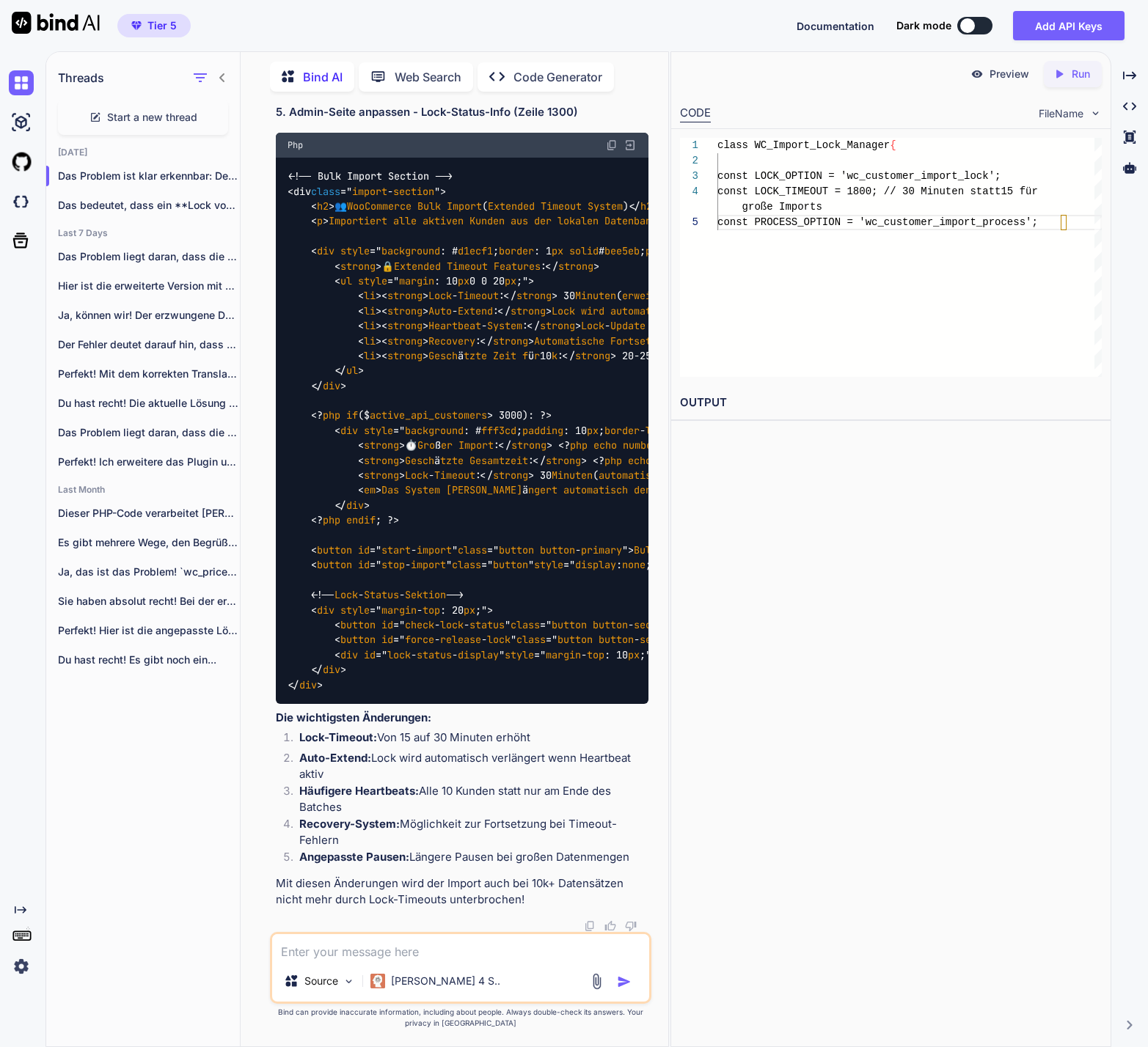
scroll to position [77, 0]
drag, startPoint x: 287, startPoint y: 548, endPoint x: 410, endPoint y: 545, distance: 123.0
copy code "function processBatch"
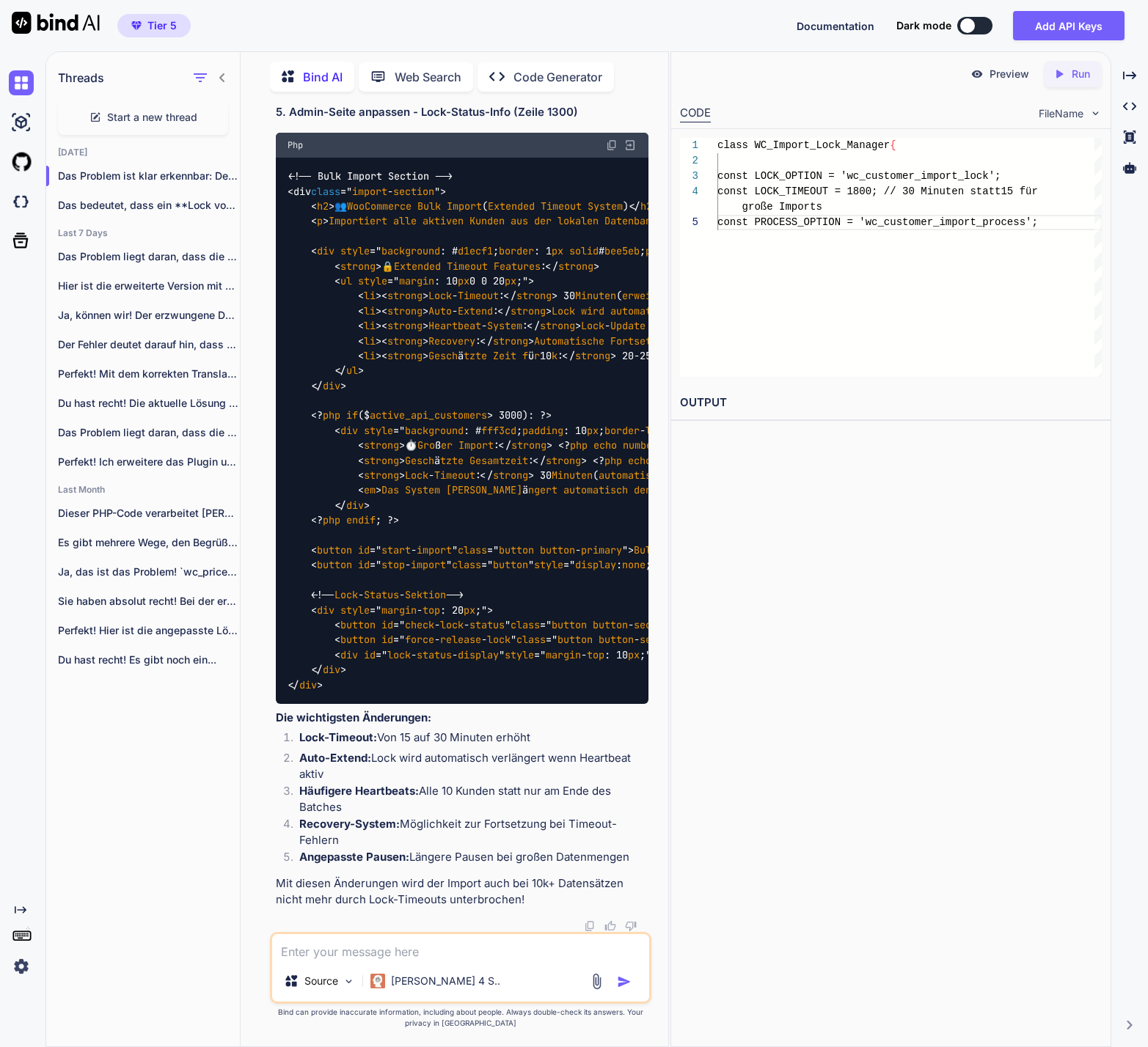
drag, startPoint x: 317, startPoint y: 359, endPoint x: 446, endPoint y: 359, distance: 129.0
click at [446, 359] on span "class =" import - section "> < h2 >👥 WooCommerce Bulk Import ( Extended Timeout…" at bounding box center [710, 439] width 845 height 507
copy span "class =" import - section ""
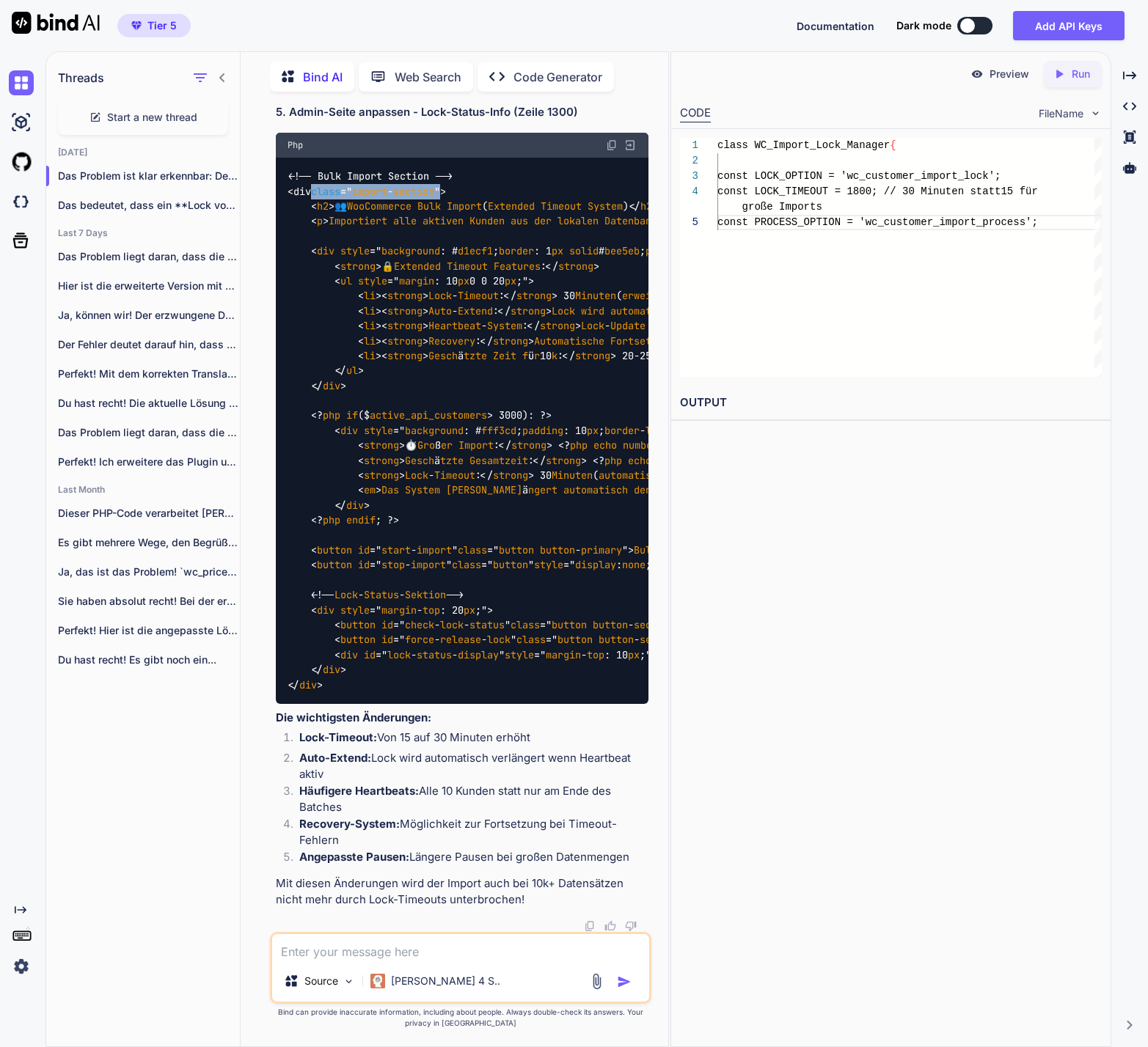
scroll to position [84796, 0]
click at [370, 240] on code "<!-- Bulk Import Section --> <div class =" import - section "> < h2 >👥 WooComme…" at bounding box center [710, 430] width 845 height 524
drag, startPoint x: 336, startPoint y: 234, endPoint x: 485, endPoint y: 235, distance: 149.0
click at [485, 235] on span "class =" import - section "> < h2 >👥 WooCommerce Bulk Import ( Extended Timeout…" at bounding box center [710, 439] width 845 height 507
copy span "👥 WooCommerce Bulk Import"
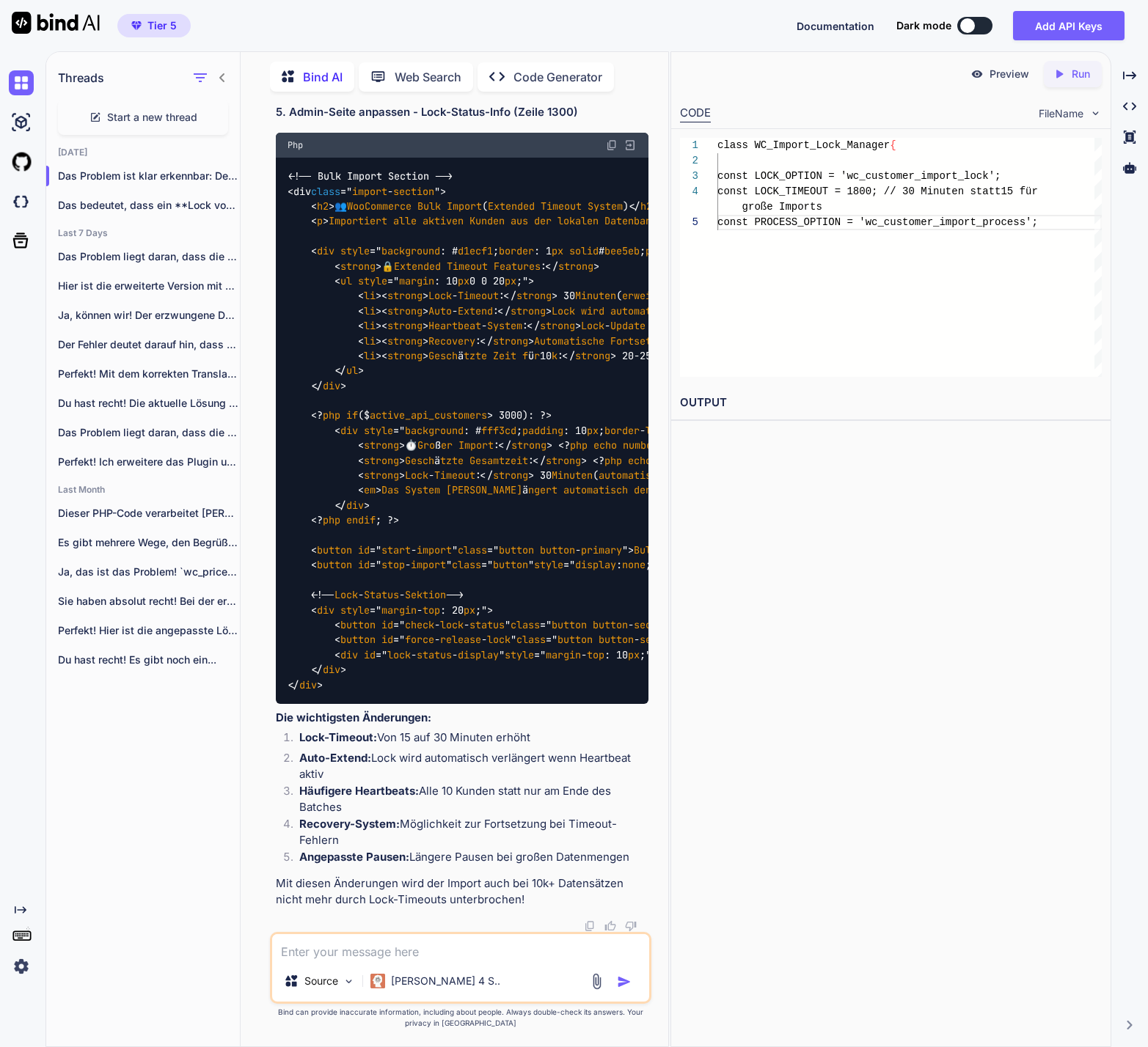
click at [618, 157] on div "Php" at bounding box center [461, 145] width 373 height 25
click at [613, 151] on img at bounding box center [611, 145] width 11 height 11
click at [414, 953] on textarea at bounding box center [460, 948] width 377 height 27
type textarea "O"
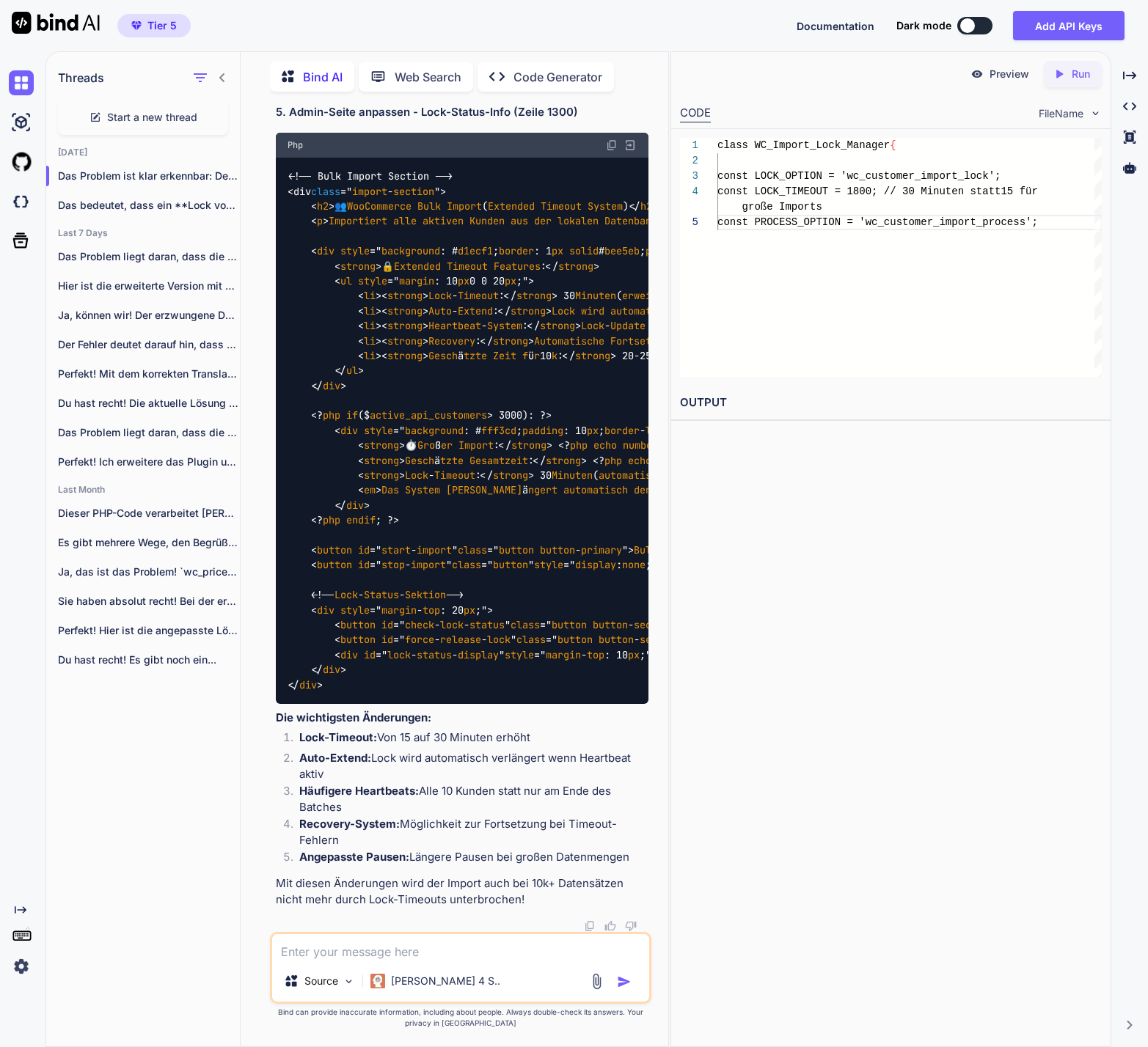
type textarea "x"
type textarea "Ok"
type textarea "x"
type textarea "Ok,"
type textarea "x"
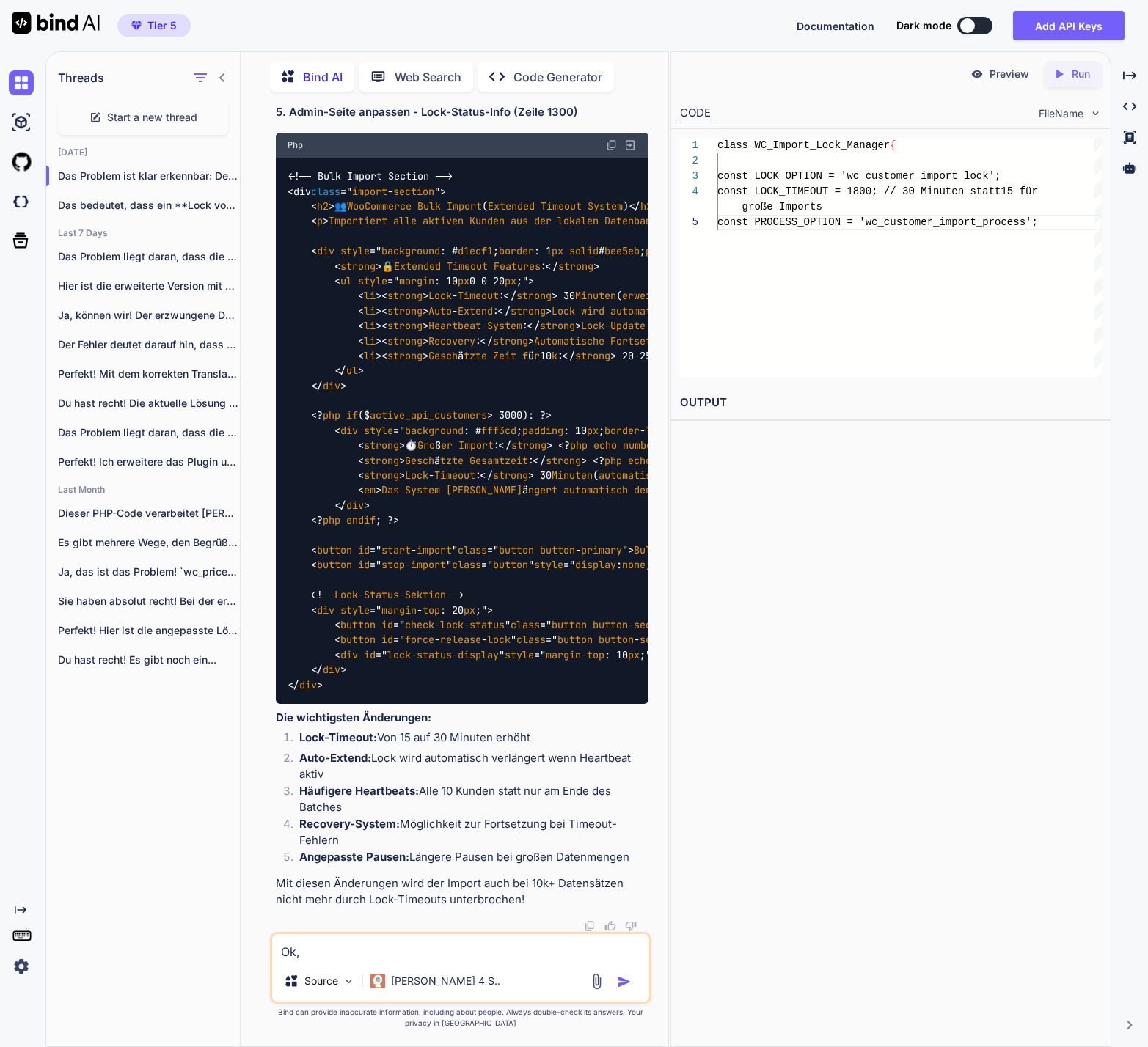
type textarea "Ok,"
type textarea "x"
type textarea "Ok, i"
type textarea "x"
type textarea "Ok, ic"
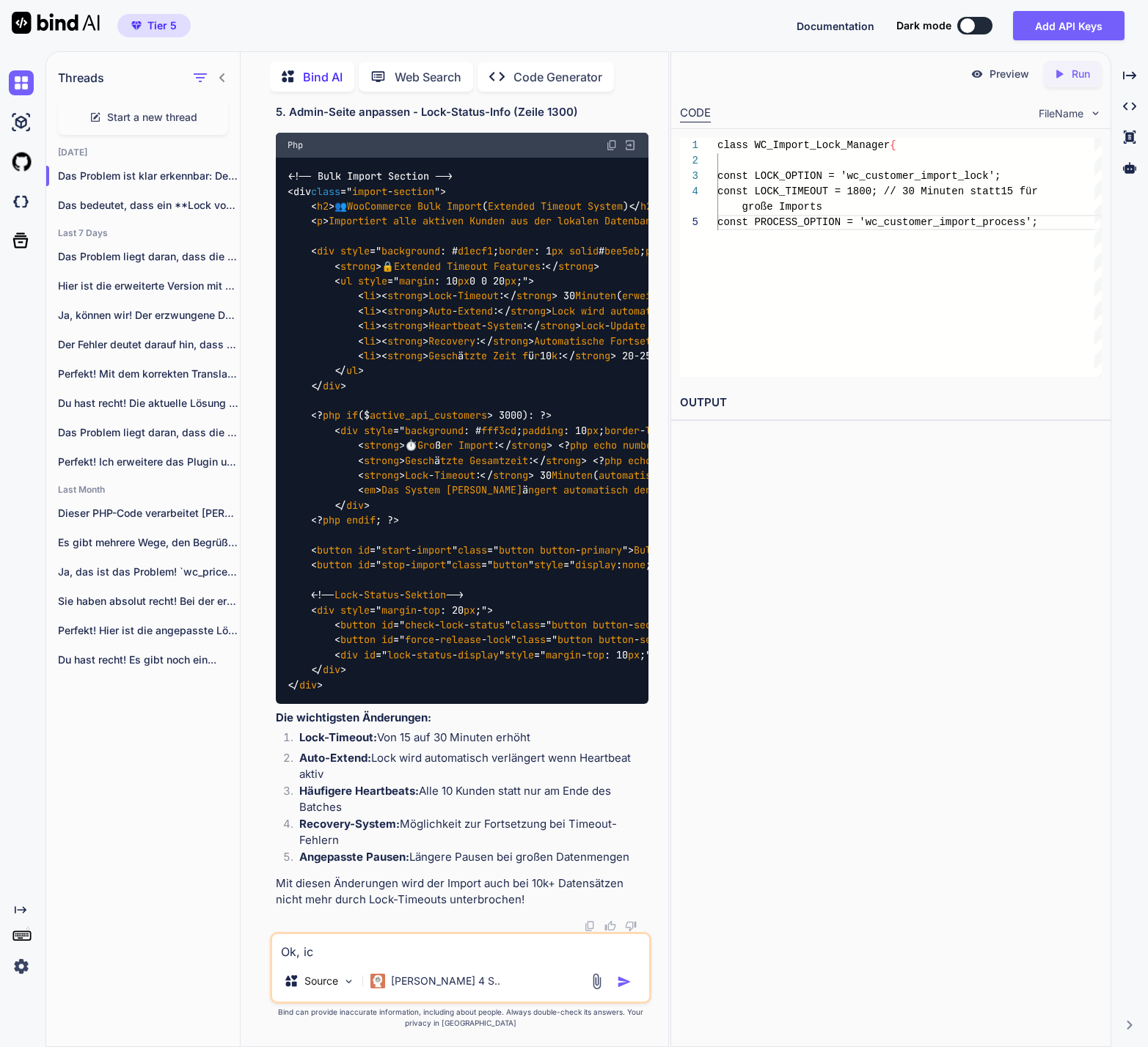
type textarea "x"
type textarea "Ok, ich"
type textarea "x"
type textarea "Ok, ich"
type textarea "x"
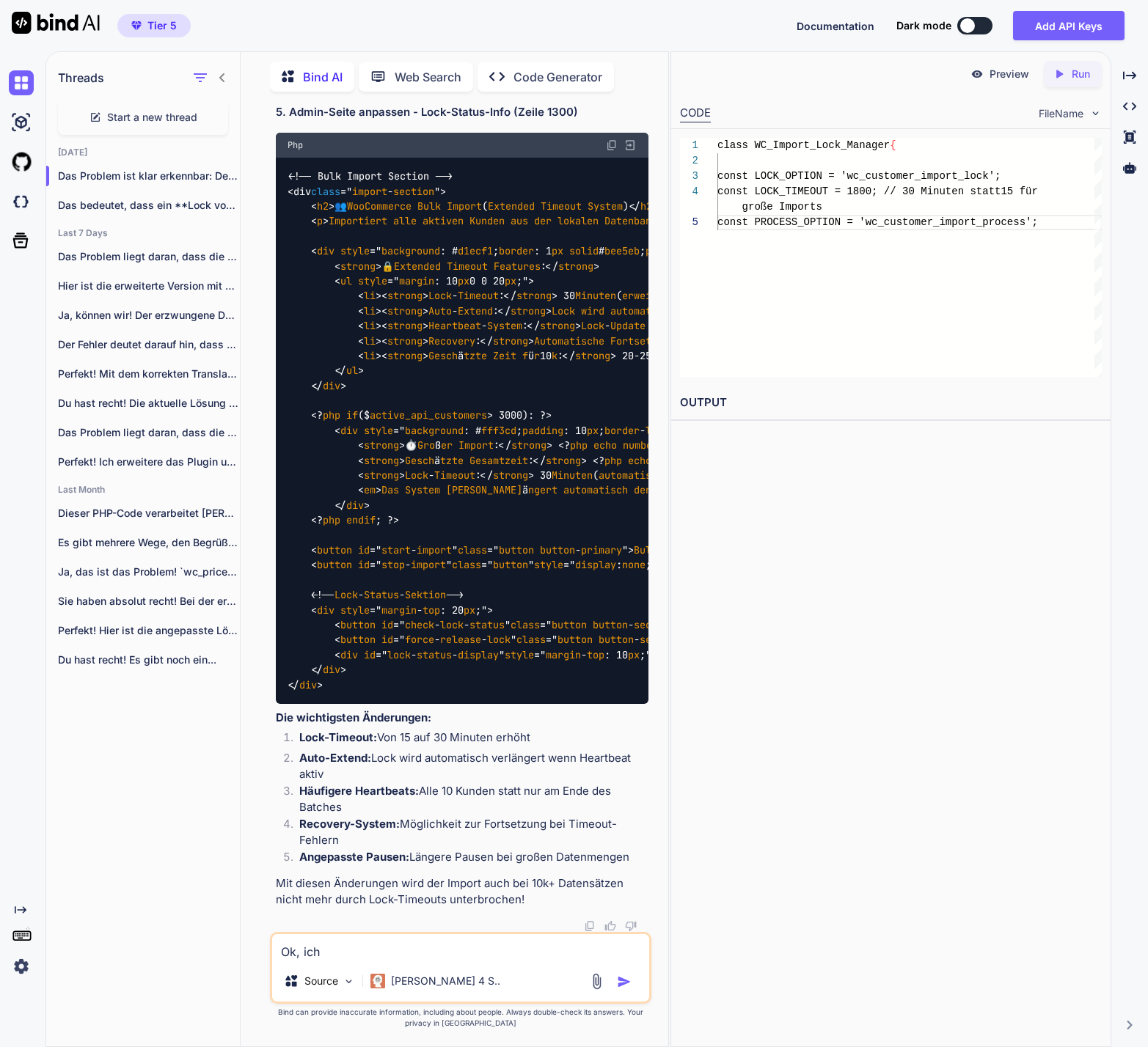
type textarea "Ok, ich s"
type textarea "x"
type textarea "Ok, ich se"
type textarea "x"
type textarea "Ok, ich seh"
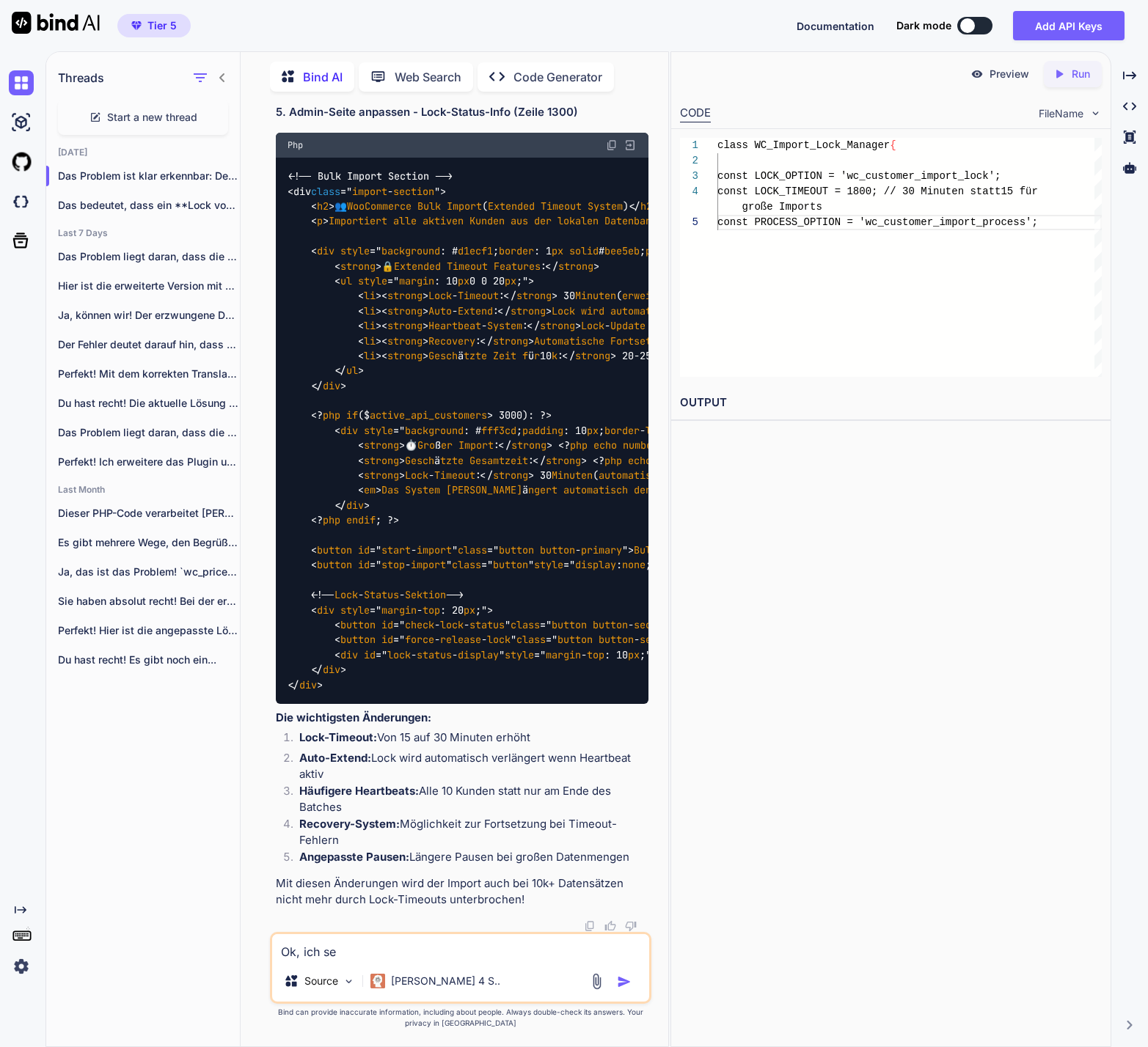
type textarea "x"
type textarea "Ok, ich sehe"
type textarea "x"
type textarea "Ok, ich sehe,"
type textarea "x"
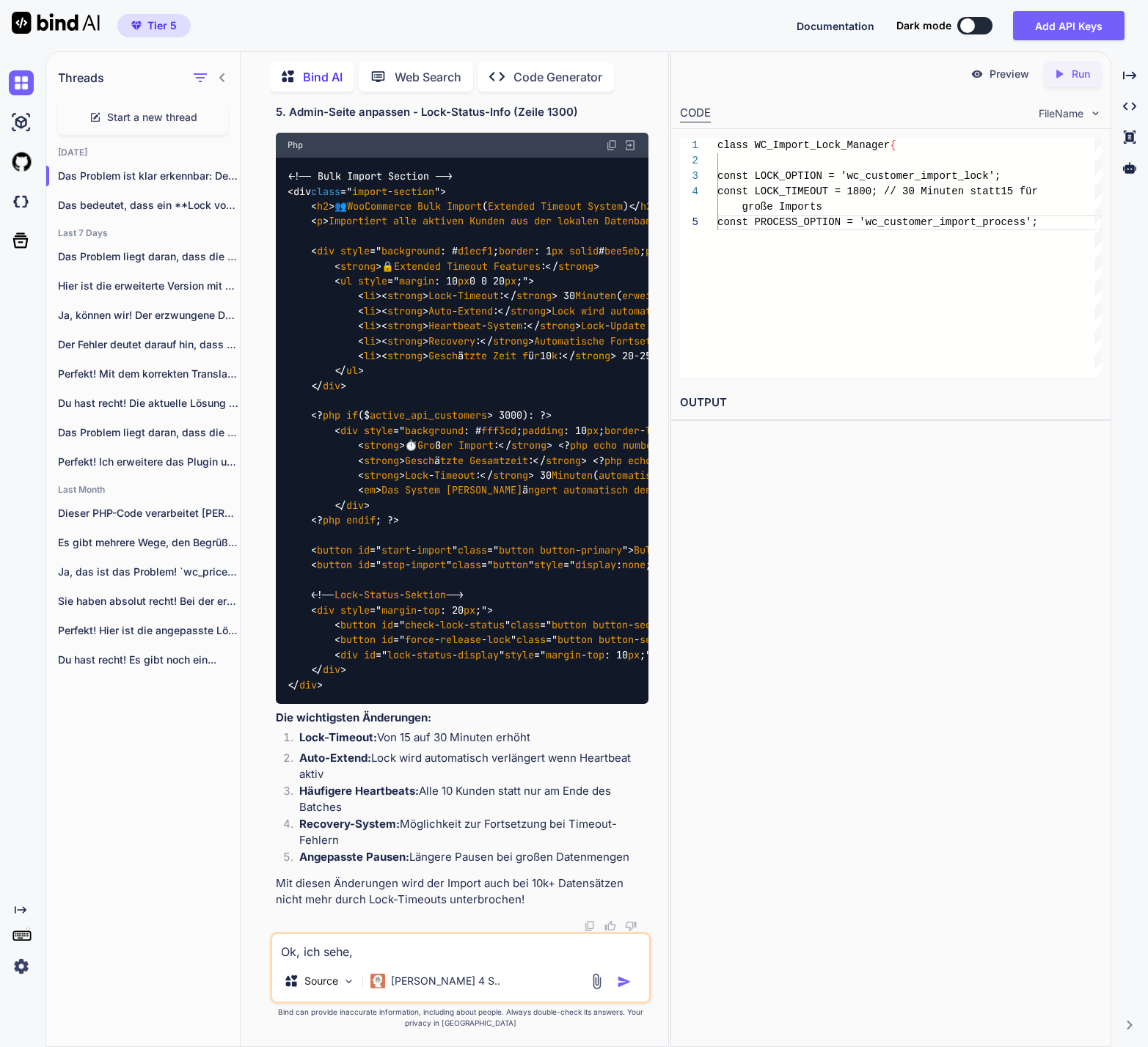
type textarea "Ok, ich sehe, d"
type textarea "x"
type textarea "Ok, ich sehe, da"
type textarea "x"
type textarea "Ok, ich sehe, das"
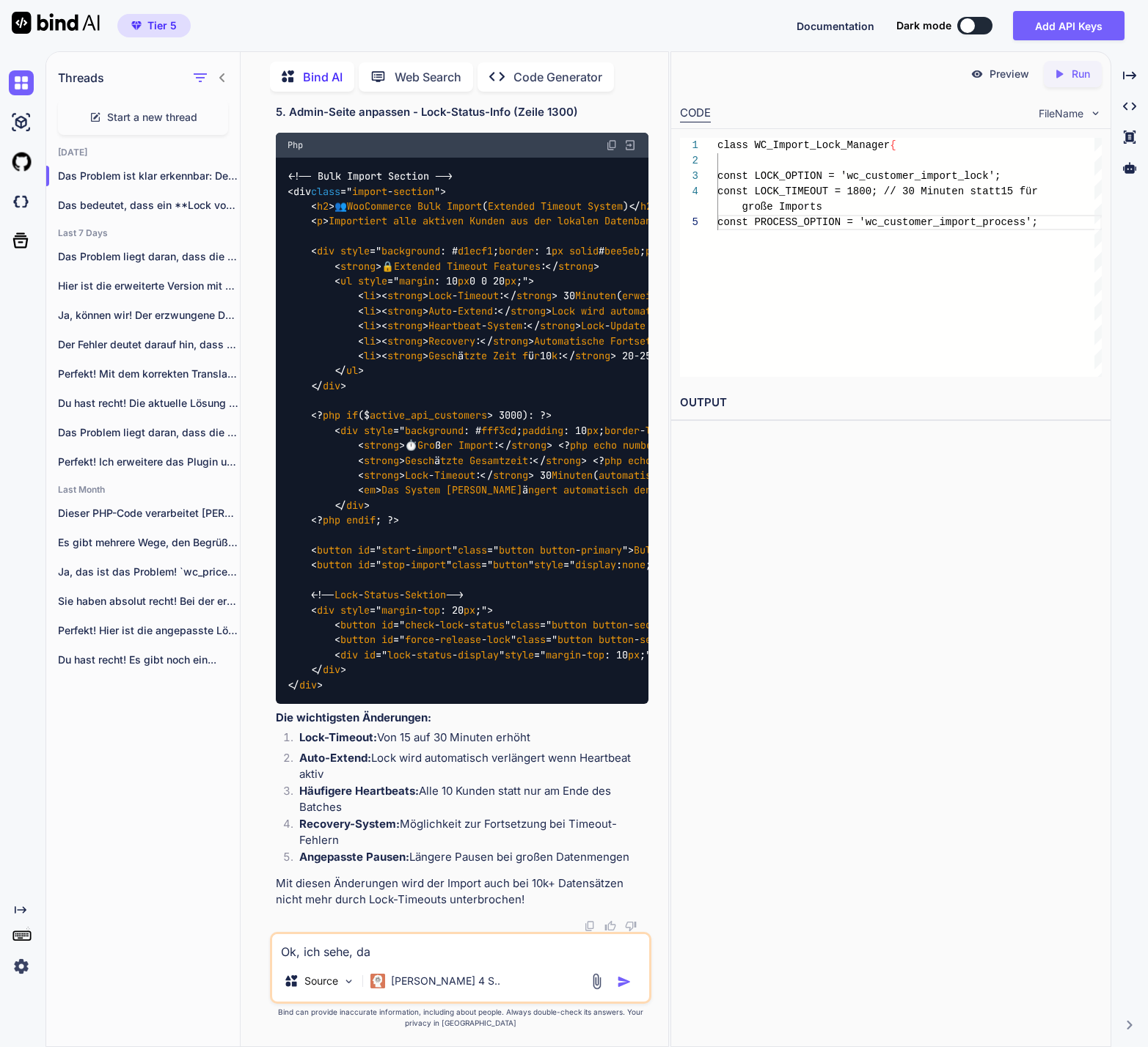
type textarea "x"
type textarea "Ok, ich sehe, dass"
type textarea "x"
type textarea "Ok, ich sehe, dass"
type textarea "x"
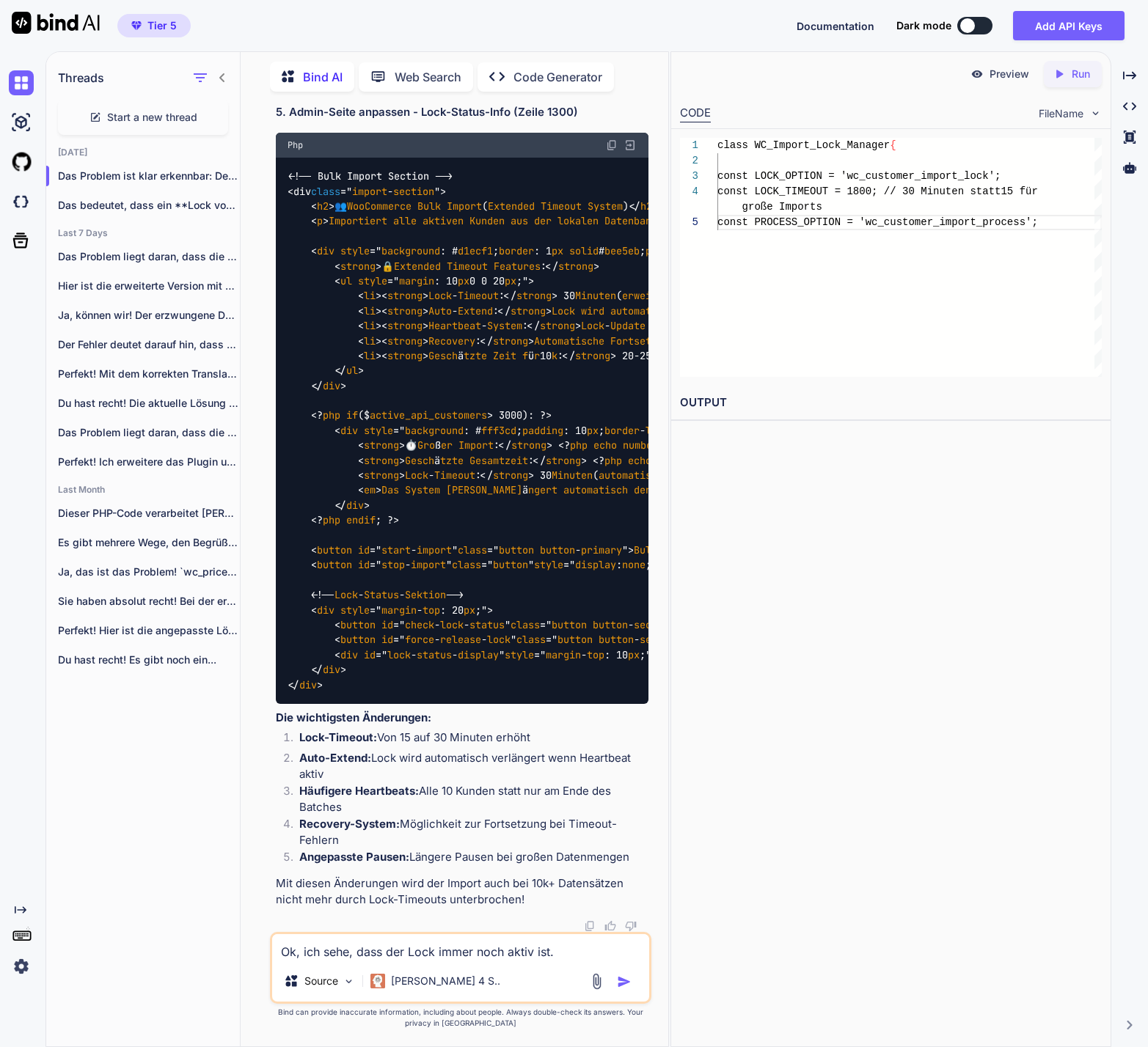
paste textarea "🔒 Import aktiv: Prozess-ID: import_68a22d57db8274.82820325_V7oXxlT0_1755458903 …"
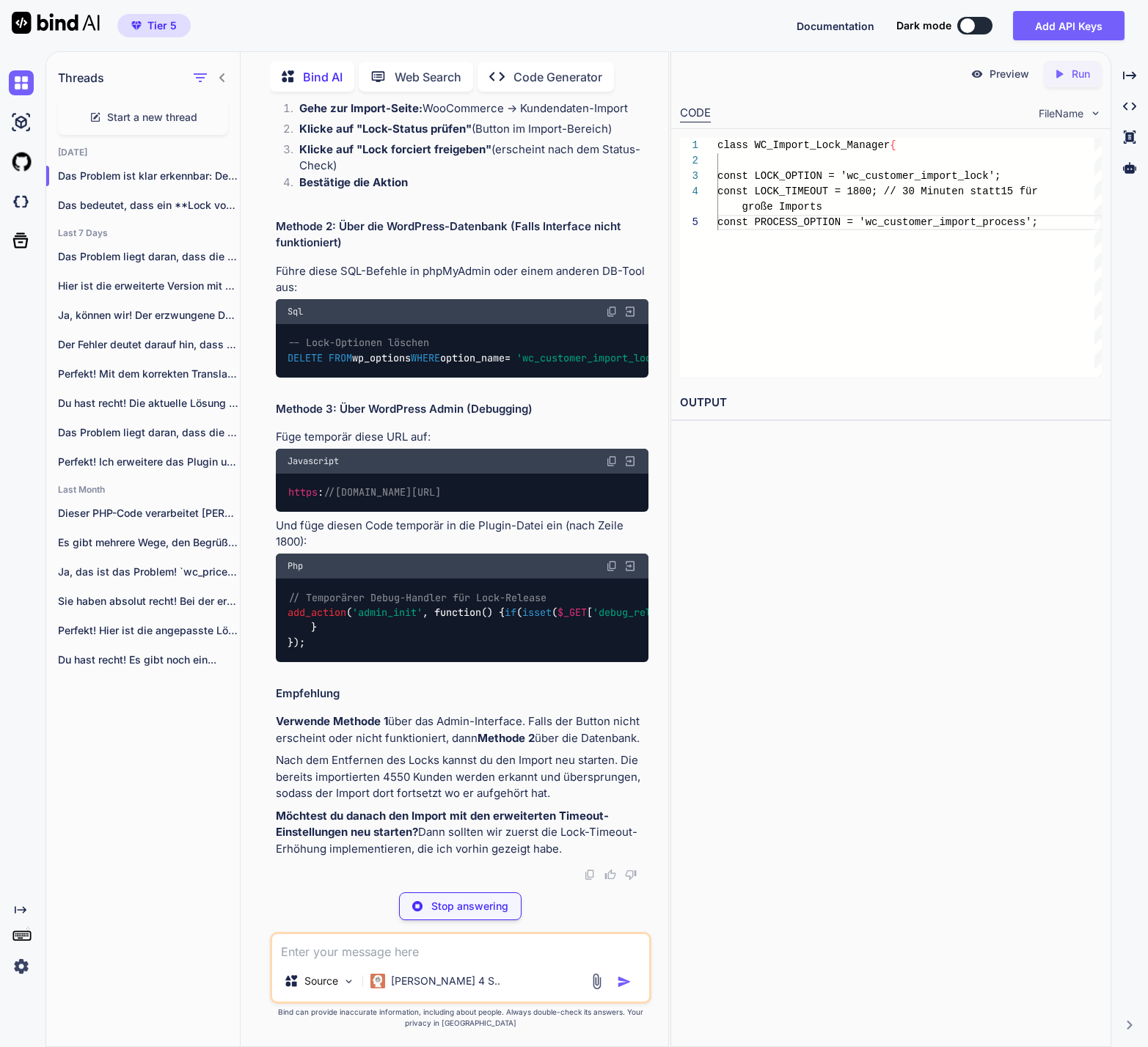
scroll to position [62, 0]
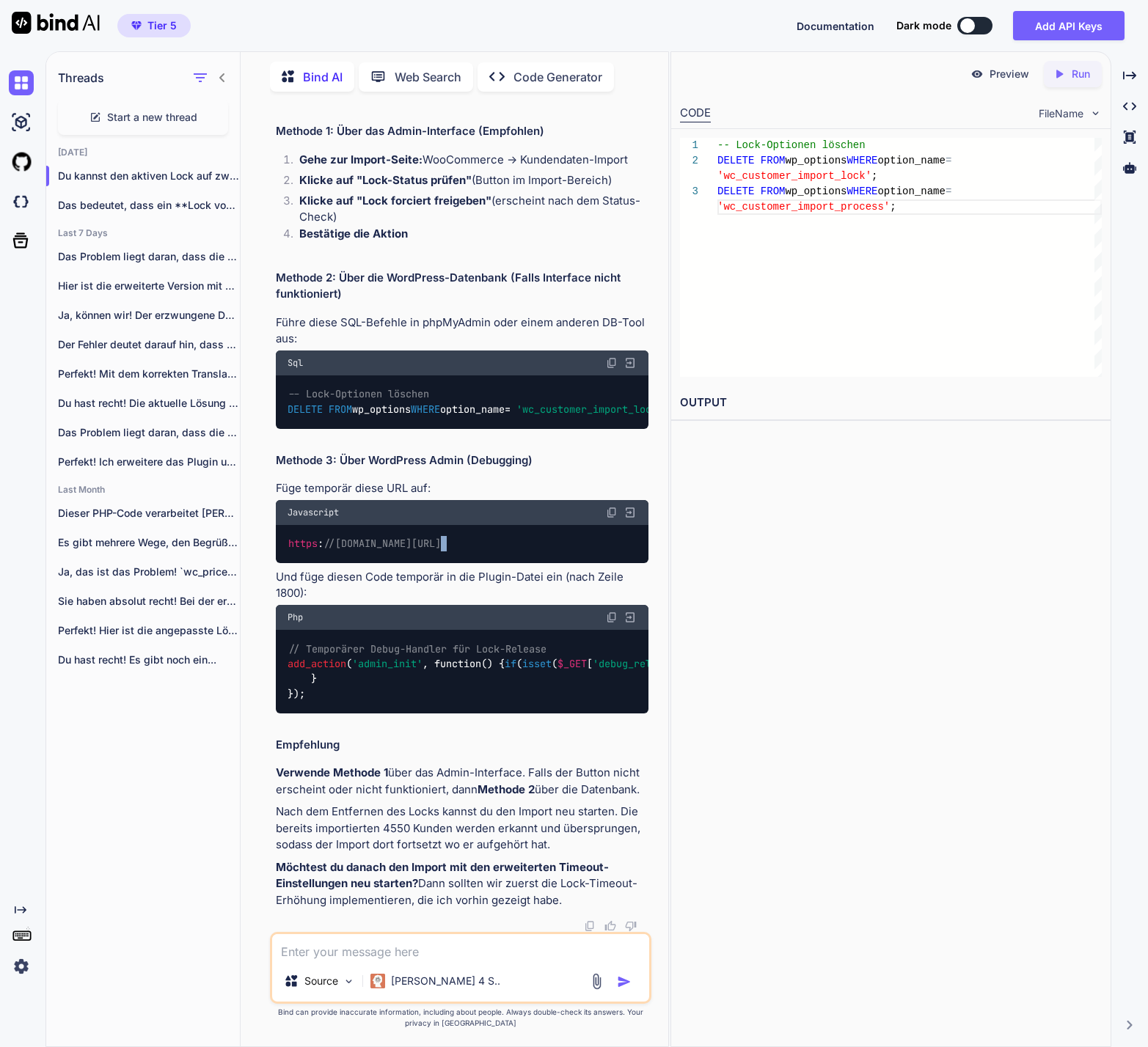
drag, startPoint x: 470, startPoint y: 765, endPoint x: 493, endPoint y: 765, distance: 23.0
click at [487, 765] on div "Du kannst den aktiven Lock auf zwei Wege entfernen: Methode 1: Über das Admin-I…" at bounding box center [461, 496] width 373 height 825
drag, startPoint x: 431, startPoint y: 782, endPoint x: 465, endPoint y: 783, distance: 34.0
click at [465, 784] on div "Du kannst den aktiven Lock auf zwei Wege entfernen: Methode 1: Über das Admin-I…" at bounding box center [461, 496] width 373 height 825
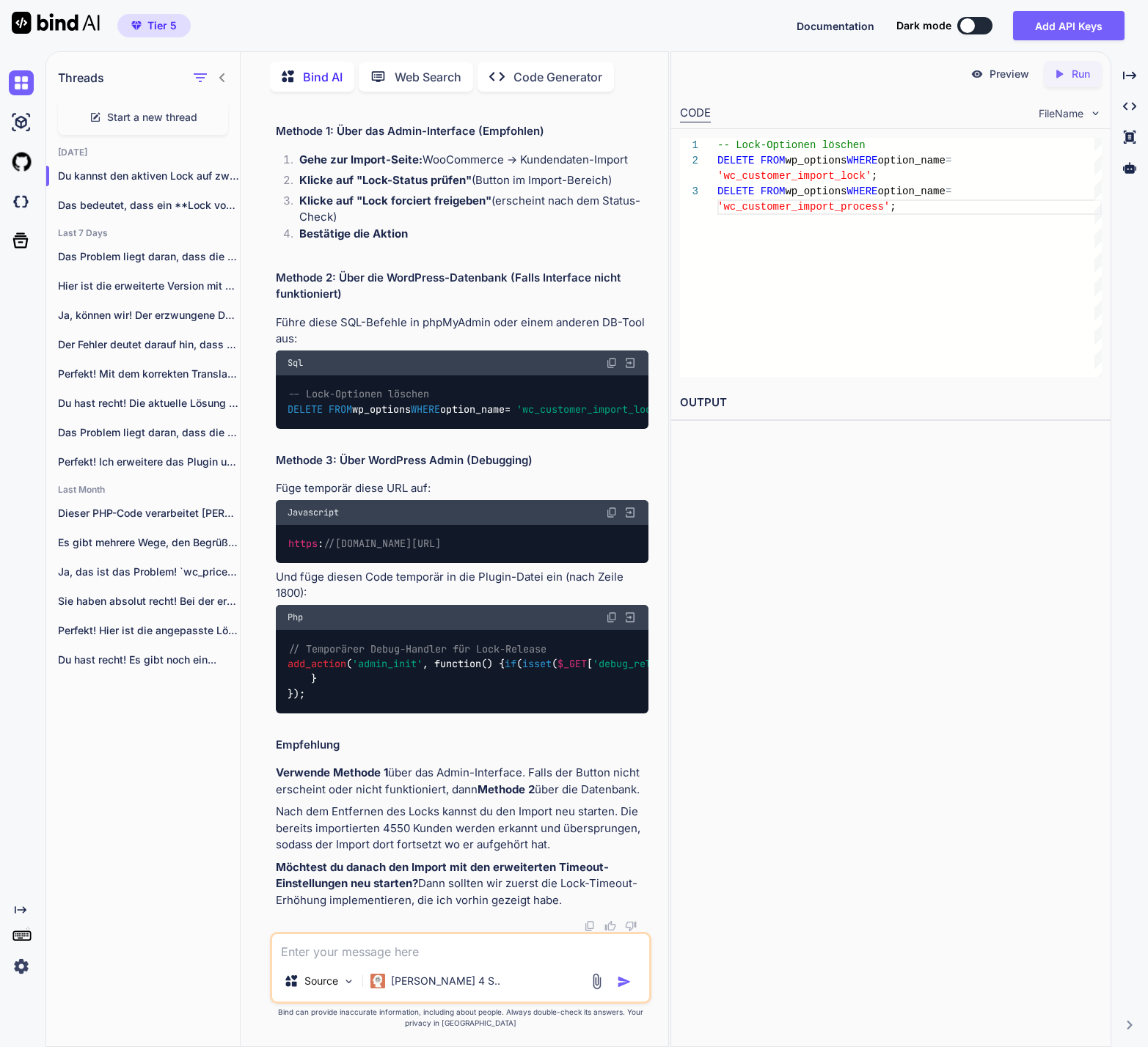
drag, startPoint x: 465, startPoint y: 777, endPoint x: 493, endPoint y: 778, distance: 28.0
click at [493, 713] on div "// Temporärer Debug-Handler für Lock-Release add_action ( 'admin_init' , functi…" at bounding box center [461, 672] width 373 height 84
click at [443, 713] on div "// Temporärer Debug-Handler für Lock-Release add_action ( 'admin_init' , functi…" at bounding box center [461, 672] width 373 height 84
click at [346, 402] on span "FROM" at bounding box center [340, 409] width 24 height 13
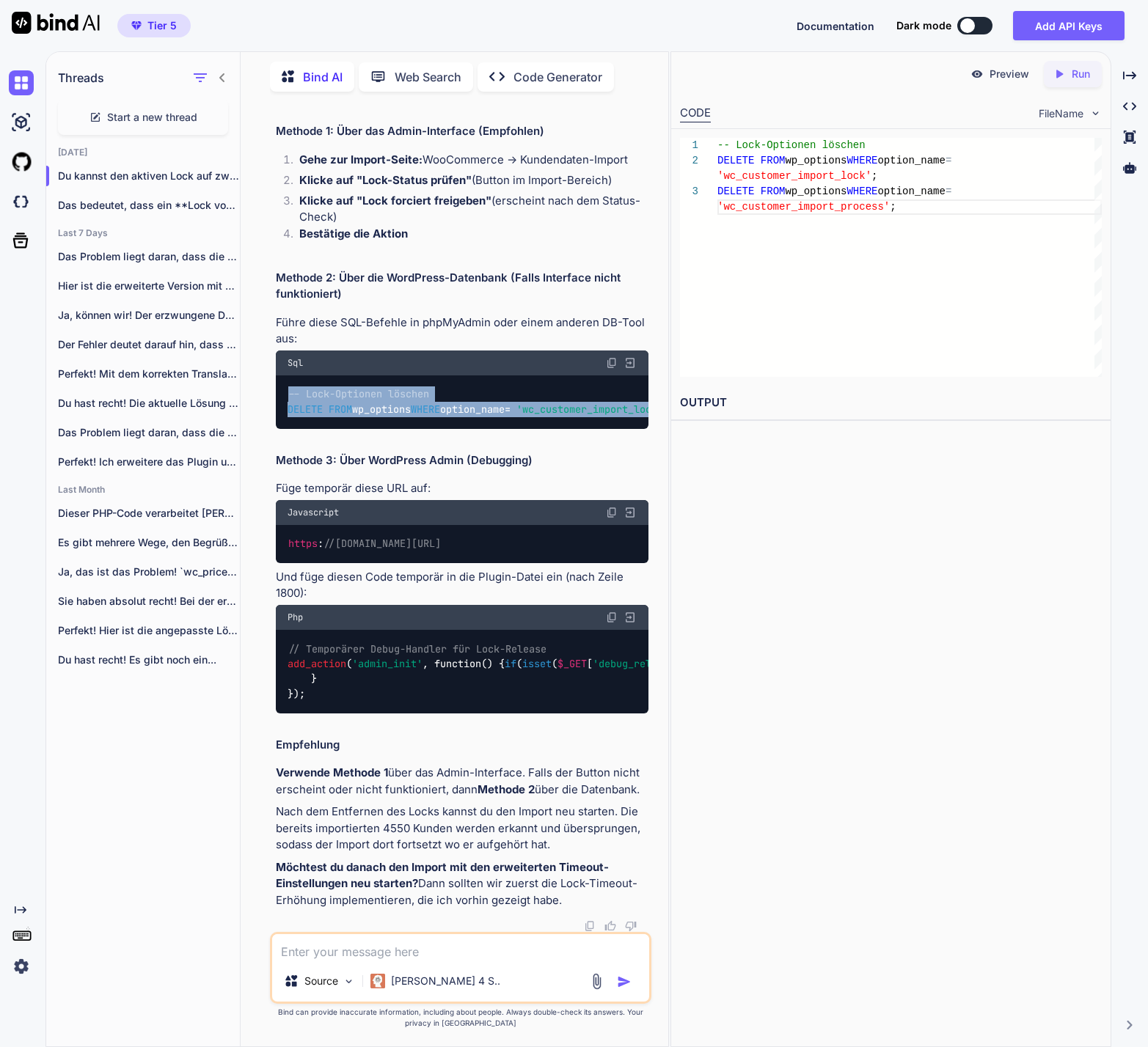
drag, startPoint x: 289, startPoint y: 288, endPoint x: 301, endPoint y: 345, distance: 58.2
click at [301, 376] on div "-- Lock-Optionen löschen DELETE FROM wp_options WHERE option_name = 'wc_custome…" at bounding box center [461, 402] width 373 height 53
copy code "-- Lock-Optionen löschen DELETE FROM wp_options WHERE option_name = 'wc_custome…"
